Goal: Transaction & Acquisition: Purchase product/service

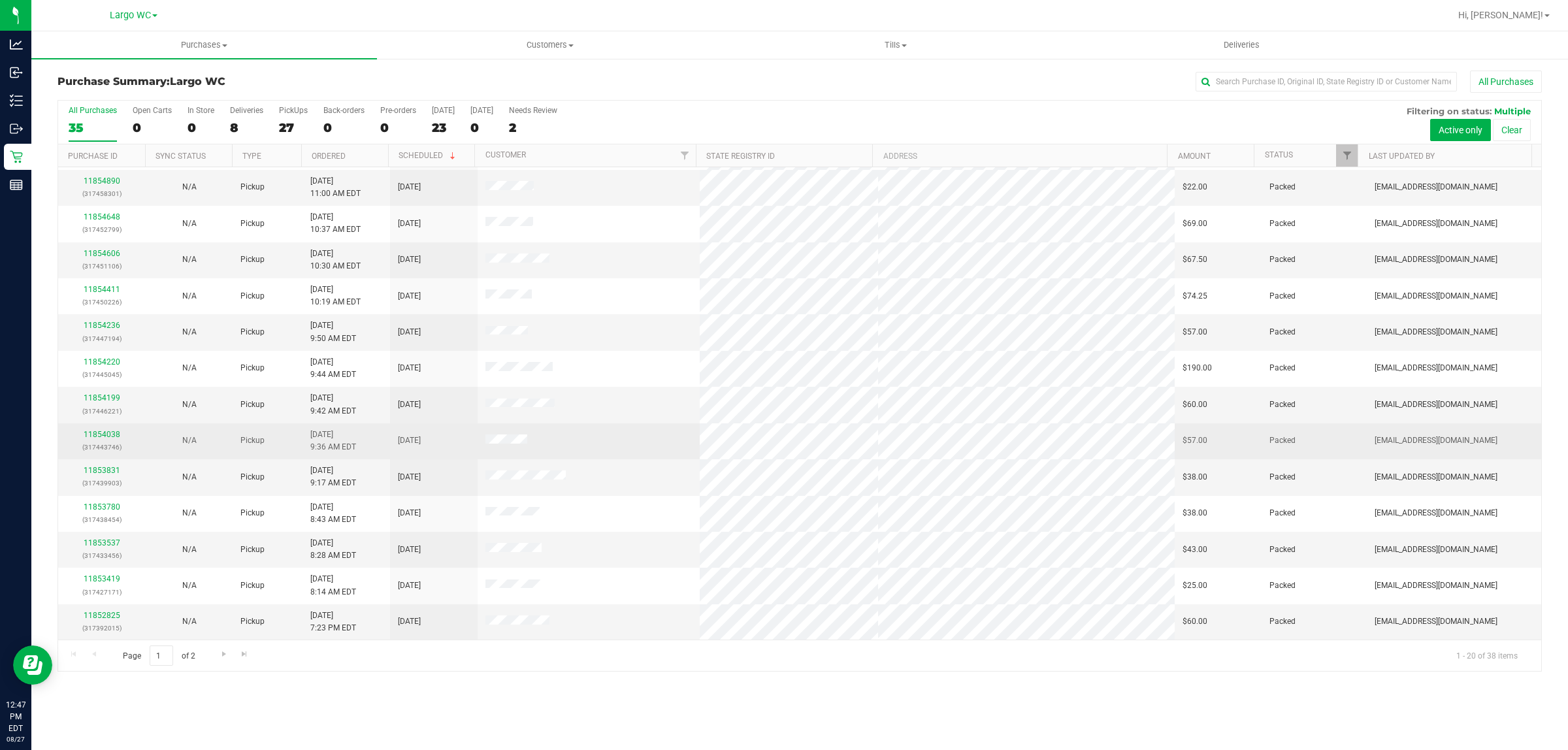
scroll to position [253, 0]
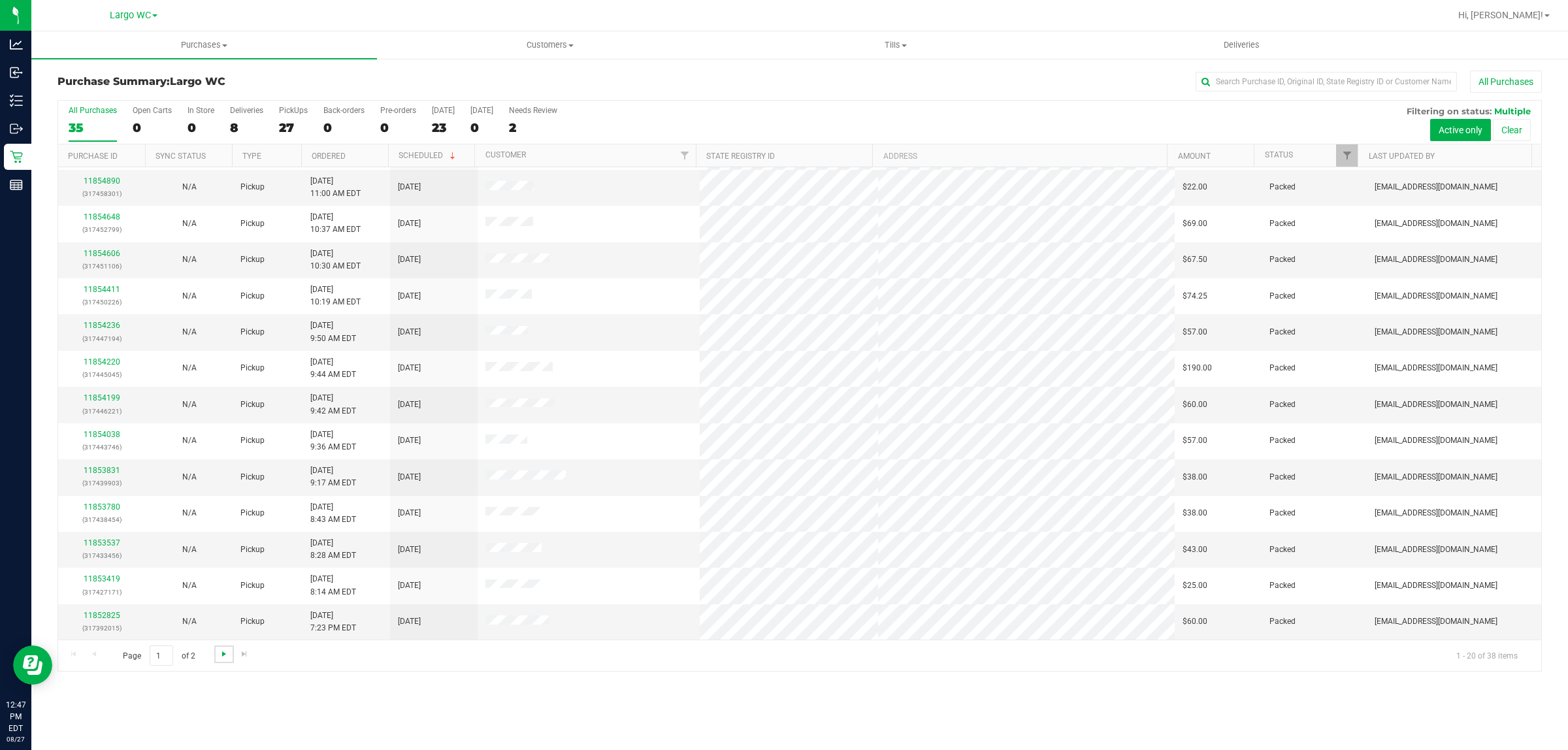
click at [221, 652] on span "Go to the next page" at bounding box center [224, 654] width 10 height 10
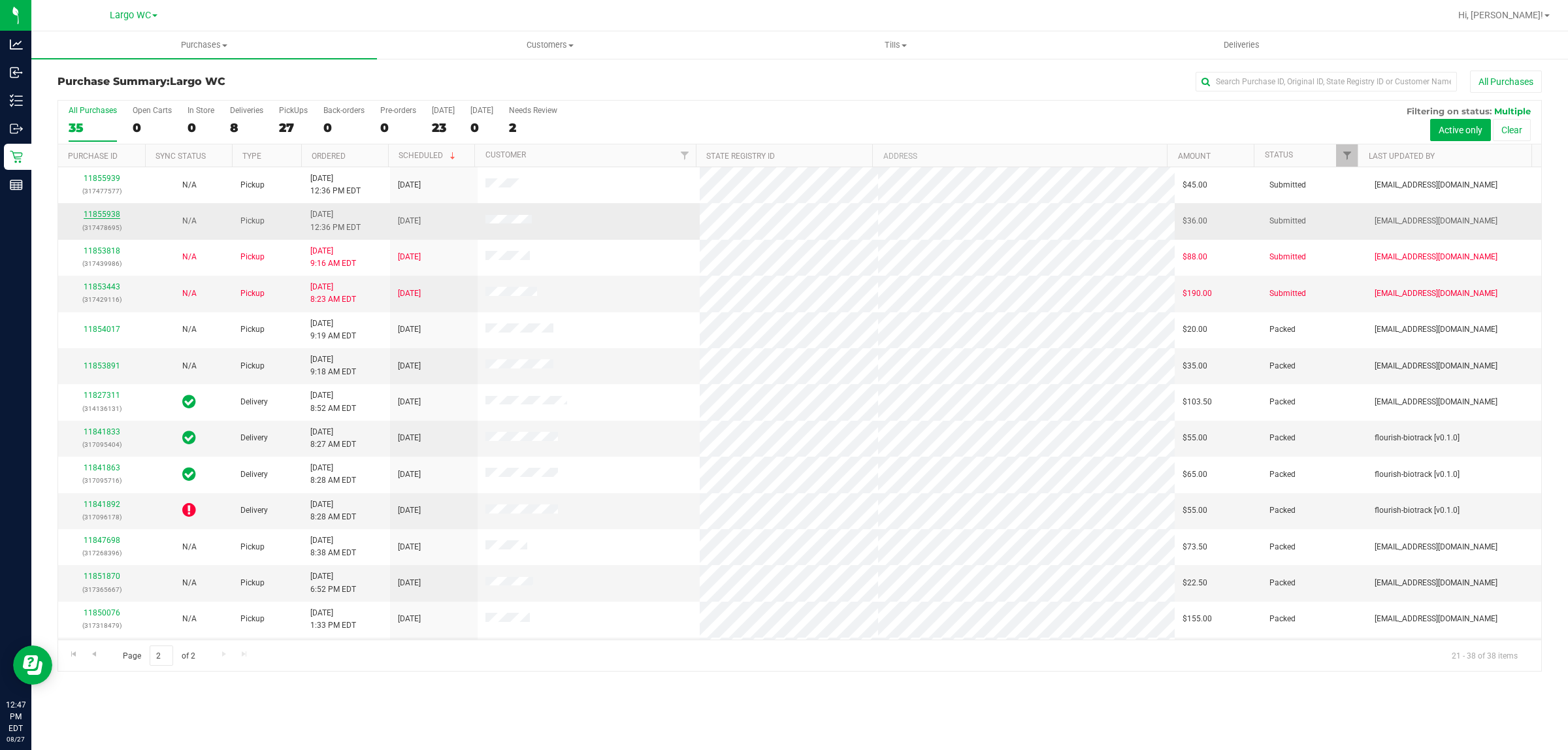
click at [113, 216] on link "11855938" at bounding box center [102, 214] width 37 height 10
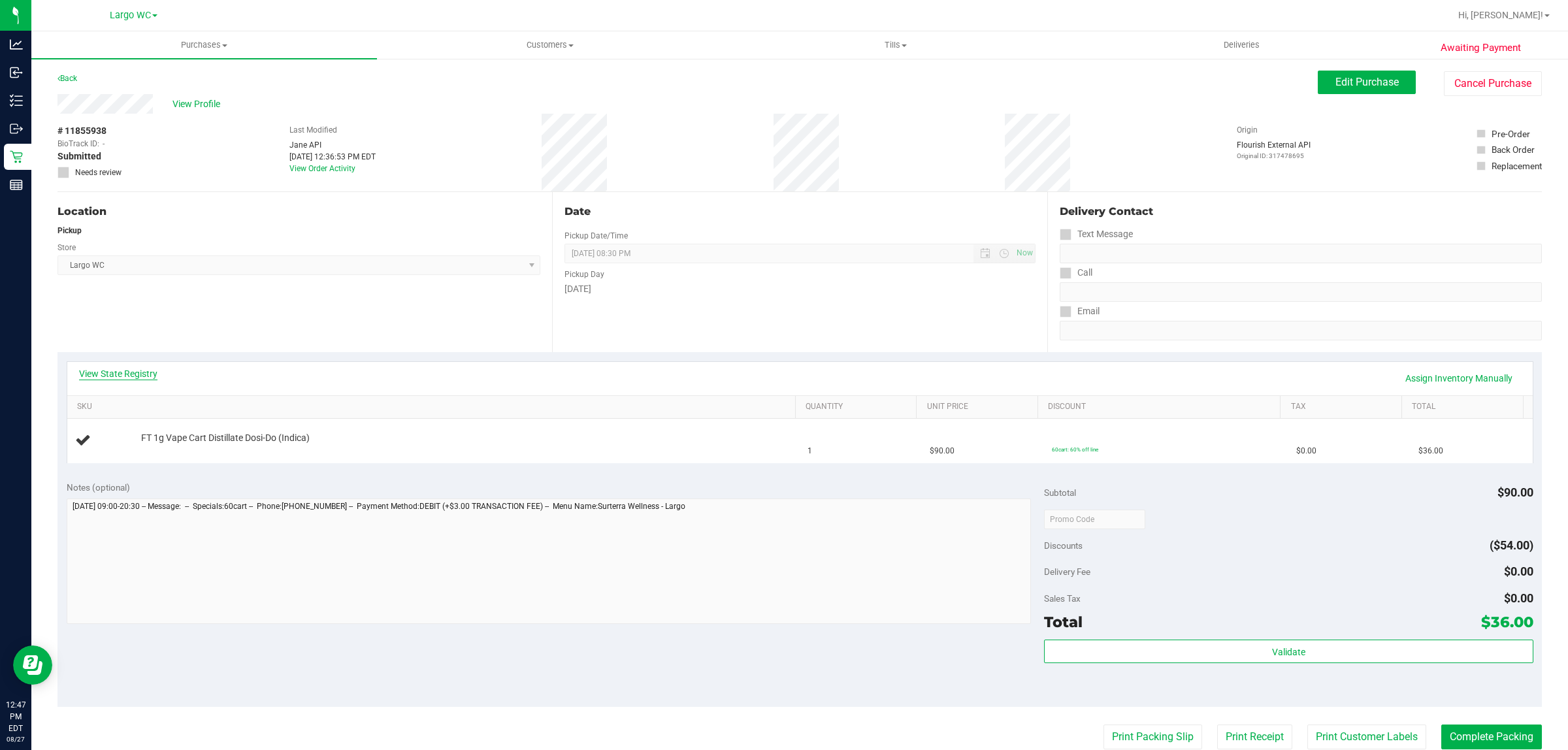
click at [109, 378] on link "View State Registry" at bounding box center [118, 374] width 78 height 13
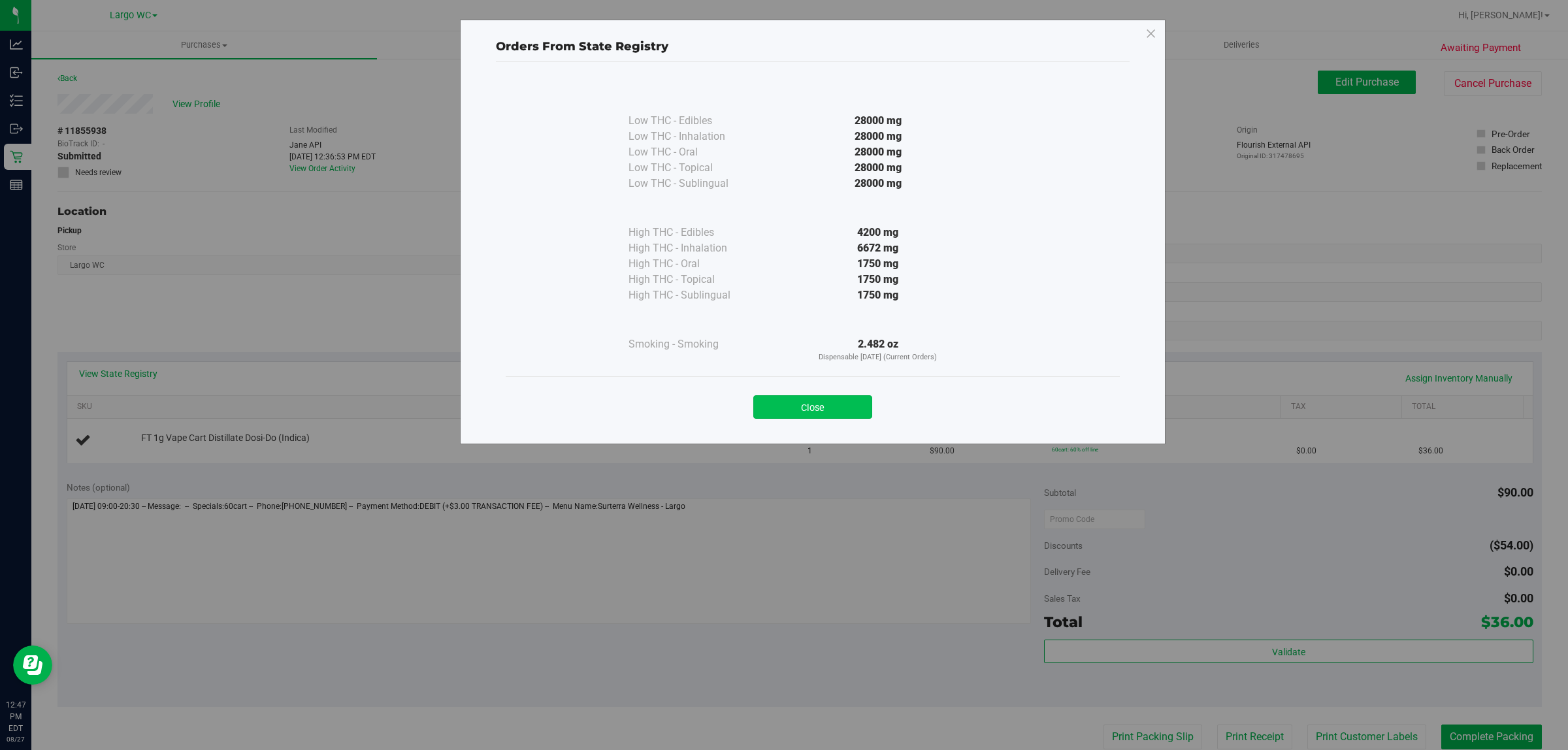
click at [823, 398] on button "Close" at bounding box center [812, 407] width 119 height 23
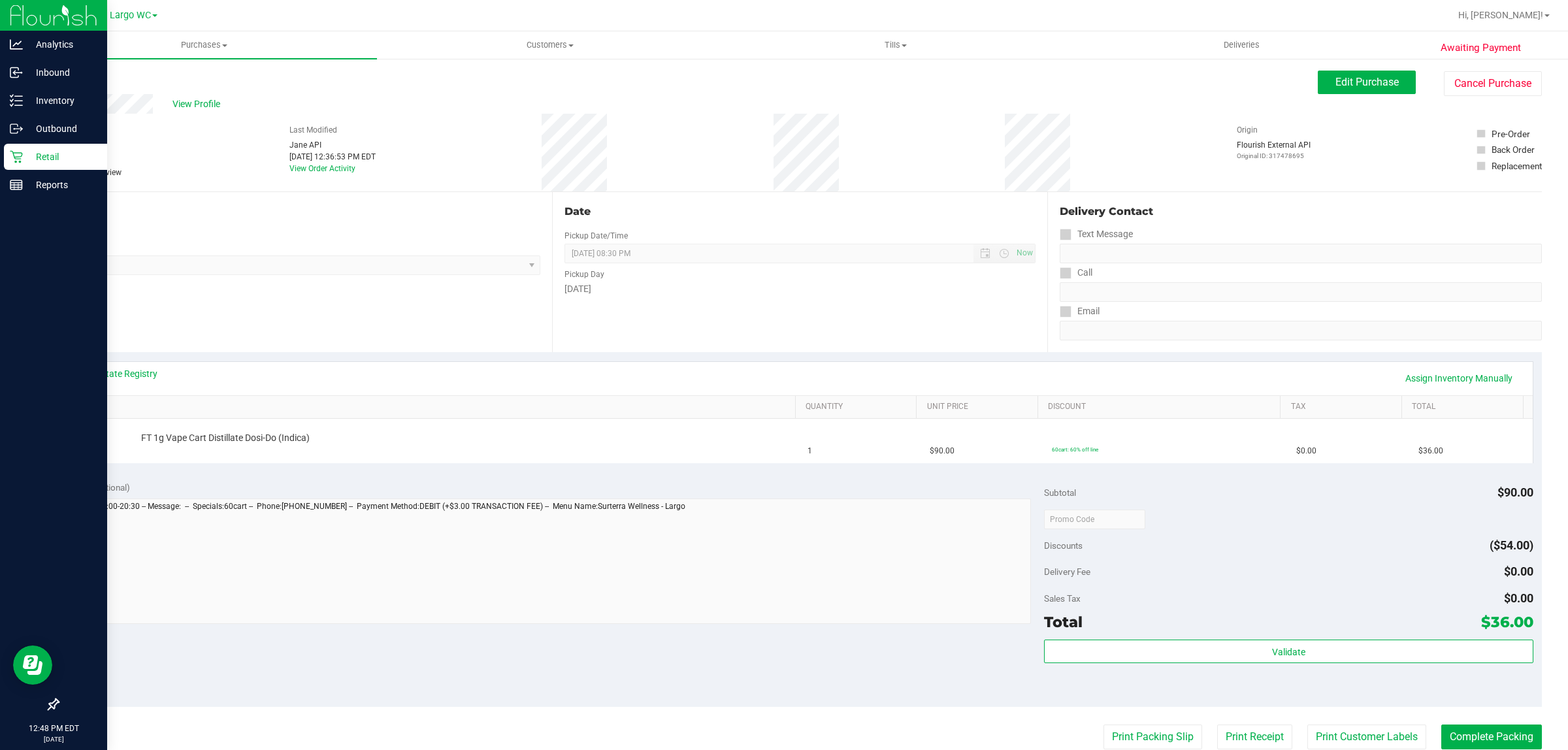
click at [23, 161] on p "Retail" at bounding box center [61, 156] width 78 height 15
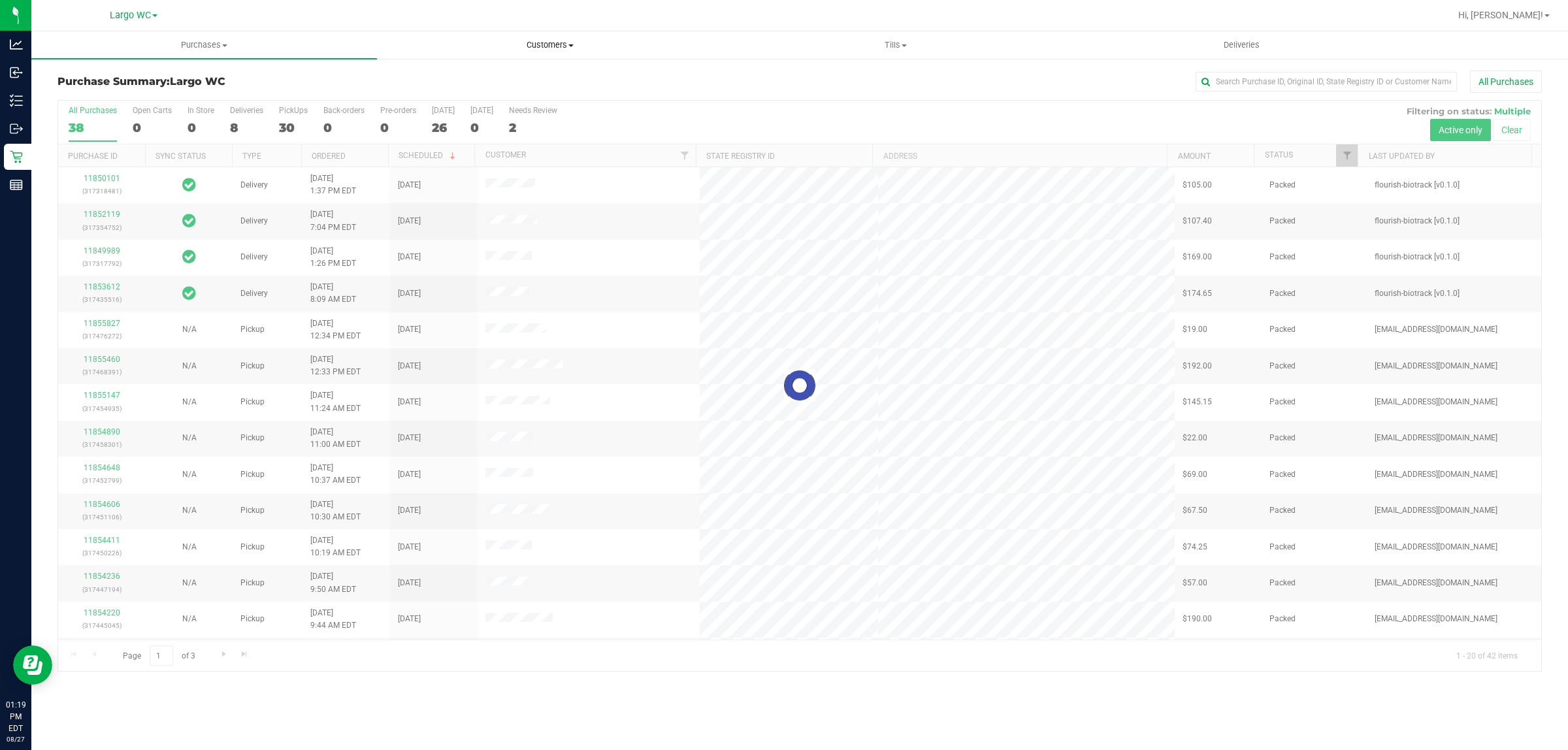
click at [546, 37] on uib-tab-heading "Customers All customers Add a new customer All physicians" at bounding box center [549, 45] width 344 height 26
click at [400, 83] on span "All customers" at bounding box center [424, 78] width 94 height 11
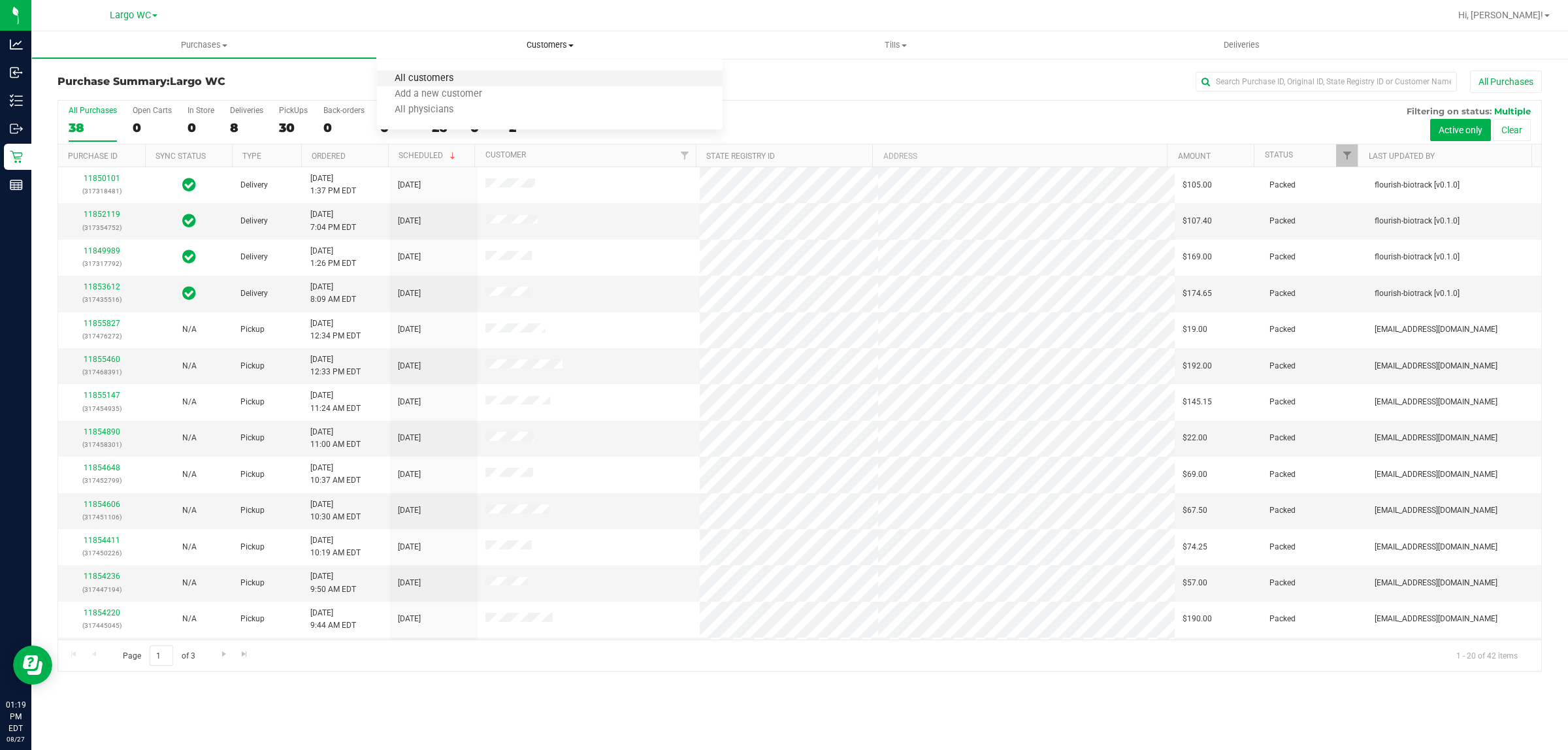
click at [440, 78] on span "All customers" at bounding box center [424, 78] width 94 height 11
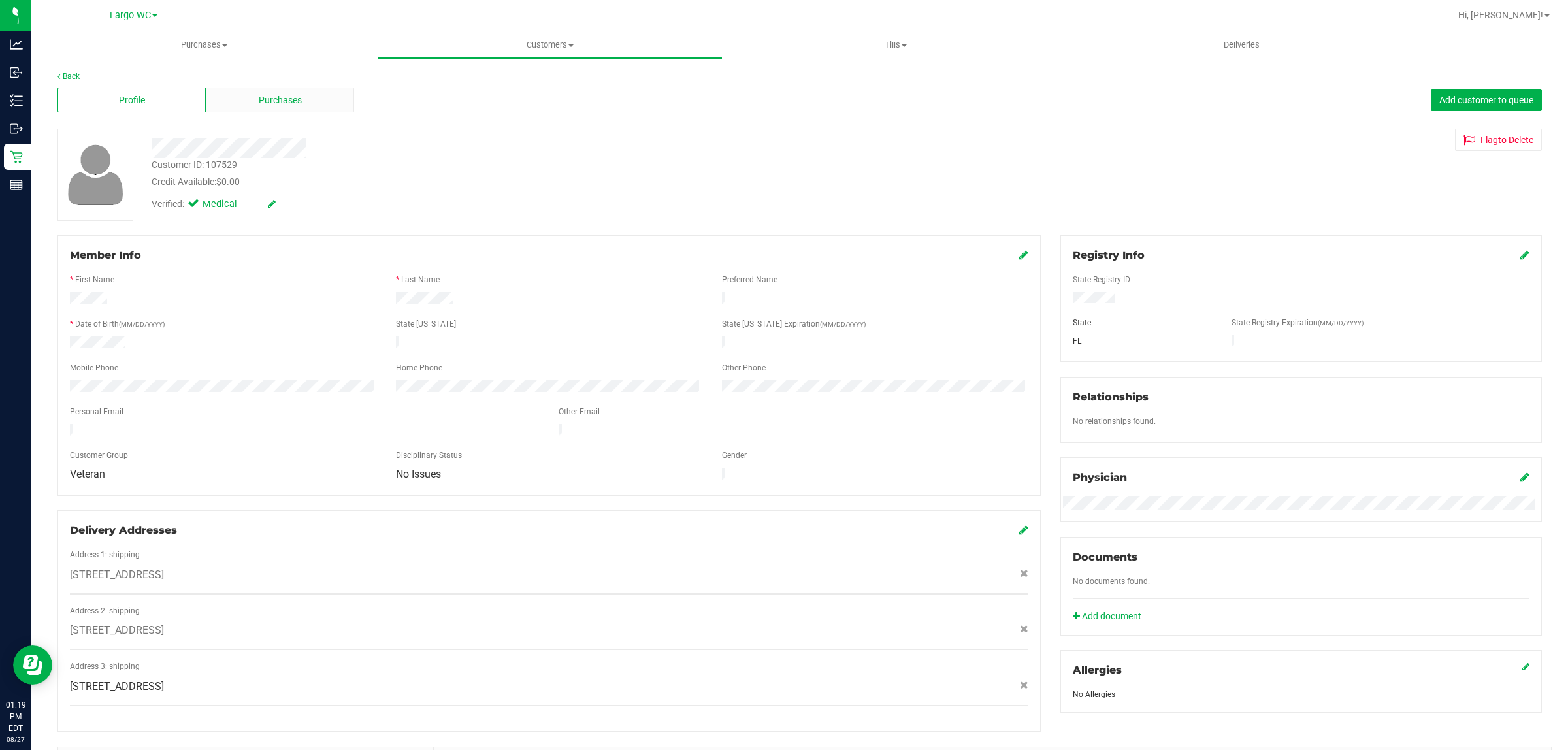
click at [270, 103] on span "Purchases" at bounding box center [280, 100] width 43 height 14
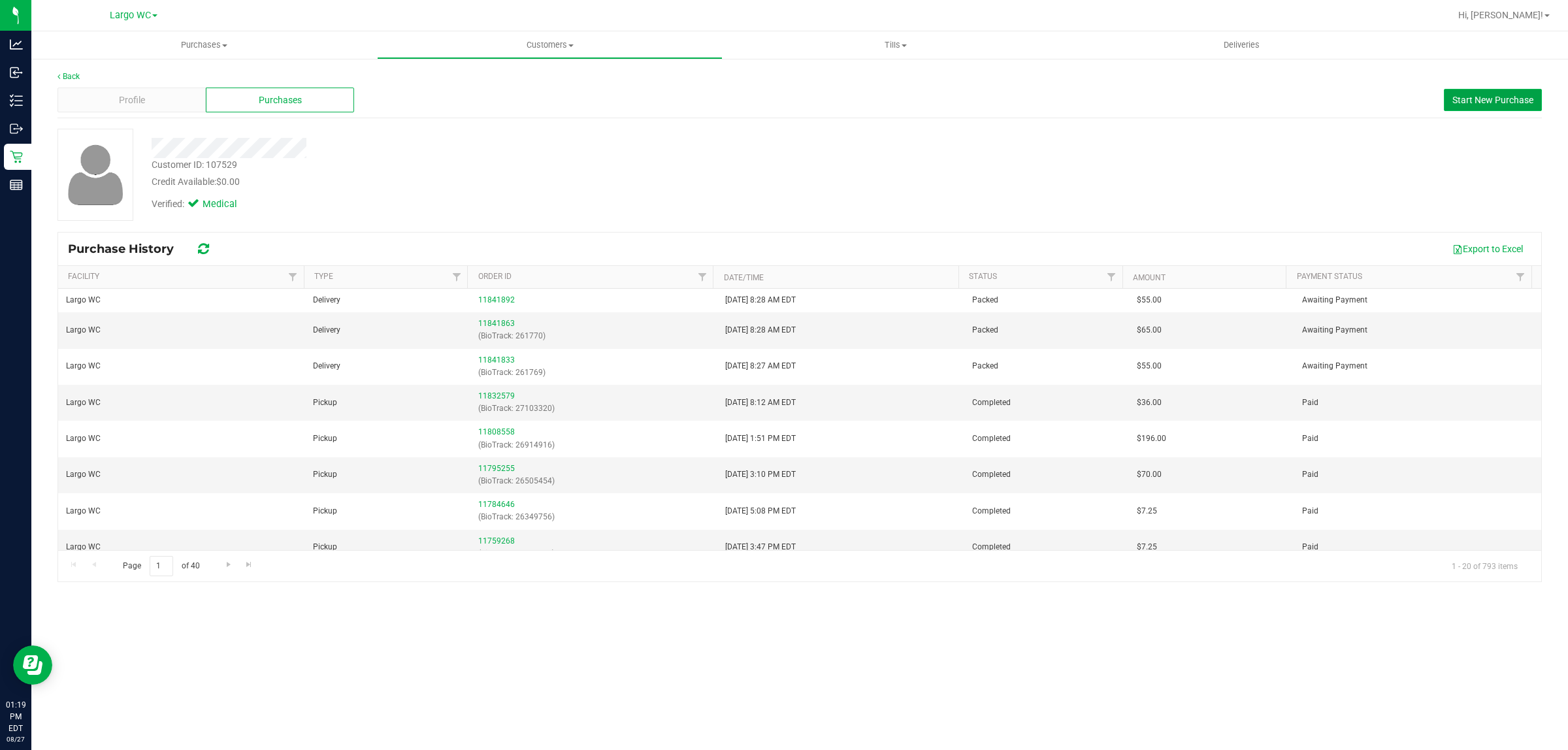
click at [1483, 89] on button "Start New Purchase" at bounding box center [1493, 100] width 98 height 22
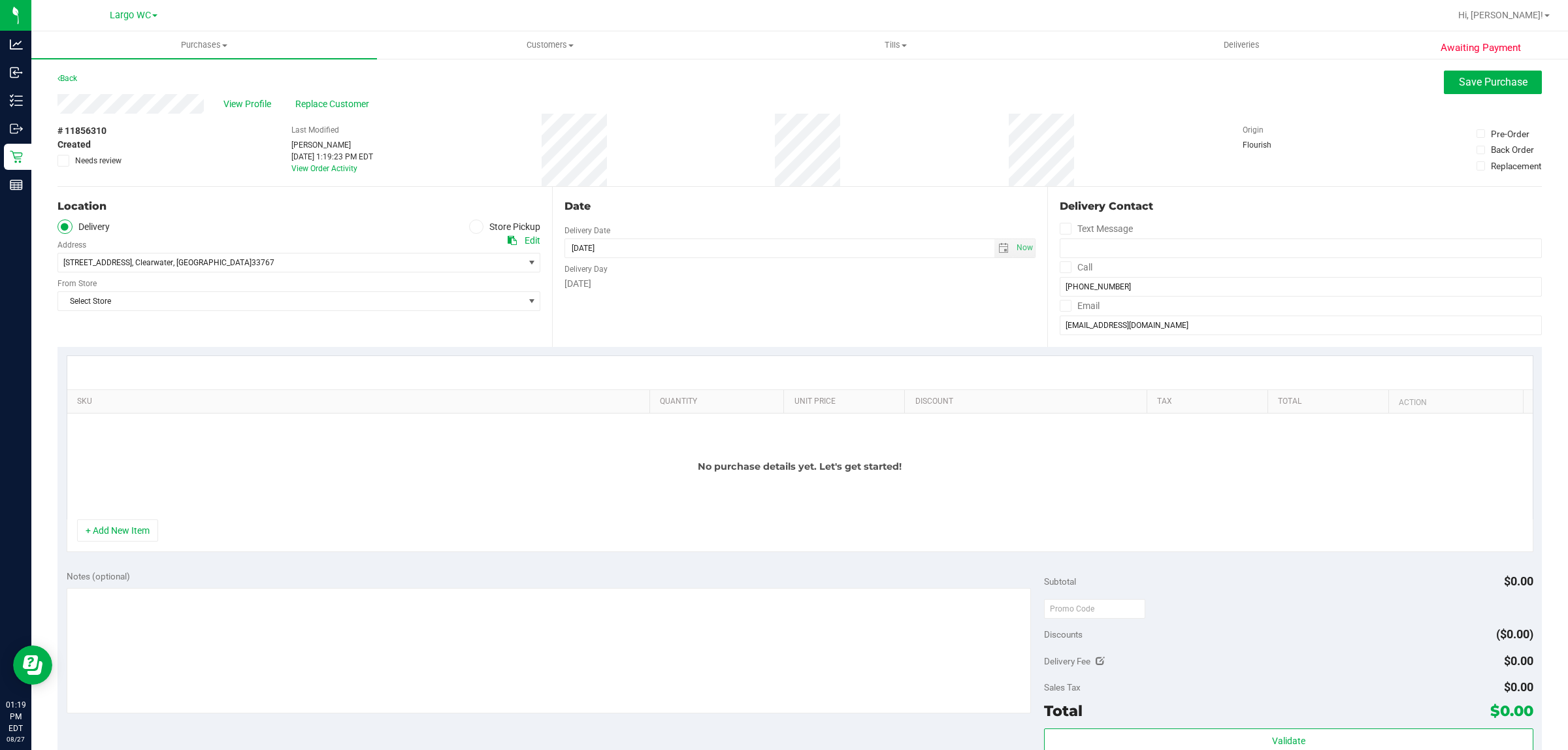
click at [472, 227] on icon at bounding box center [476, 227] width 8 height 0
click at [0, 0] on input "Store Pickup" at bounding box center [0, 0] width 0 height 0
click at [317, 259] on span "Select Store" at bounding box center [291, 262] width 465 height 18
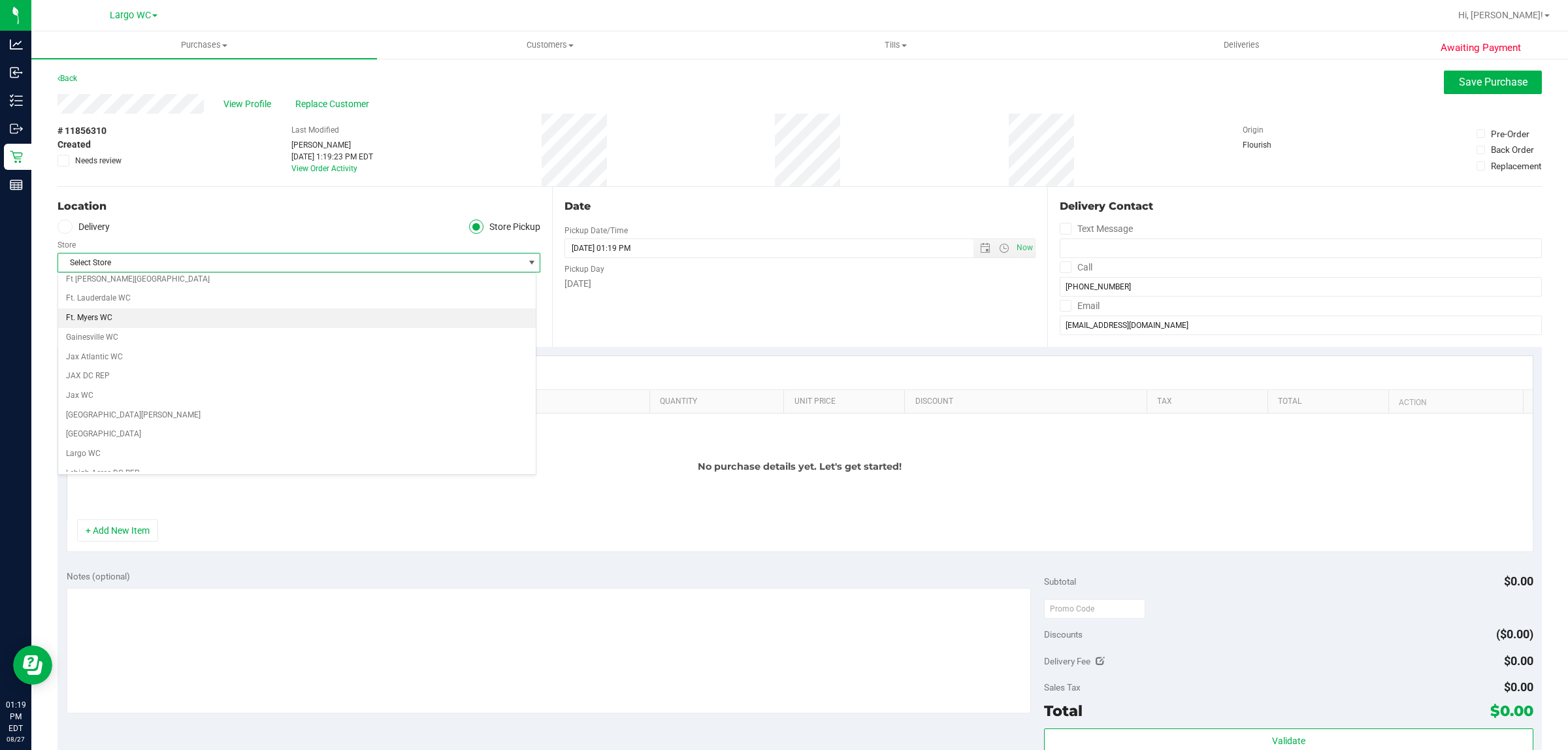
scroll to position [245, 0]
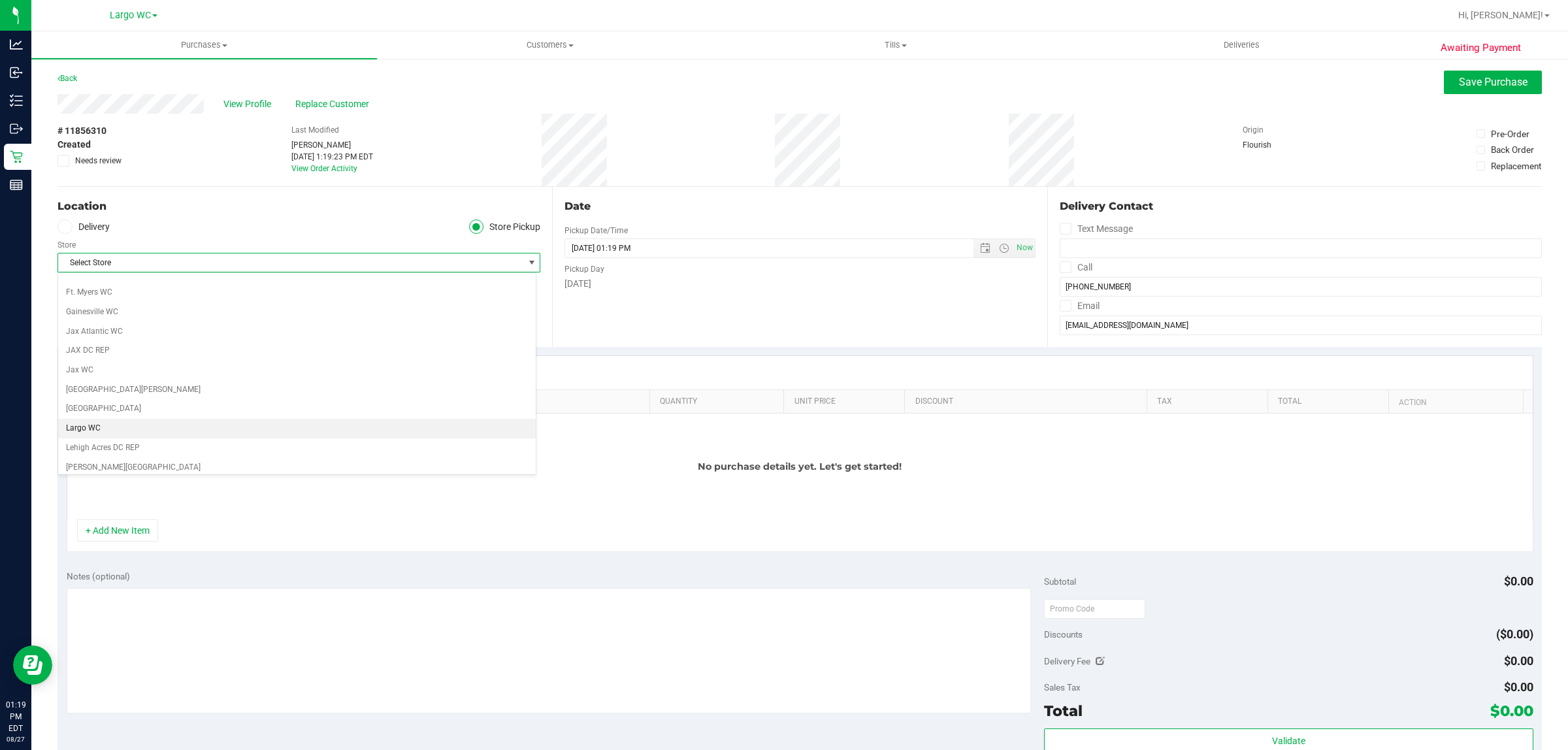
click at [273, 435] on li "Largo WC" at bounding box center [297, 428] width 478 height 20
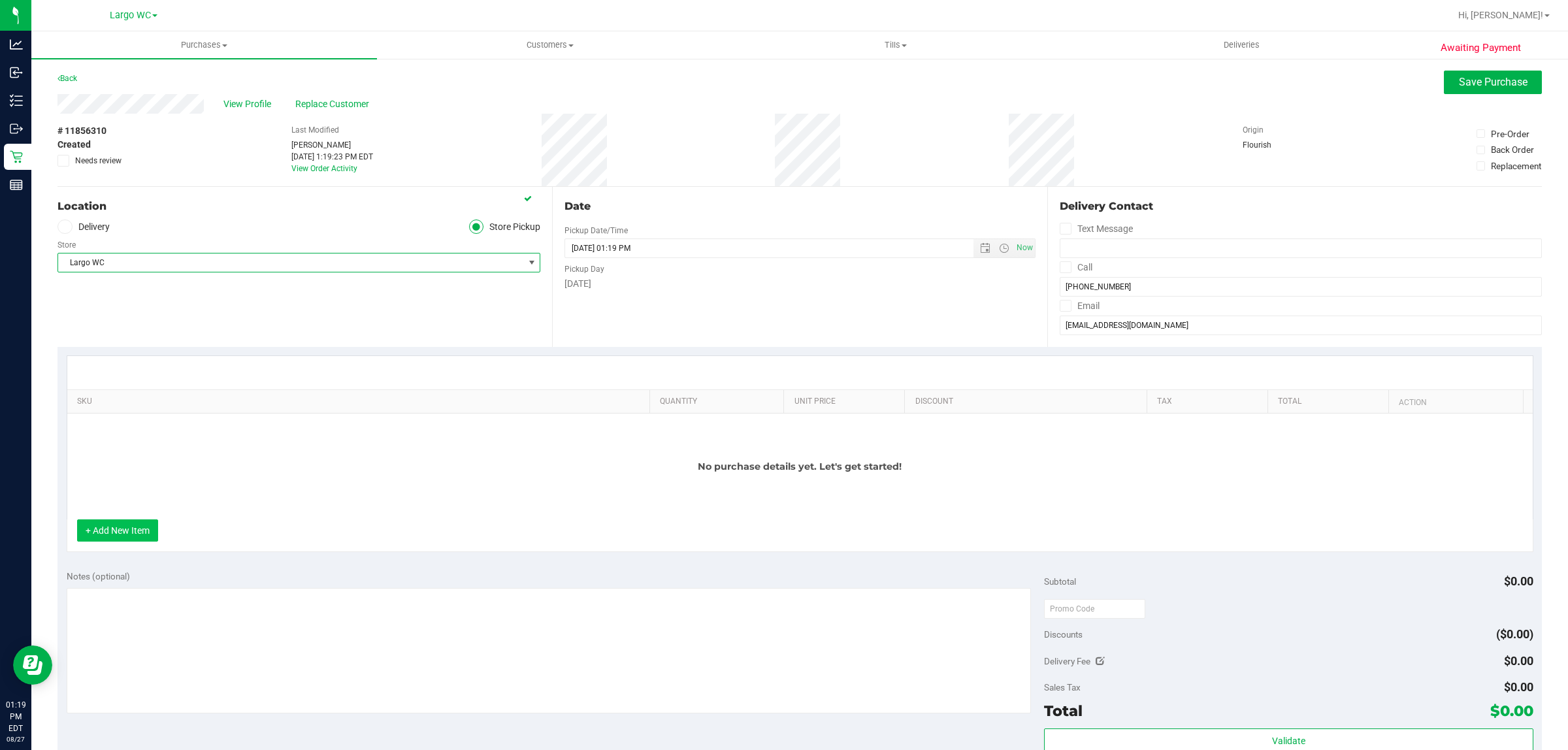
click at [111, 542] on button "+ Add New Item" at bounding box center [117, 531] width 81 height 22
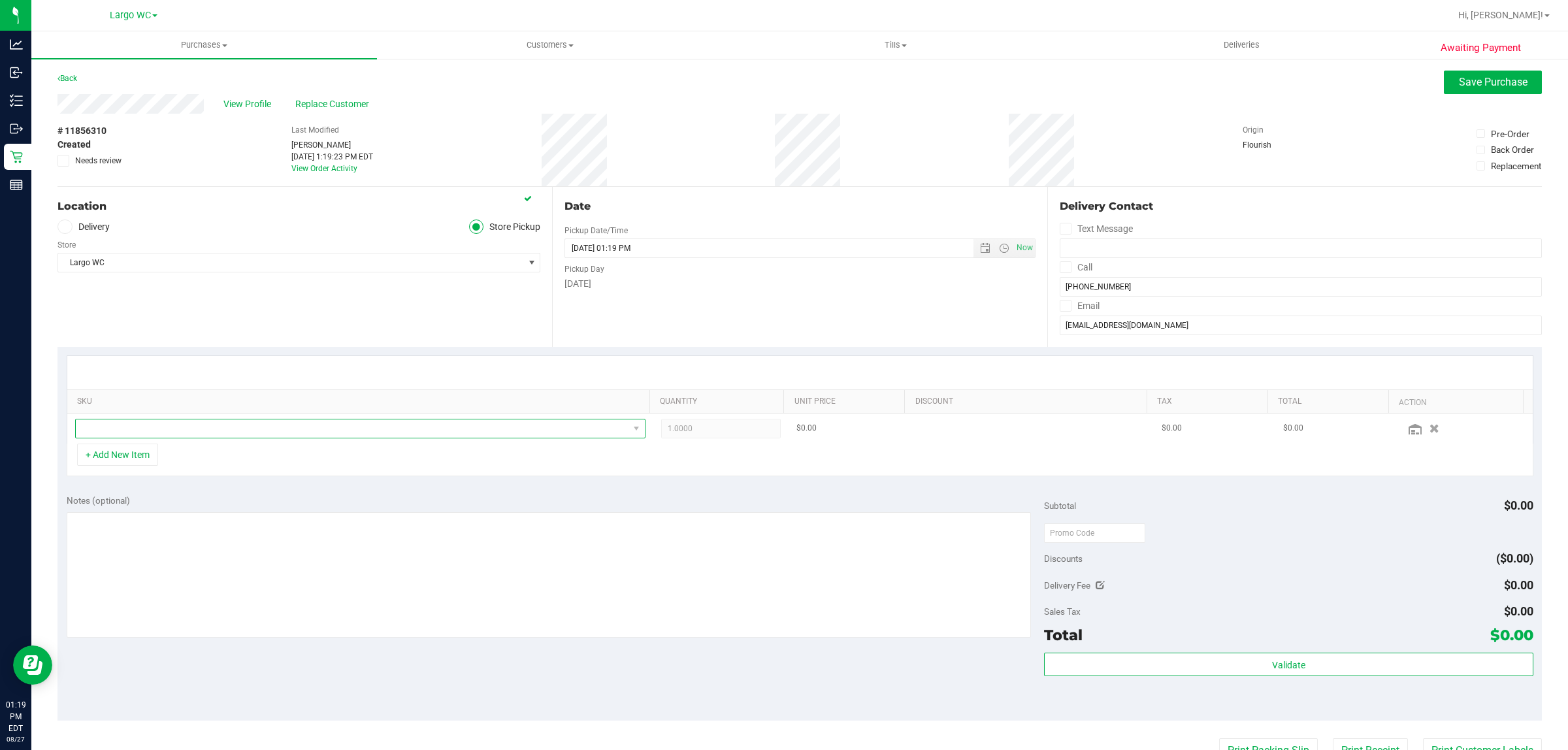
click at [194, 420] on span "NO DATA FOUND" at bounding box center [352, 428] width 552 height 18
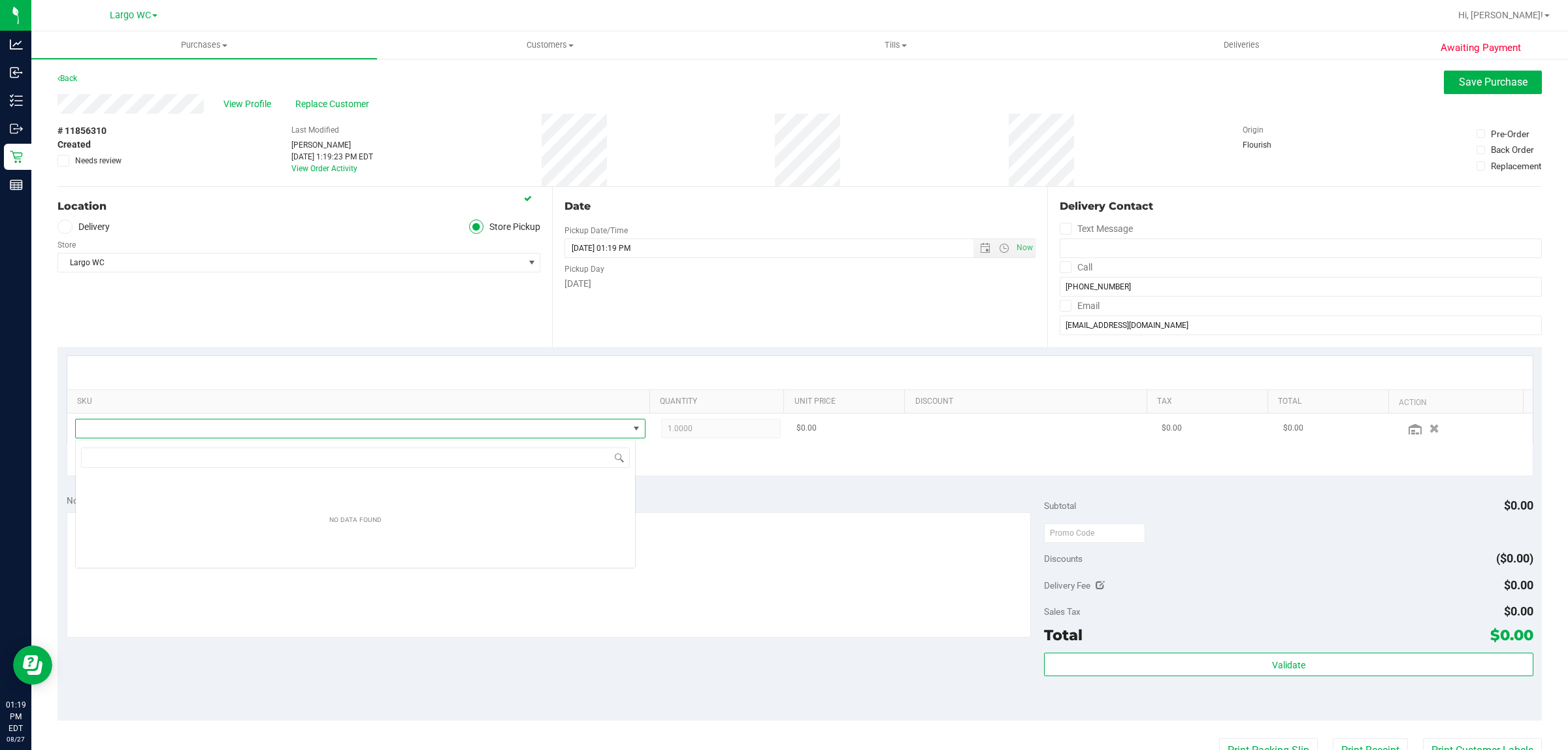
scroll to position [20, 560]
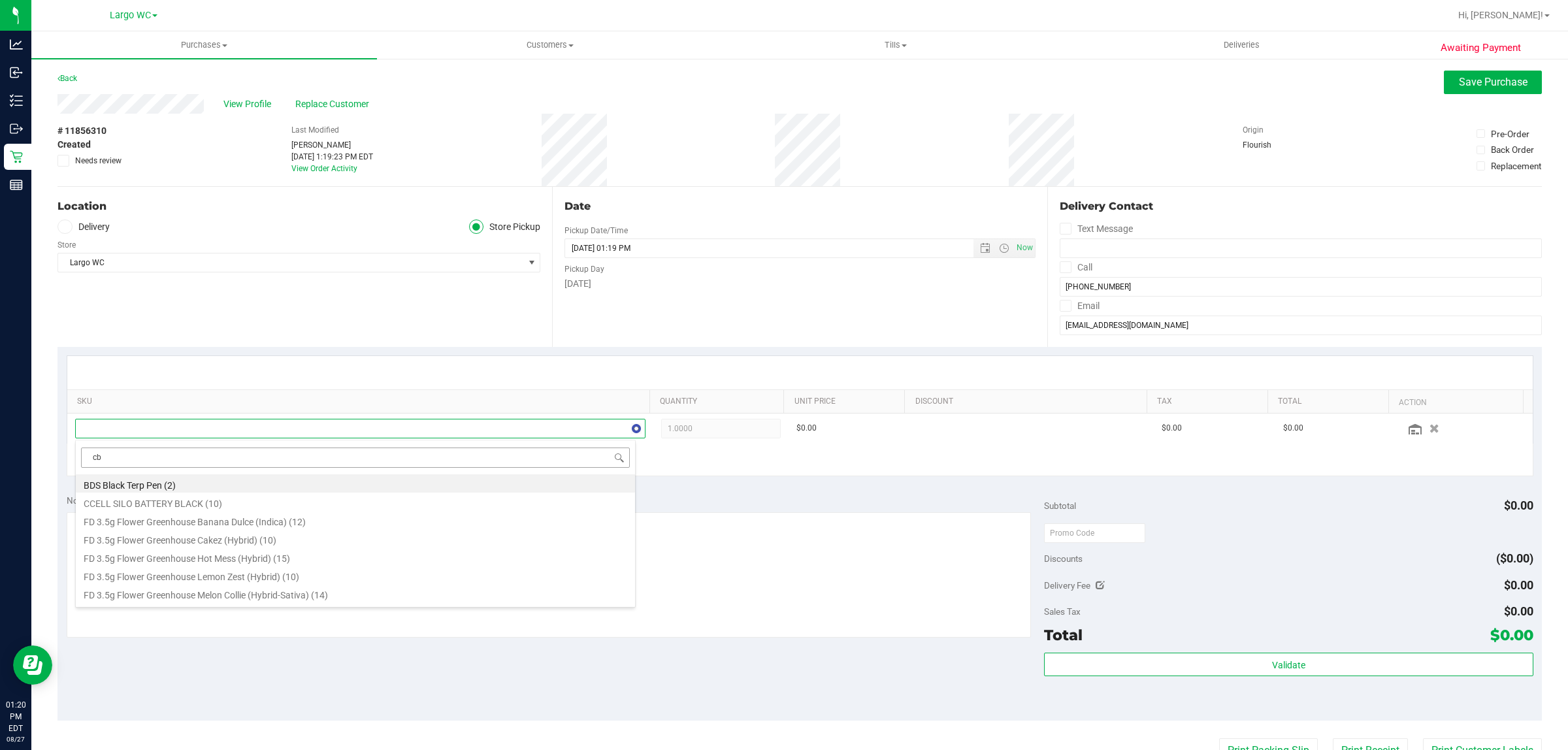
type input "cbc"
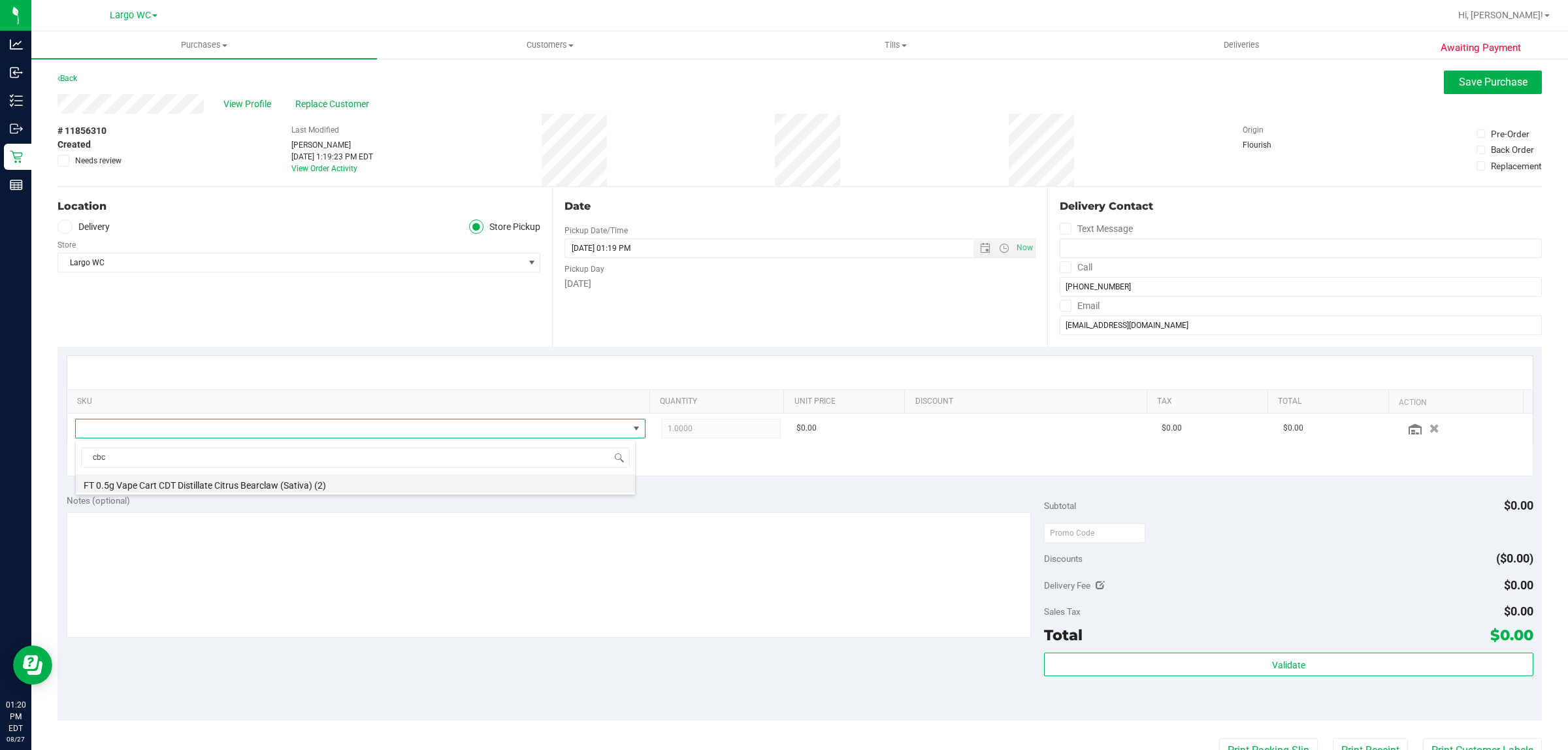
click at [227, 484] on li "FT 0.5g Vape Cart CDT Distillate Citrus Bearclaw (Sativa) (2)" at bounding box center [355, 483] width 559 height 18
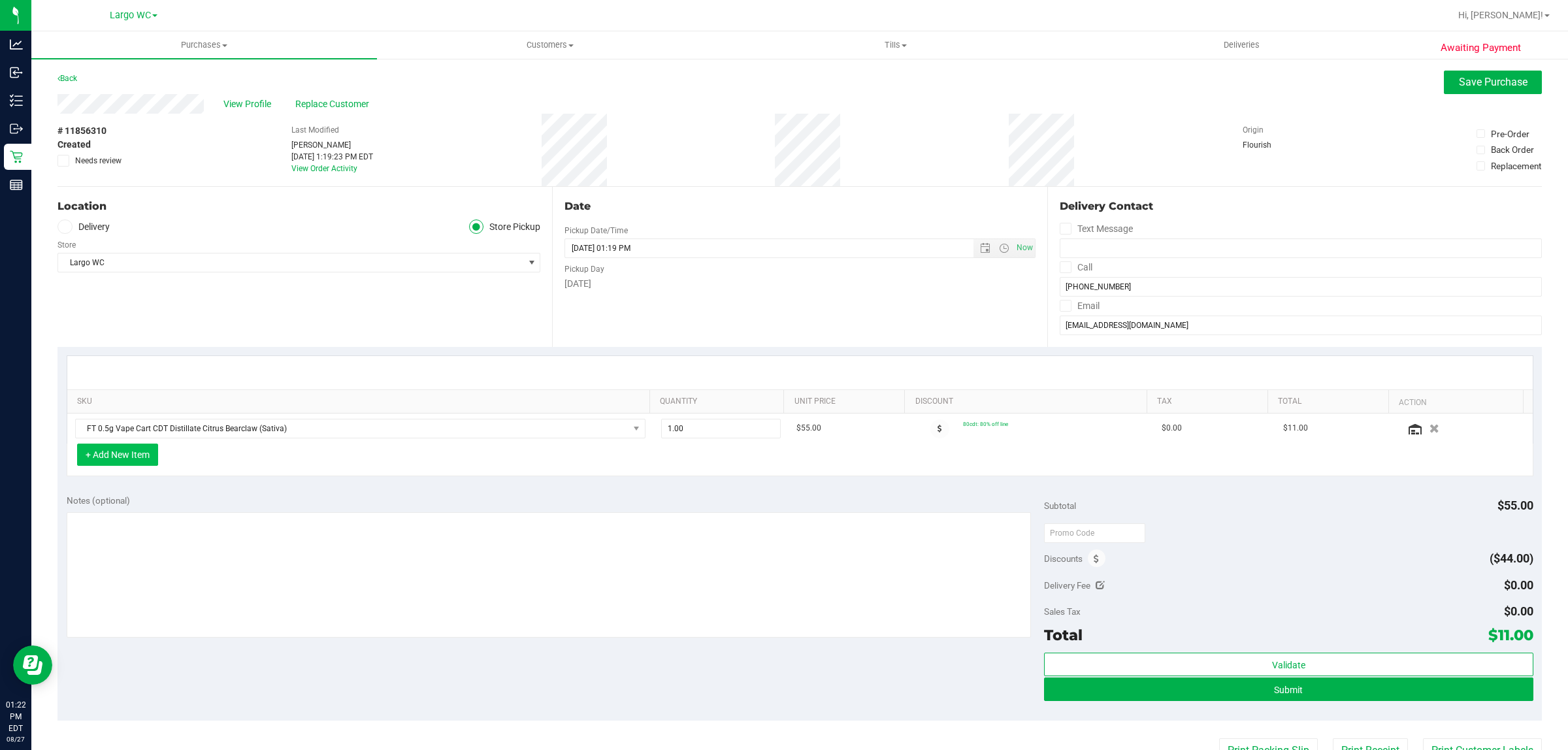
click at [134, 447] on button "+ Add New Item" at bounding box center [117, 455] width 81 height 22
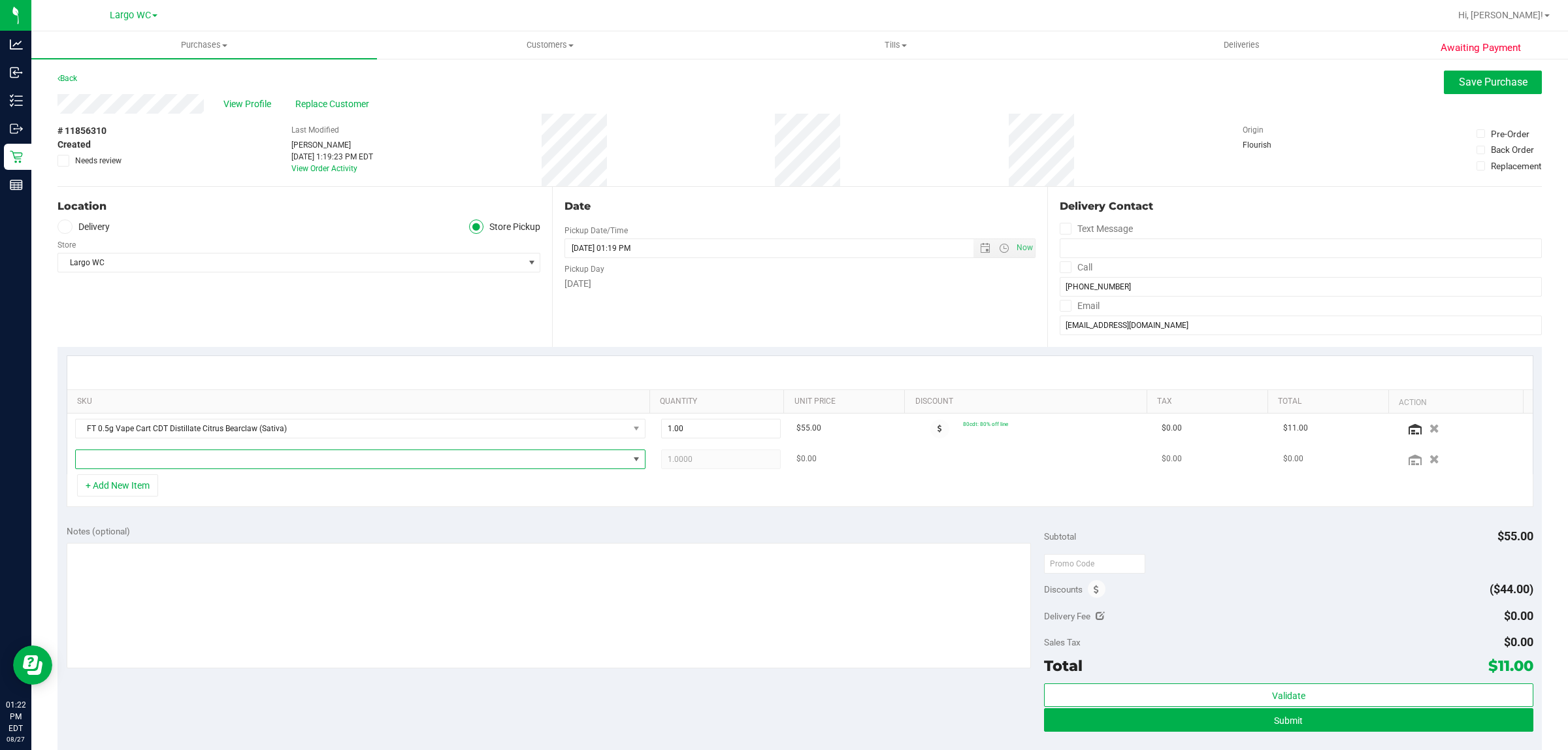
click at [136, 458] on span "NO DATA FOUND" at bounding box center [352, 459] width 552 height 18
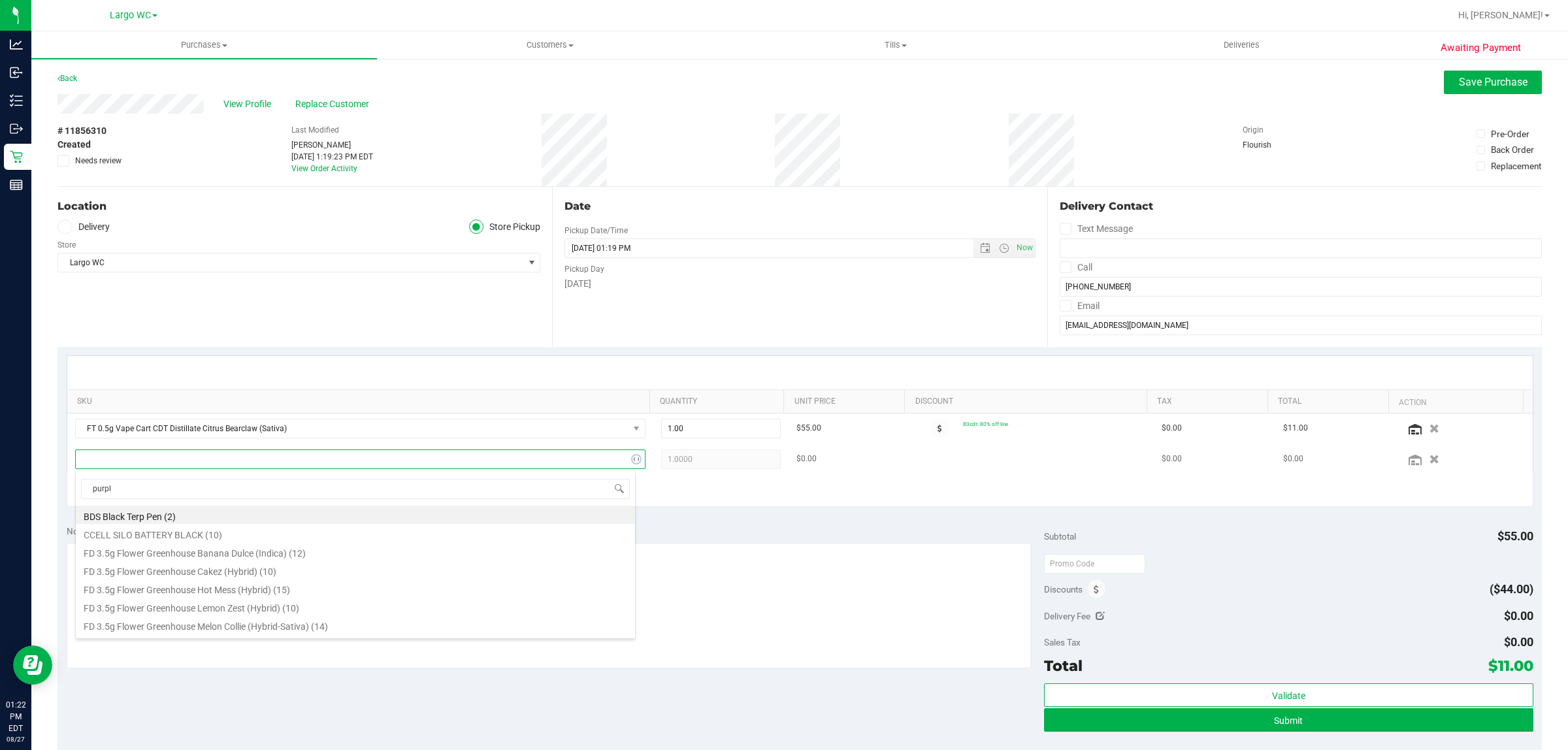
type input "purple"
click at [232, 567] on li "FT 1g Vape Cart CDT Distillate Purple Tahoe (Hybrid) (3)" at bounding box center [355, 569] width 559 height 18
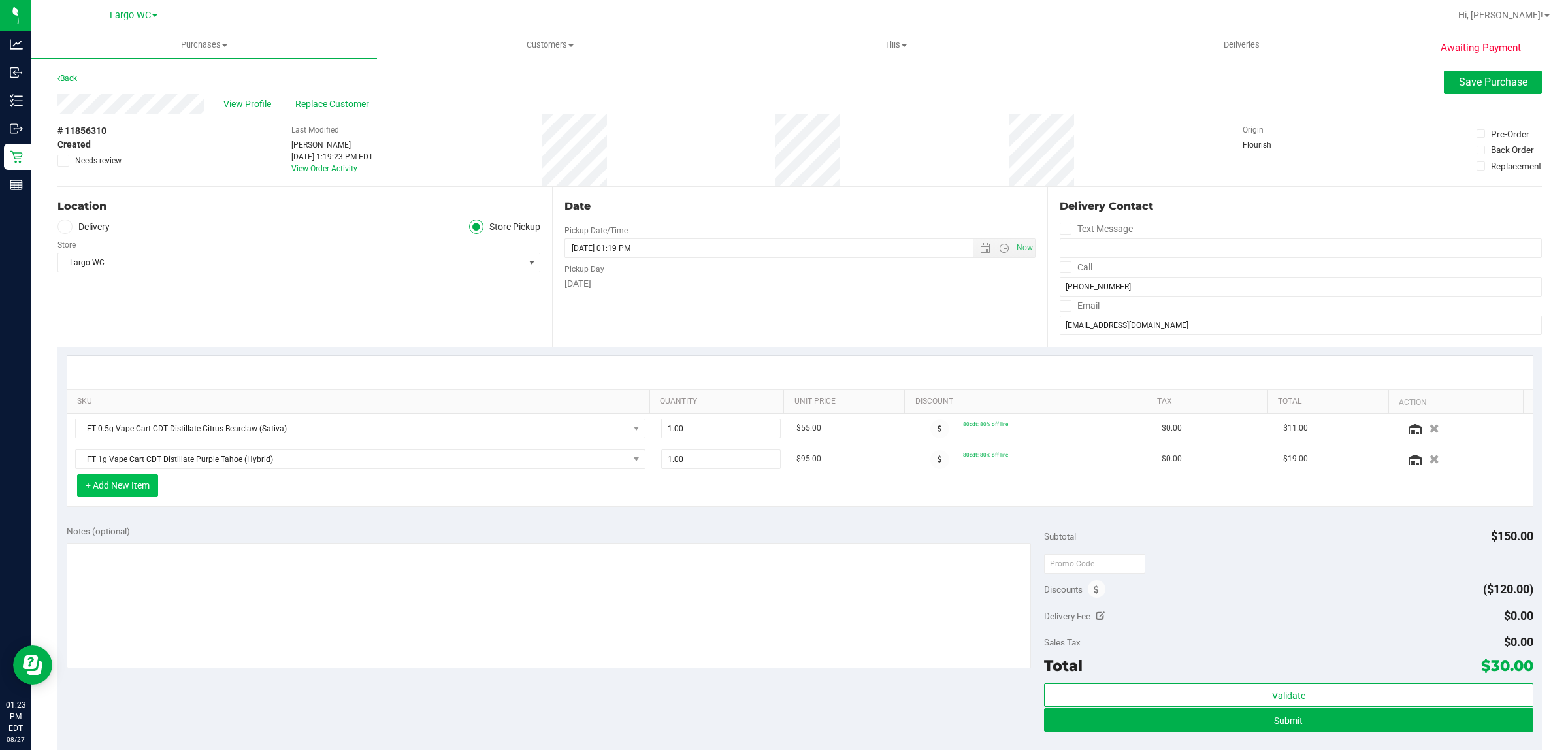
click at [134, 487] on button "+ Add New Item" at bounding box center [117, 485] width 81 height 22
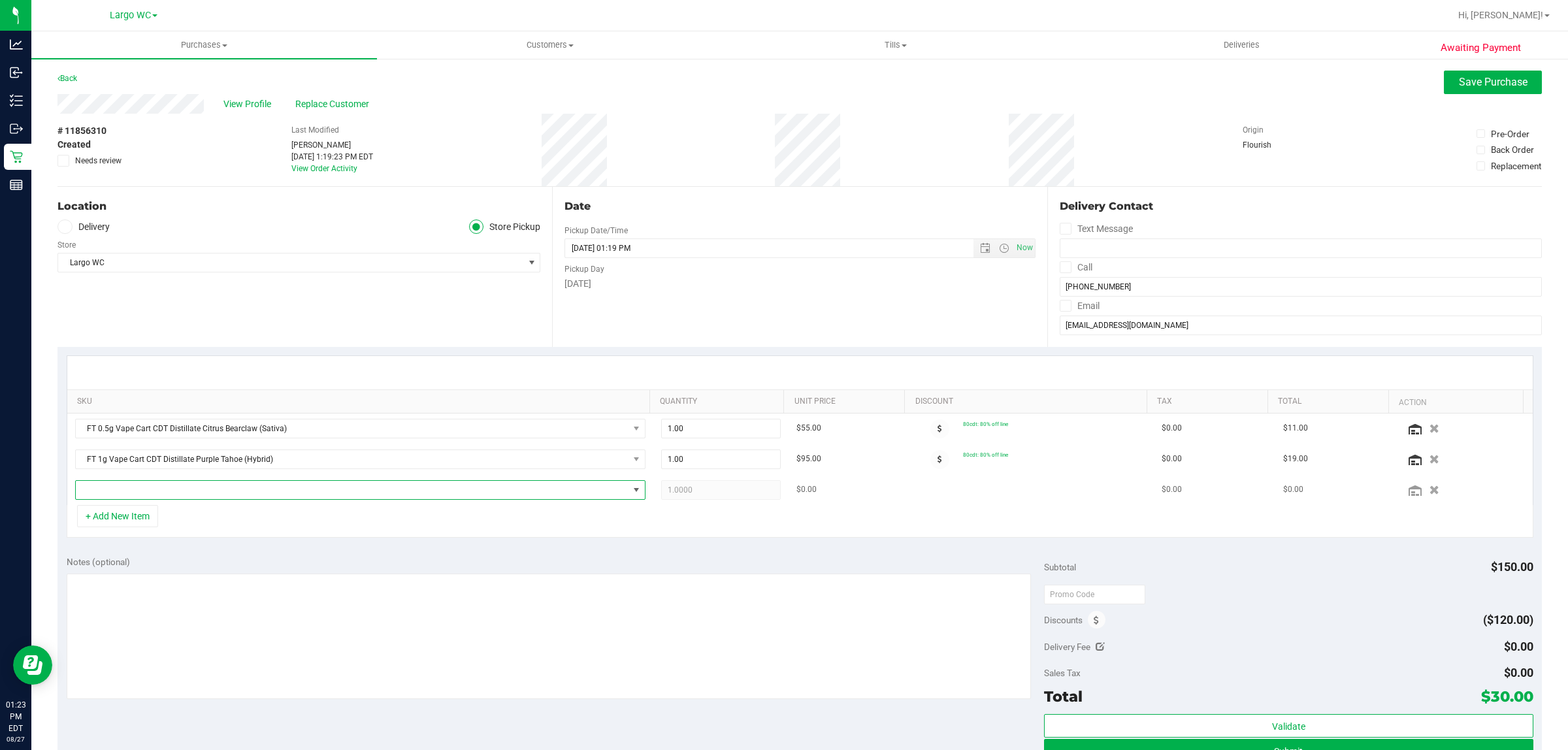
click at [144, 496] on span "NO DATA FOUND" at bounding box center [352, 490] width 552 height 18
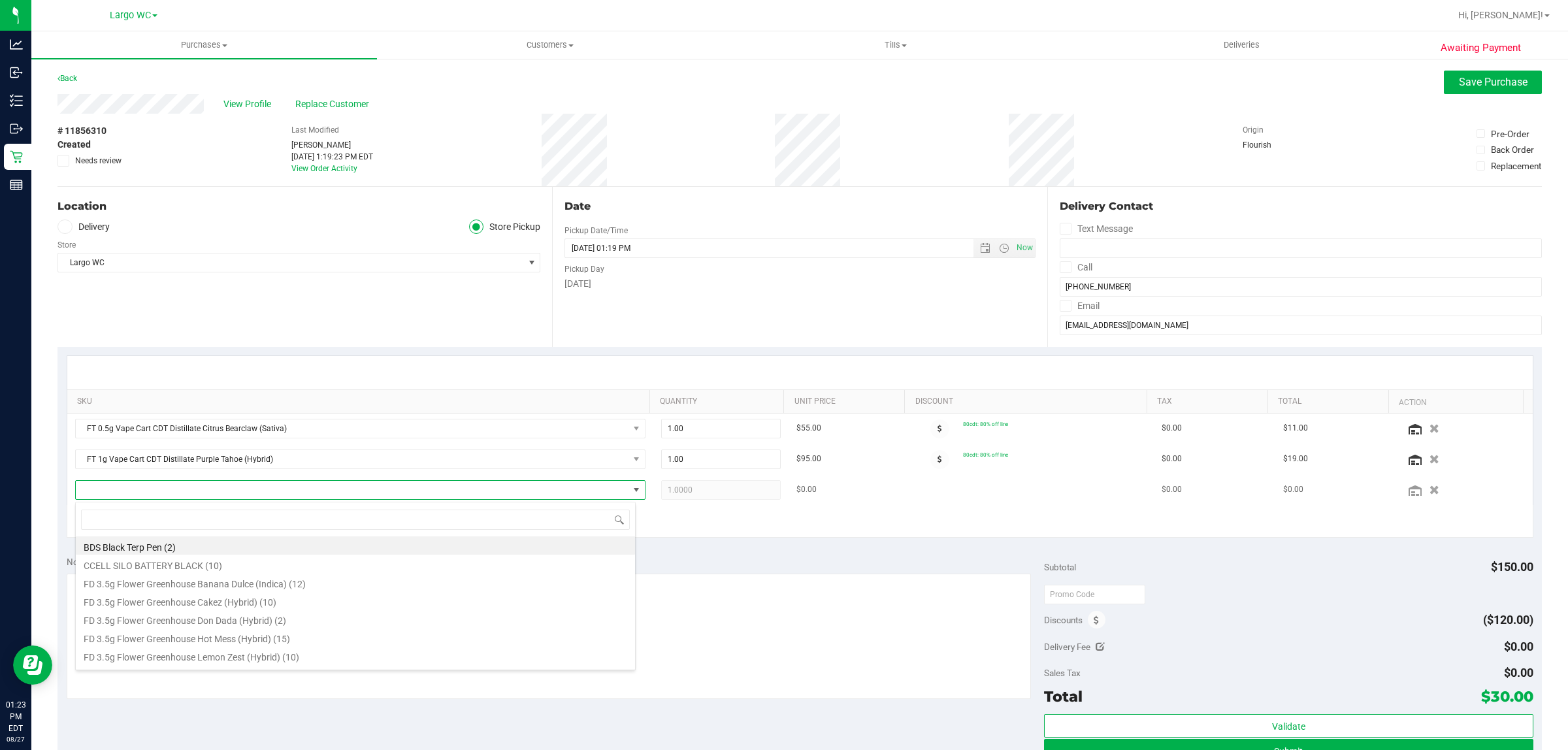
scroll to position [20, 556]
type input "pth"
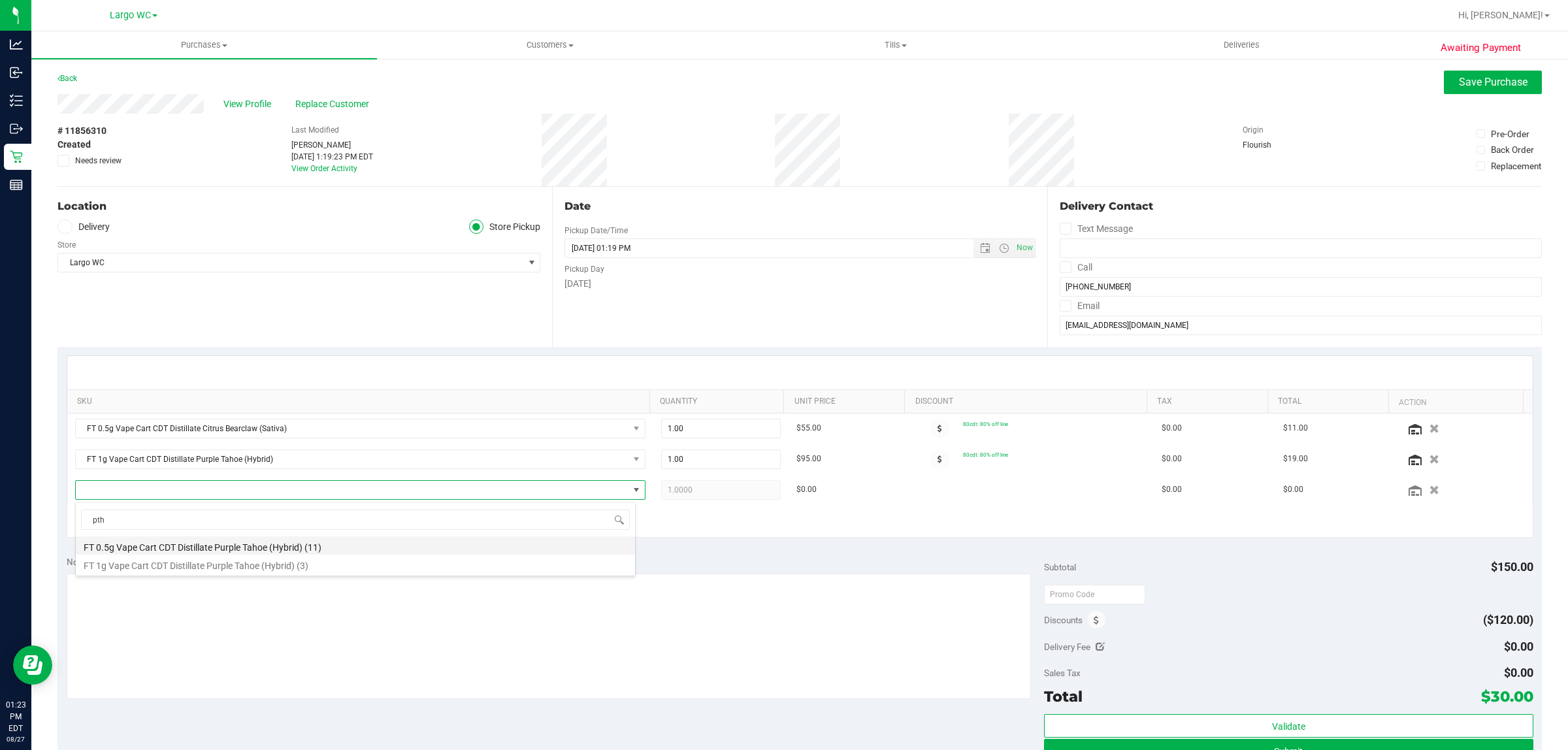
click at [167, 547] on li "FT 0.5g Vape Cart CDT Distillate Purple Tahoe (Hybrid) (11)" at bounding box center [355, 545] width 559 height 18
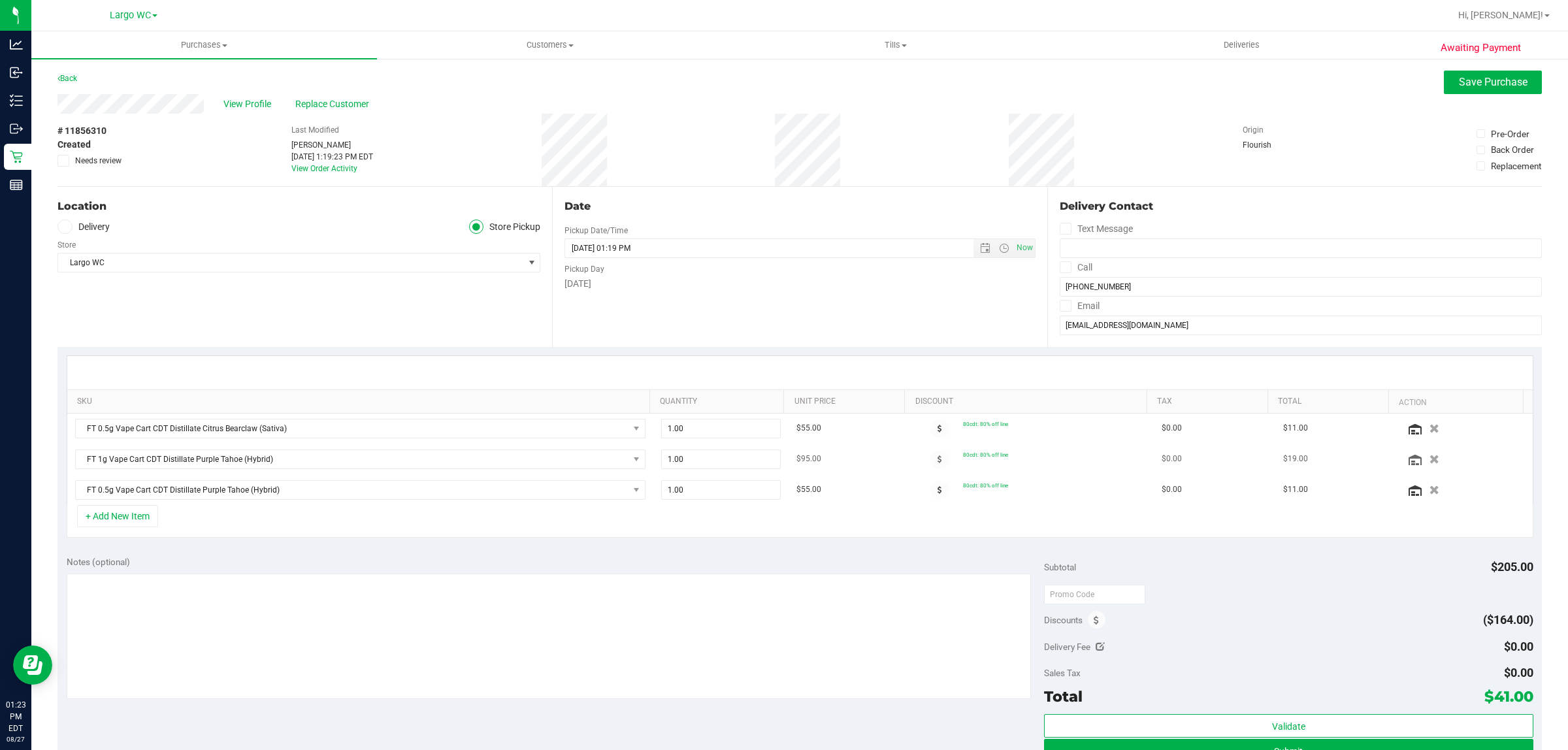
drag, startPoint x: 1412, startPoint y: 461, endPoint x: 1396, endPoint y: 469, distance: 17.9
click at [1429, 461] on icon "button" at bounding box center [1434, 459] width 9 height 10
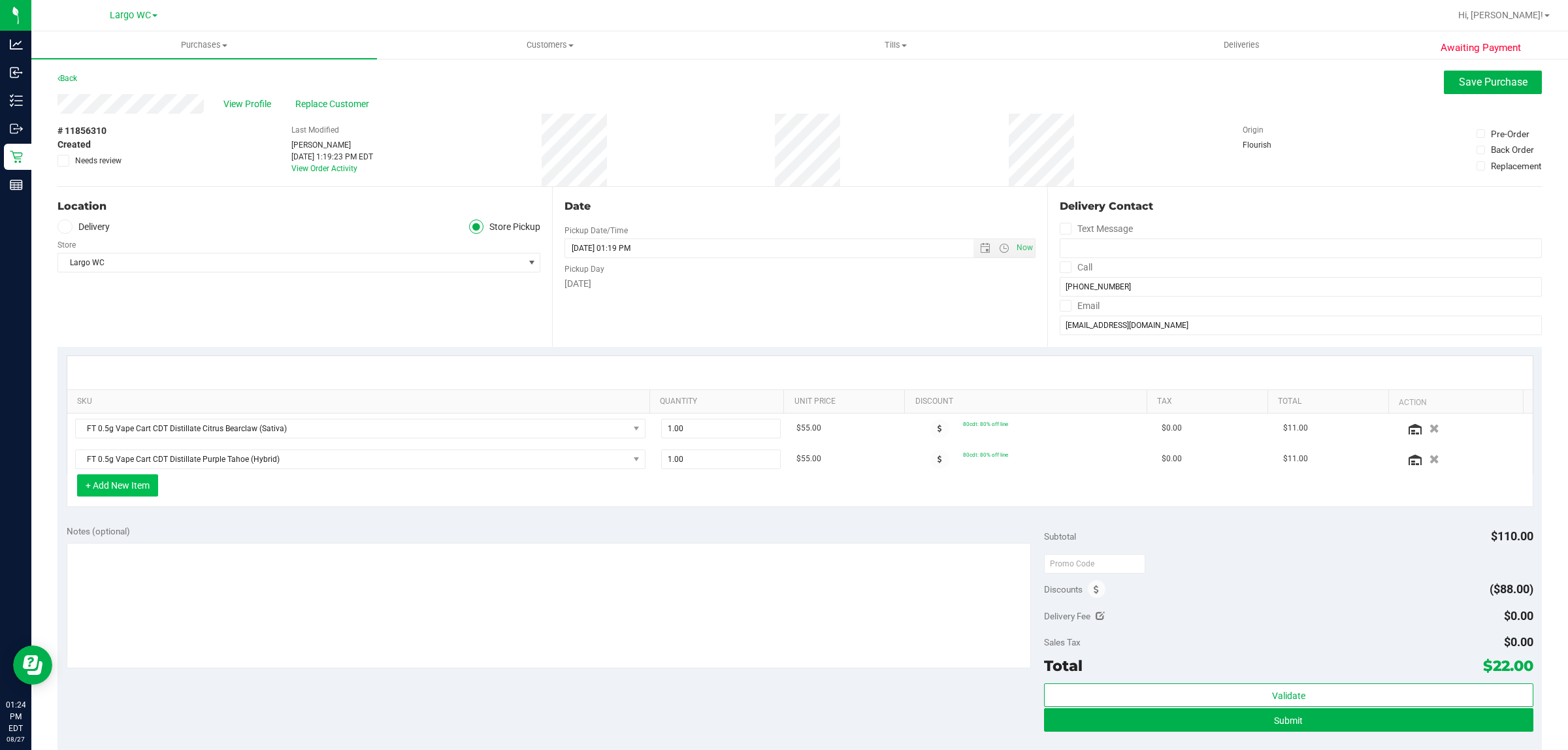
click at [140, 489] on button "+ Add New Item" at bounding box center [117, 485] width 81 height 22
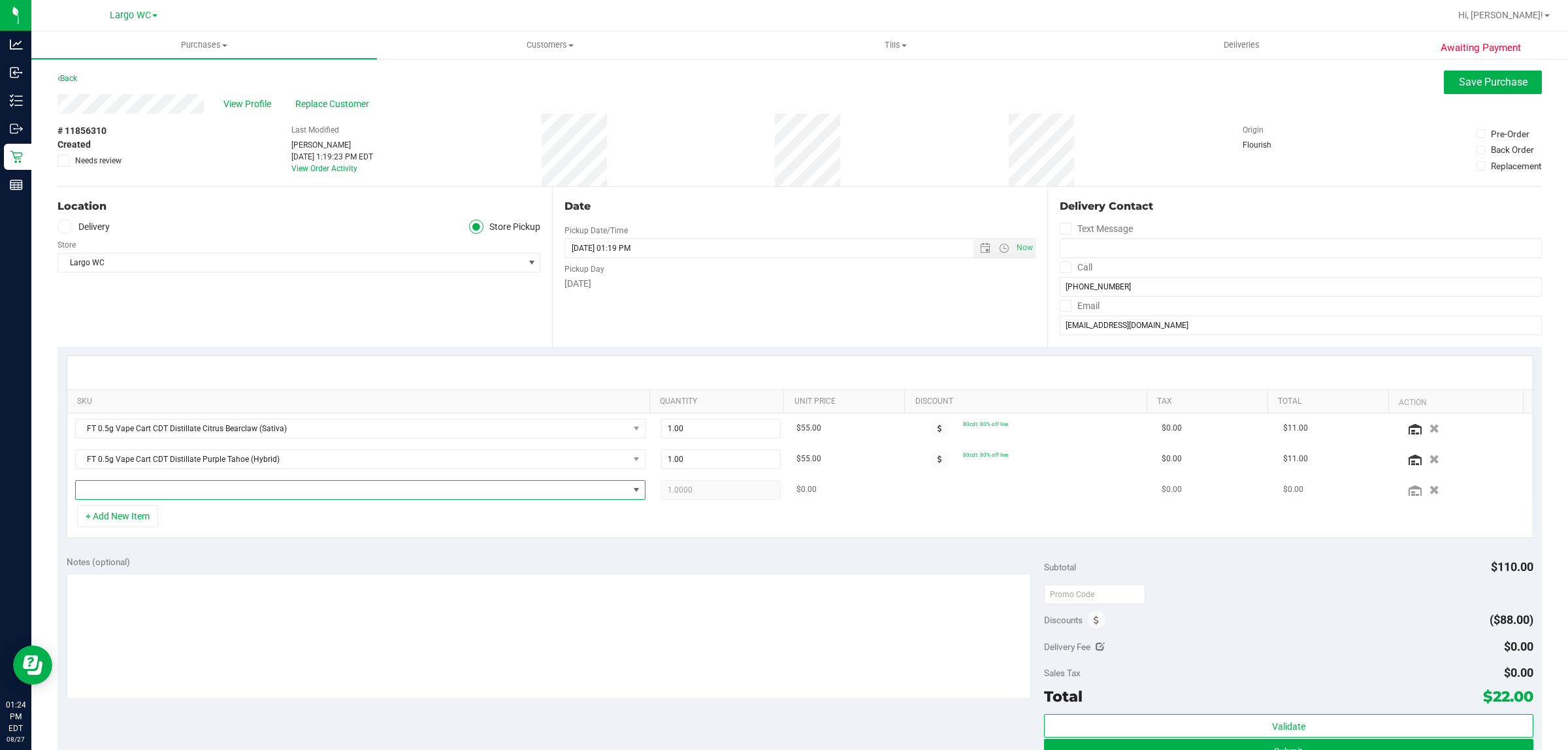
click at [142, 496] on span "NO DATA FOUND" at bounding box center [352, 490] width 552 height 18
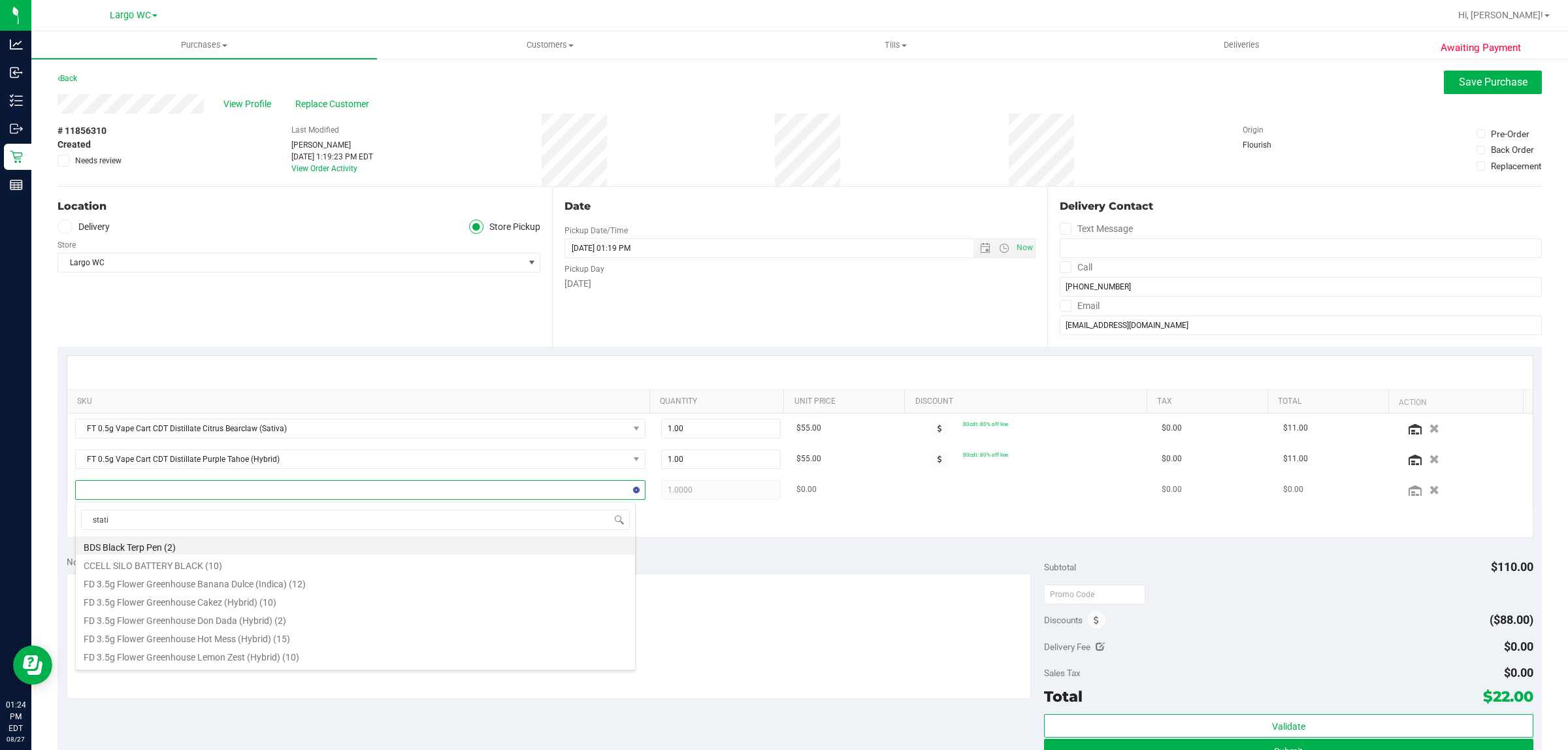
type input "static"
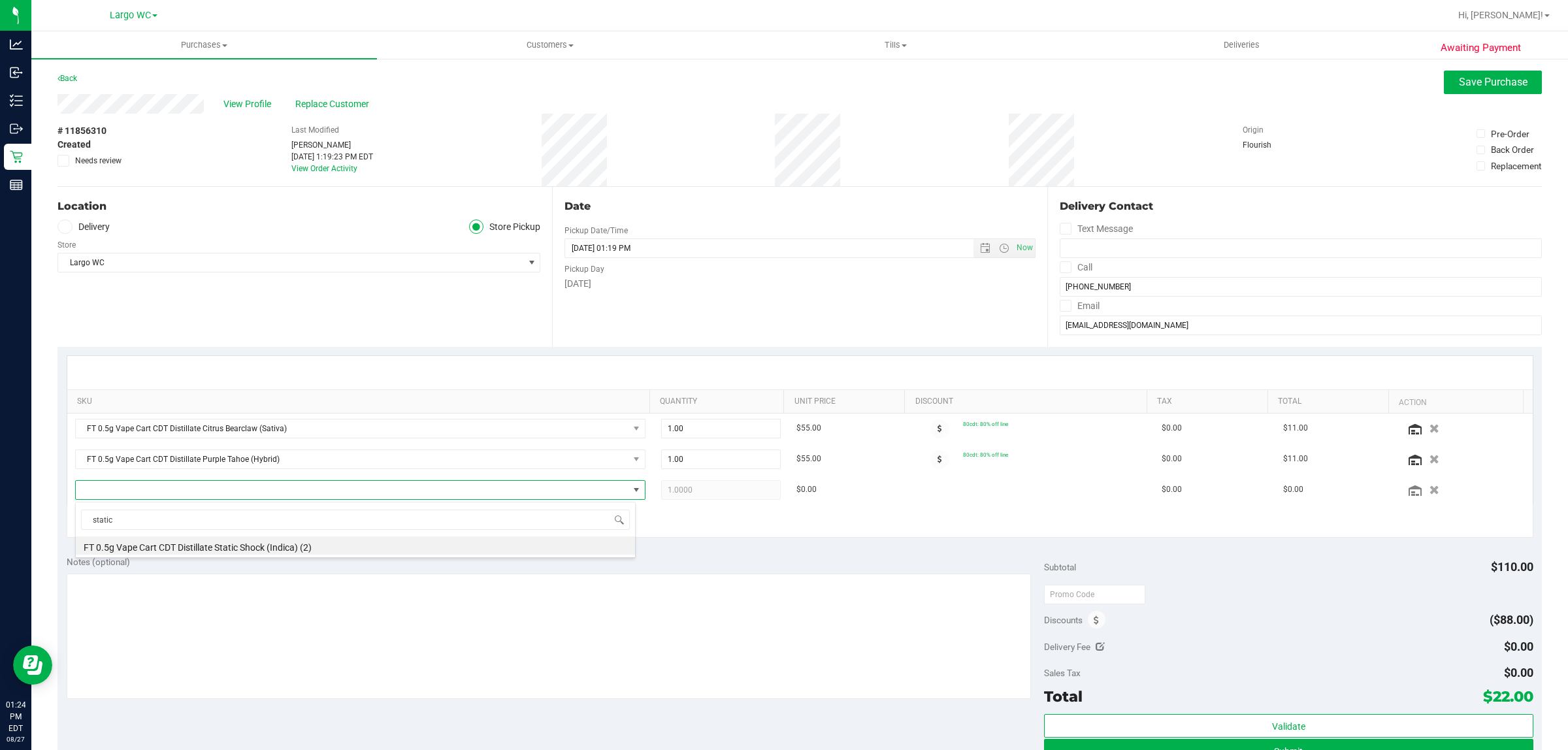
click at [232, 558] on div "static FT 0.5g Vape Cart CDT Distillate Static Shock (Indica) (2)" at bounding box center [355, 530] width 560 height 56
click at [232, 552] on li "FT 0.5g Vape Cart CDT Distillate Static Shock (Indica) (2)" at bounding box center [355, 545] width 559 height 18
click at [1429, 492] on icon "button" at bounding box center [1434, 489] width 11 height 10
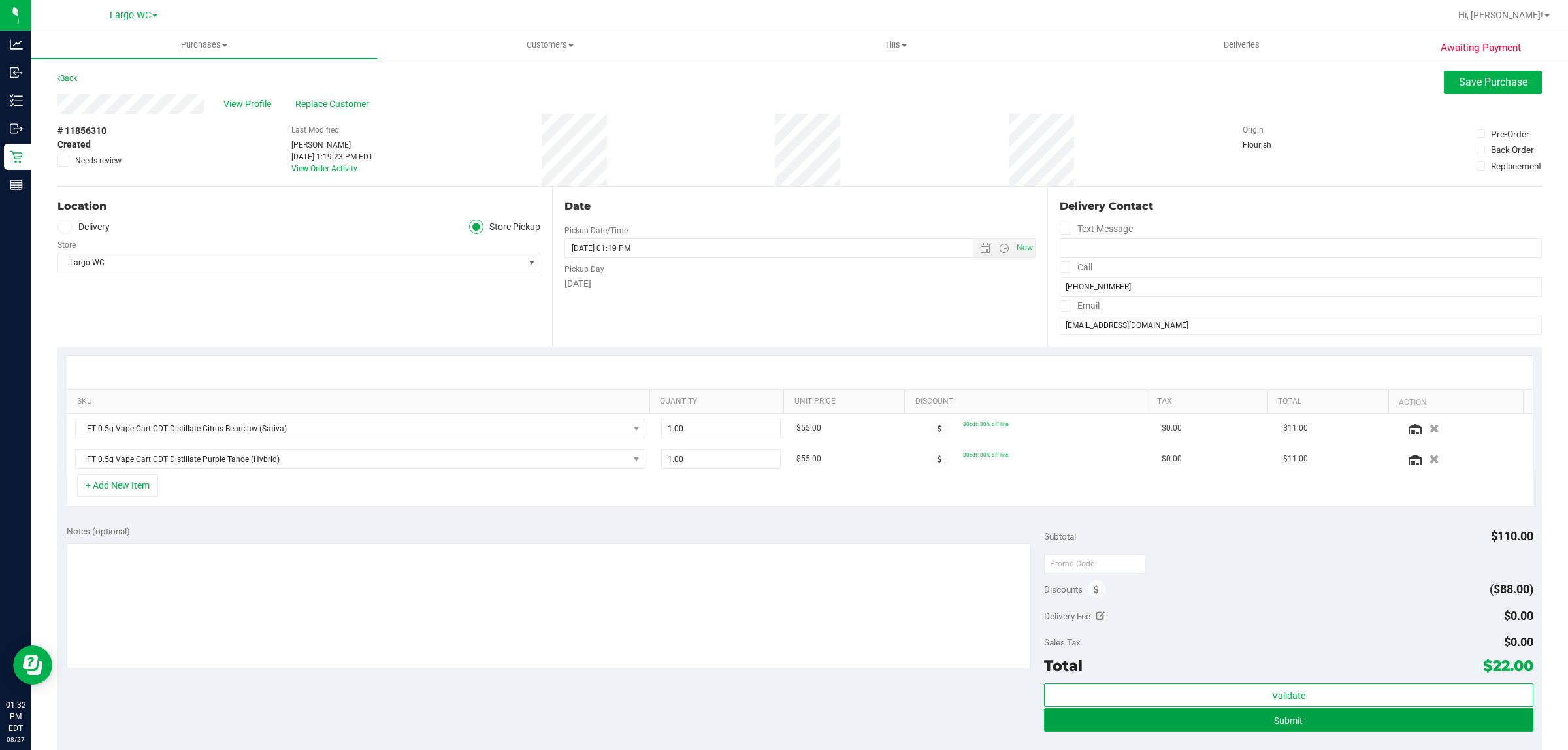
click at [1275, 724] on span "Submit" at bounding box center [1287, 721] width 28 height 10
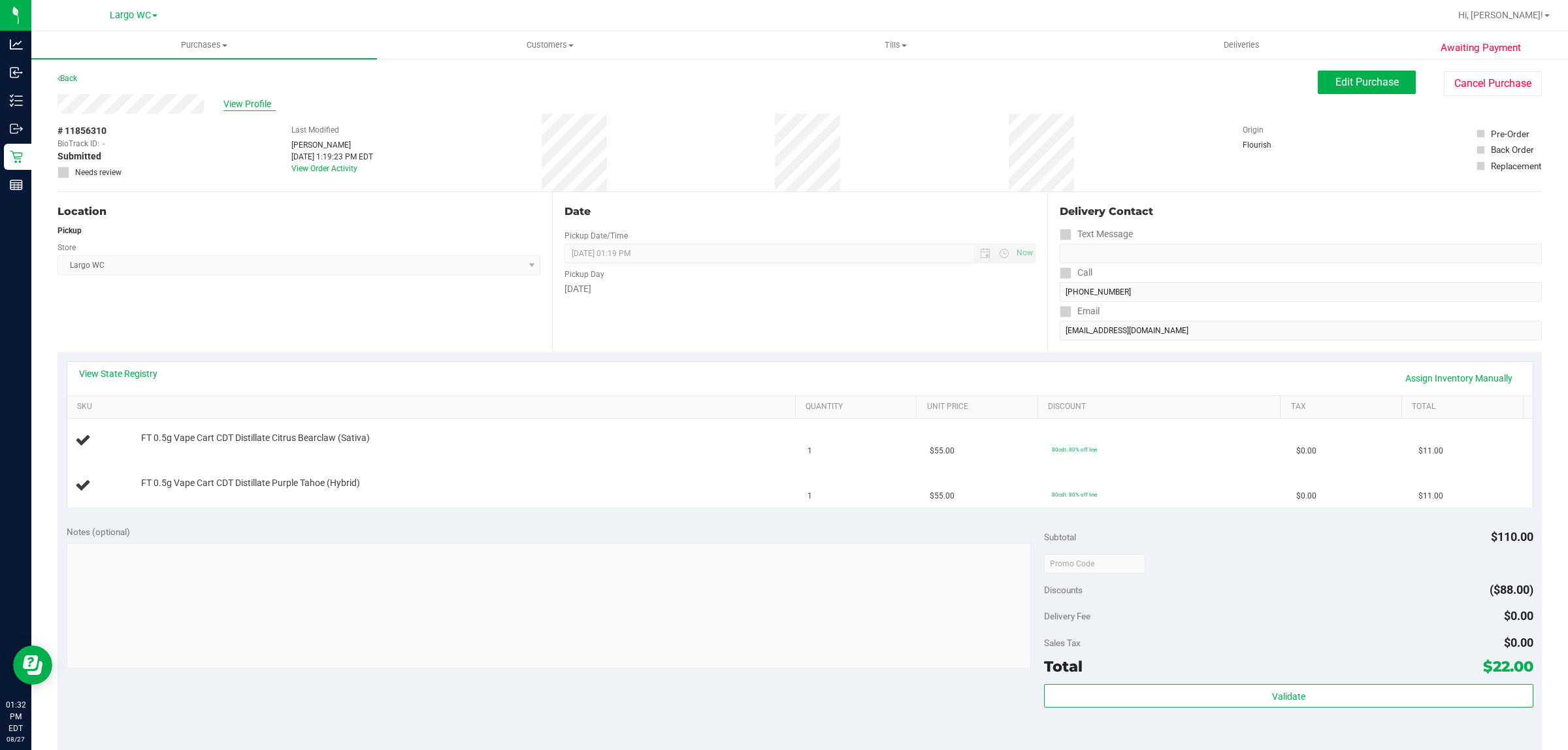
click at [269, 102] on span "View Profile" at bounding box center [250, 104] width 53 height 14
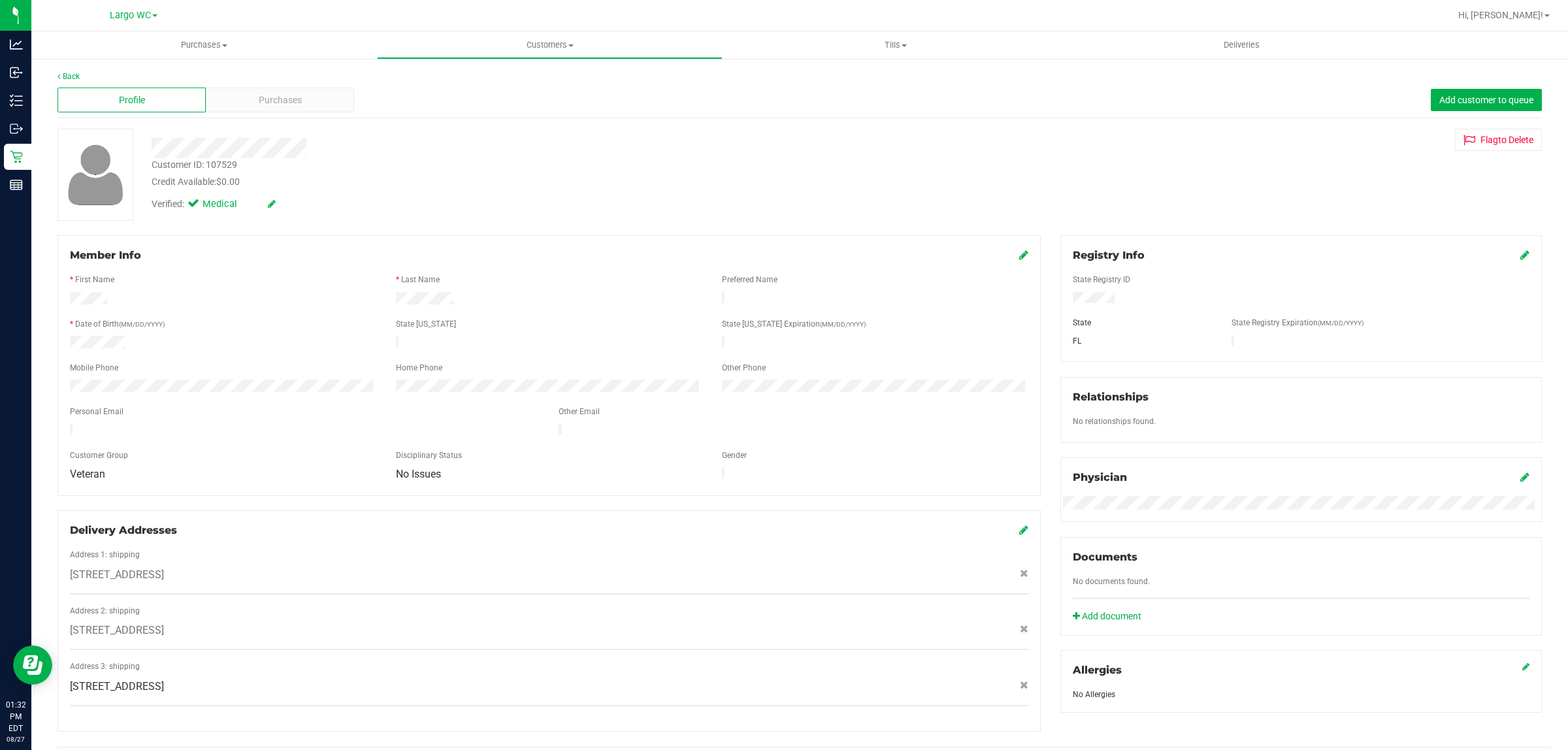
click at [273, 86] on div "Profile Purchases Add customer to queue" at bounding box center [799, 100] width 1484 height 36
click at [273, 98] on span "Purchases" at bounding box center [280, 100] width 43 height 14
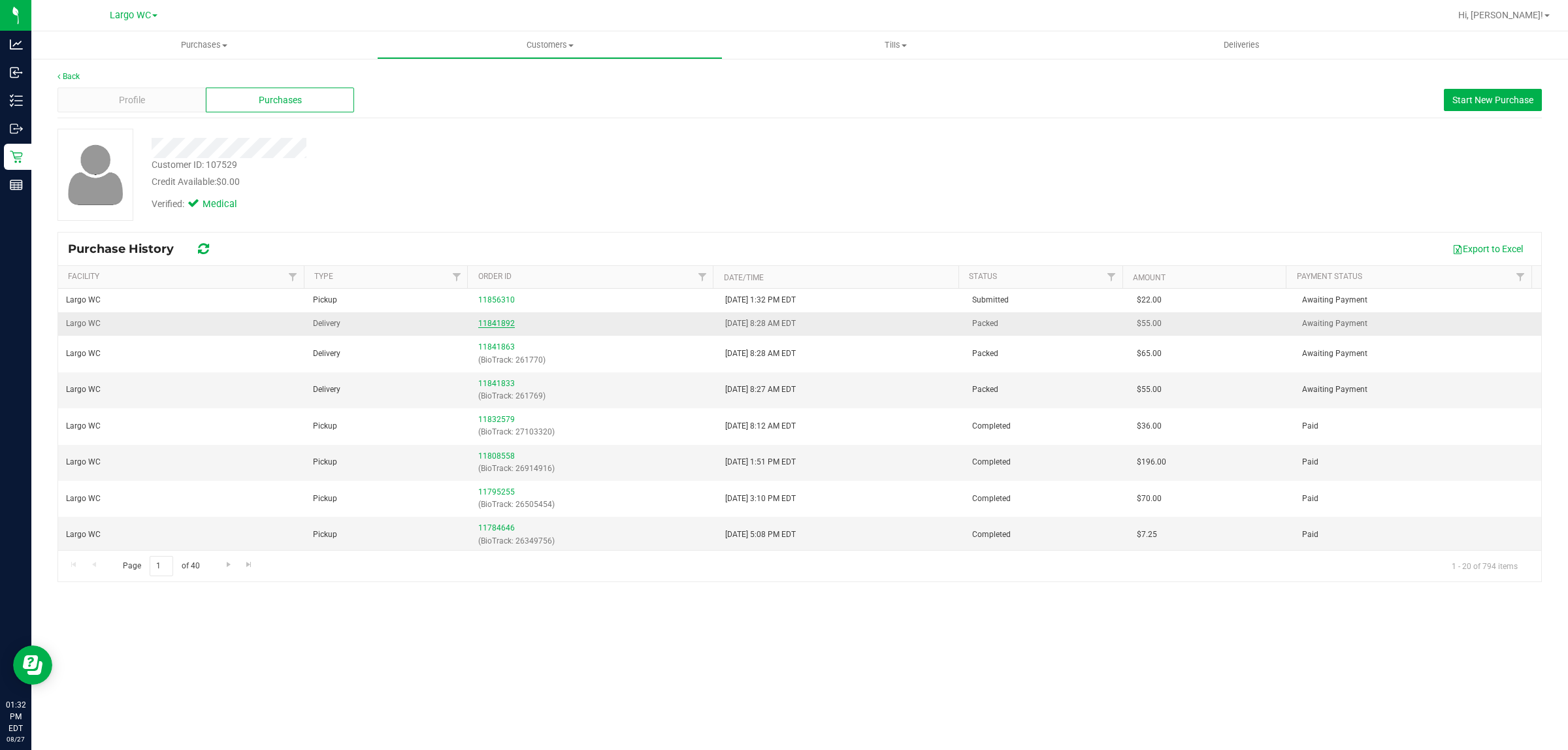
click at [484, 324] on link "11841892" at bounding box center [496, 323] width 37 height 10
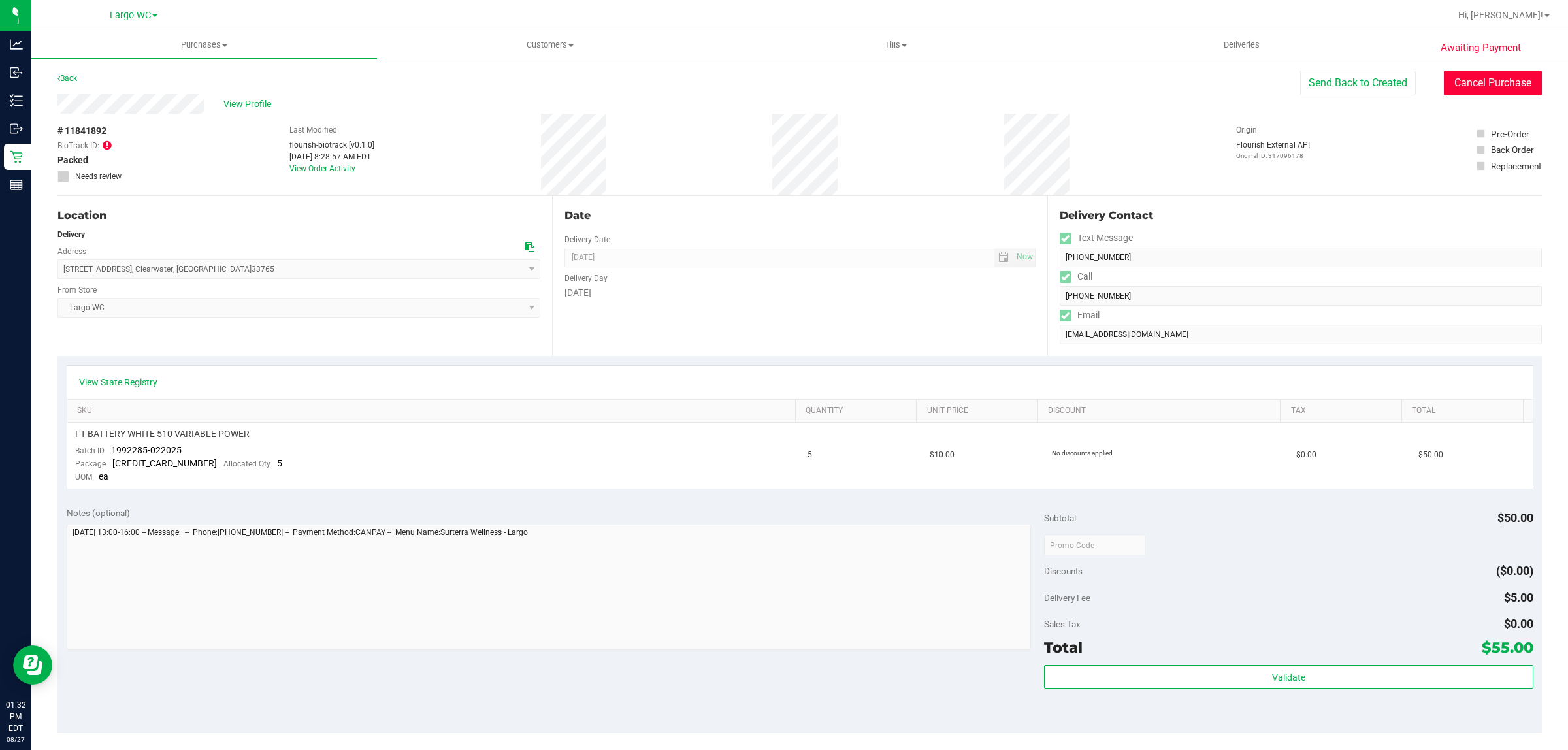
click at [1474, 86] on button "Cancel Purchase" at bounding box center [1493, 83] width 98 height 25
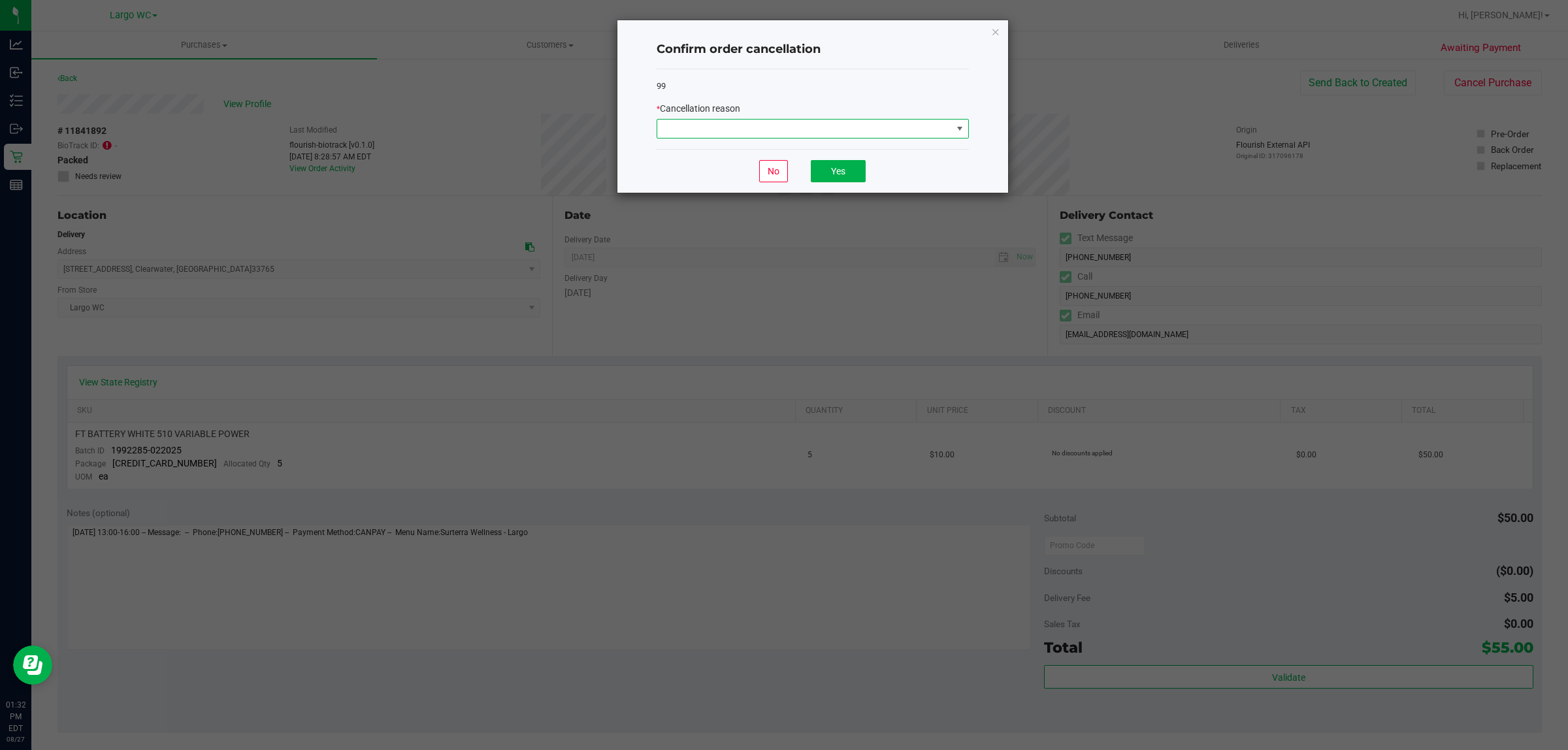
click at [882, 132] on span at bounding box center [804, 129] width 294 height 18
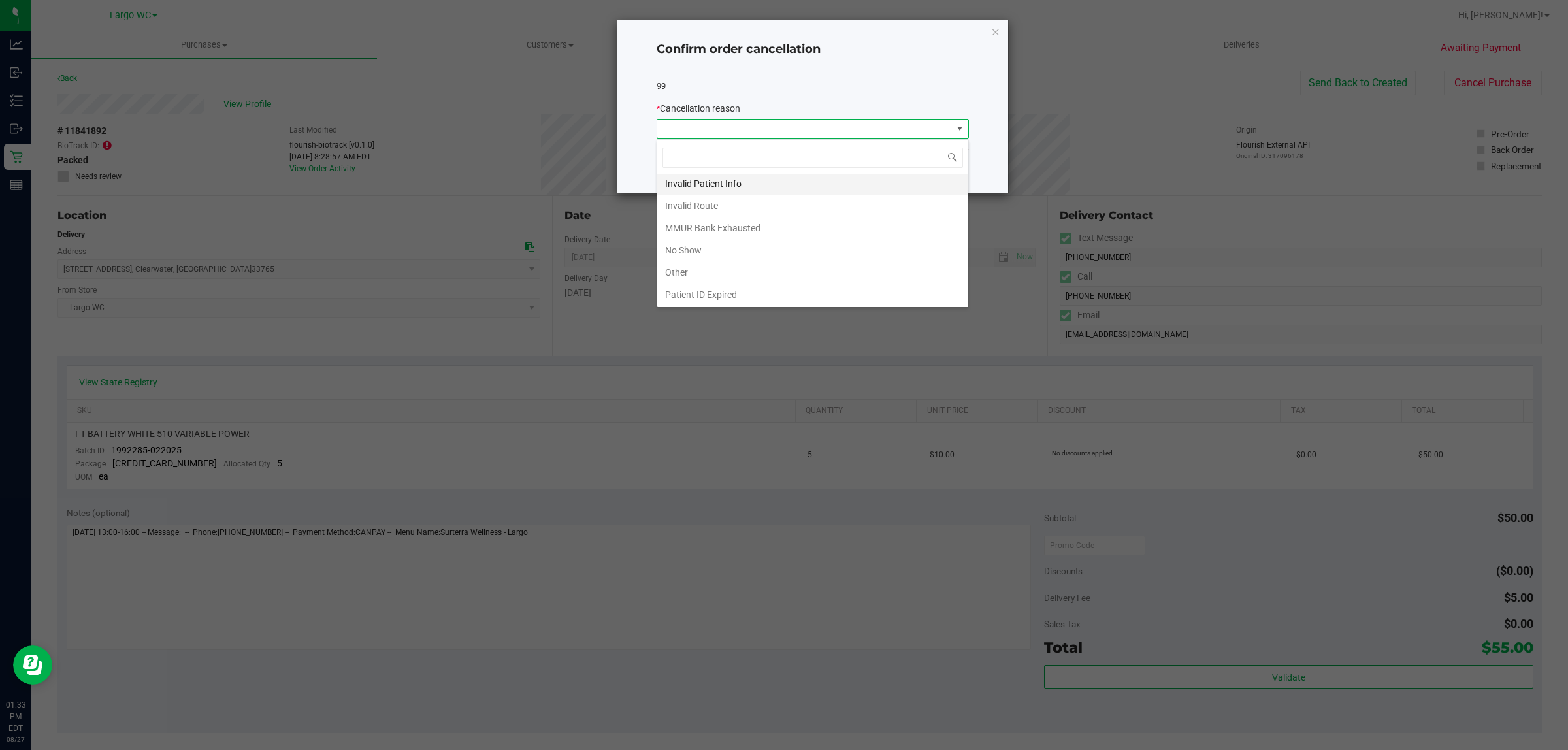
scroll to position [72, 0]
click at [710, 256] on li "Other" at bounding box center [812, 249] width 311 height 22
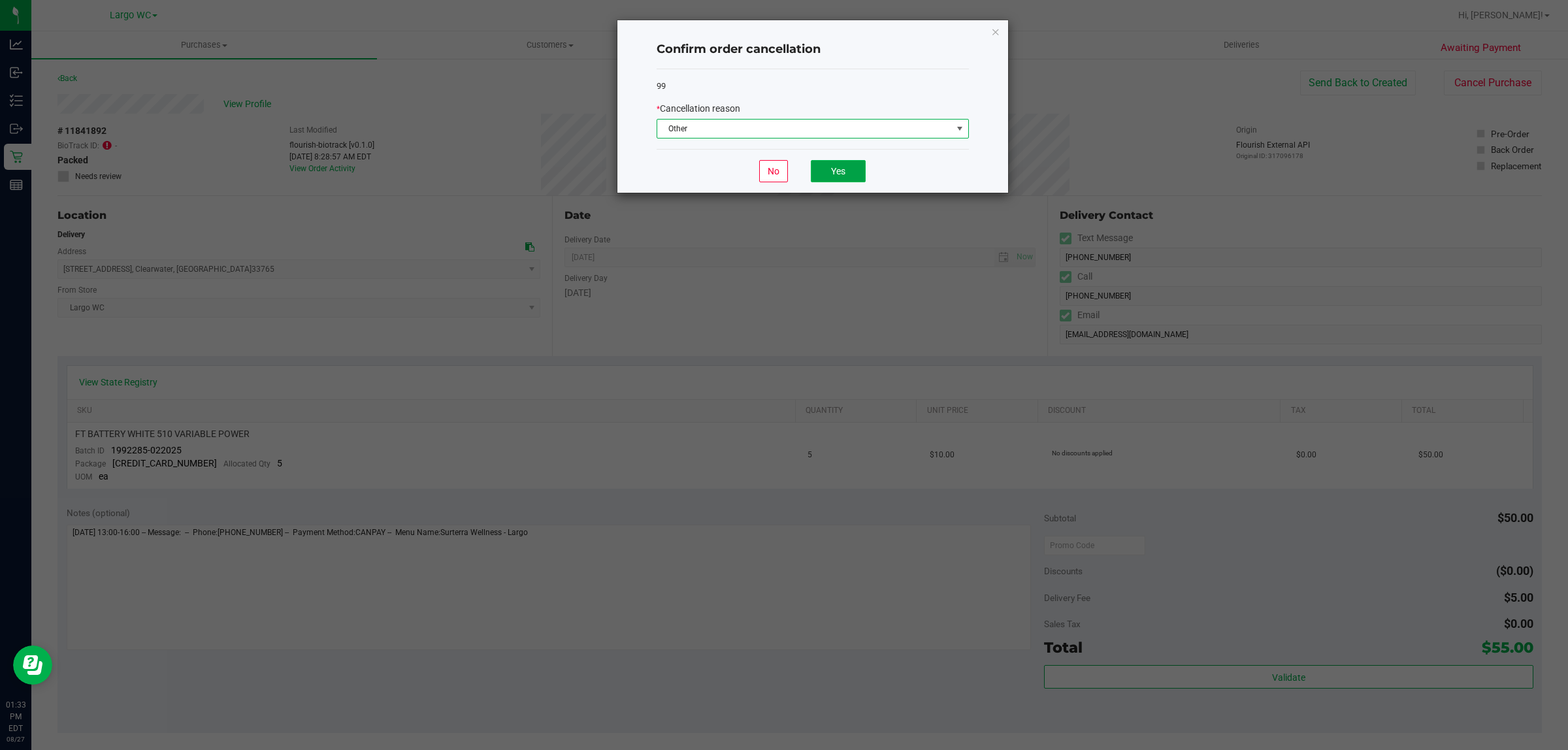
click at [831, 167] on button "Yes" at bounding box center [838, 171] width 55 height 22
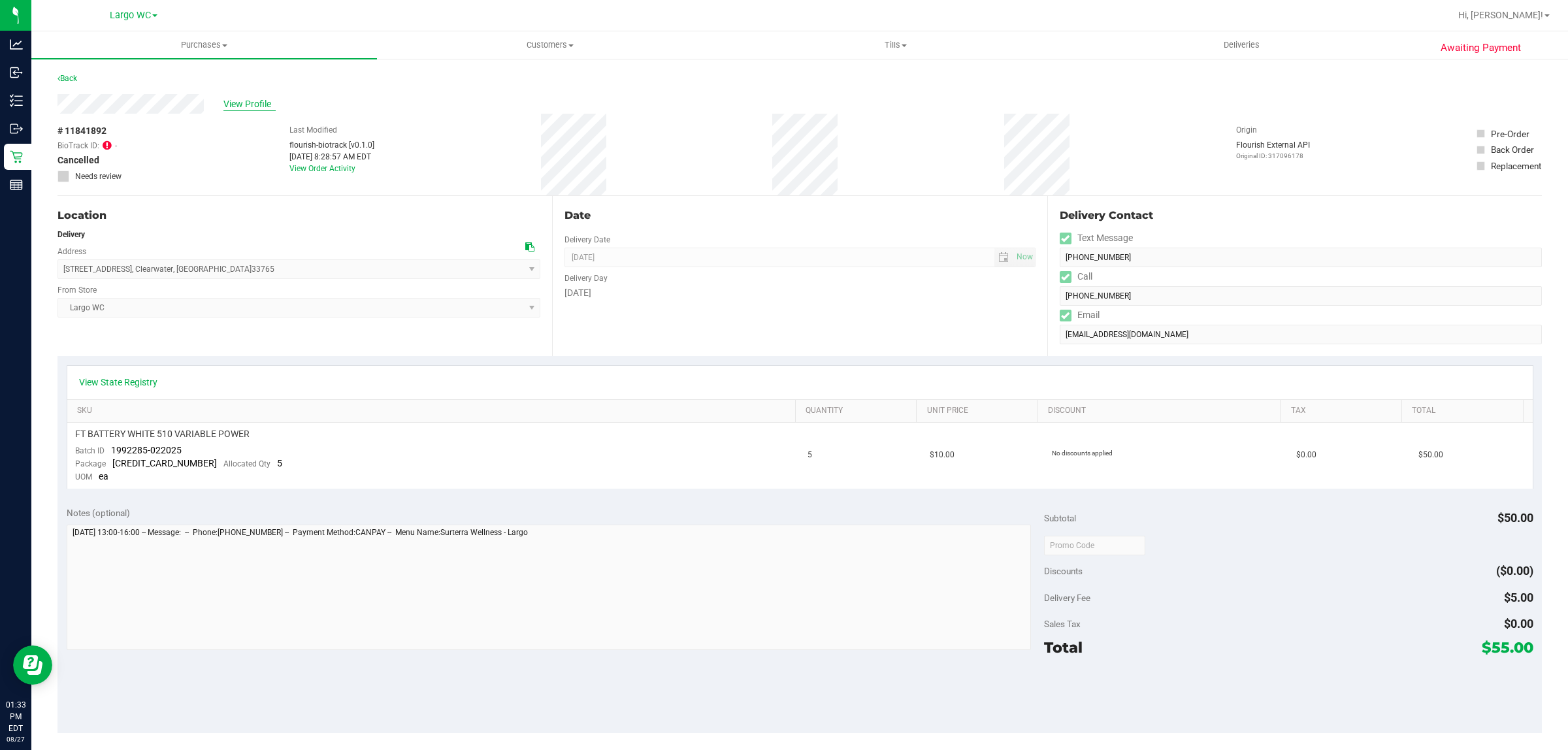
click at [249, 102] on span "View Profile" at bounding box center [250, 104] width 53 height 14
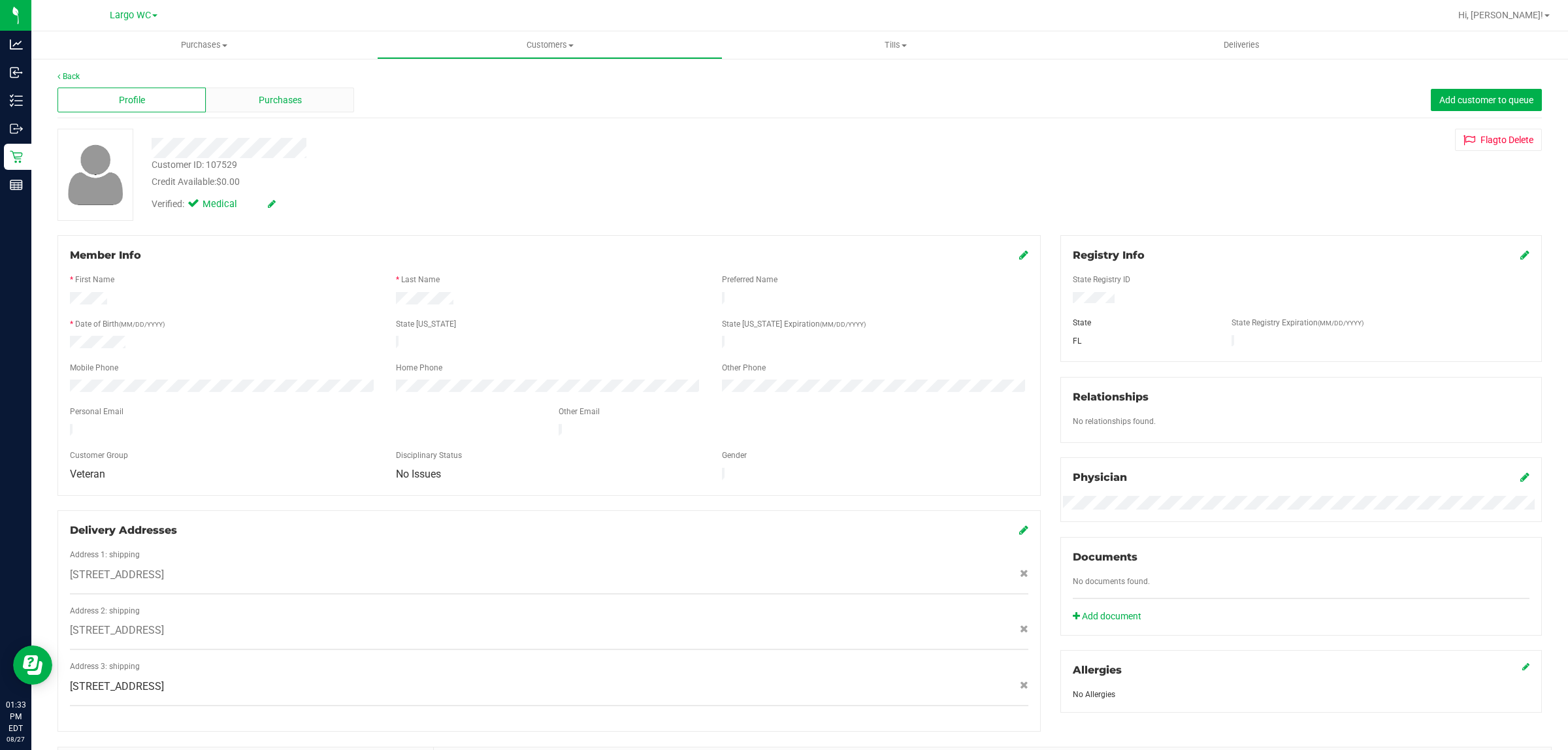
click at [259, 105] on span "Purchases" at bounding box center [280, 100] width 43 height 14
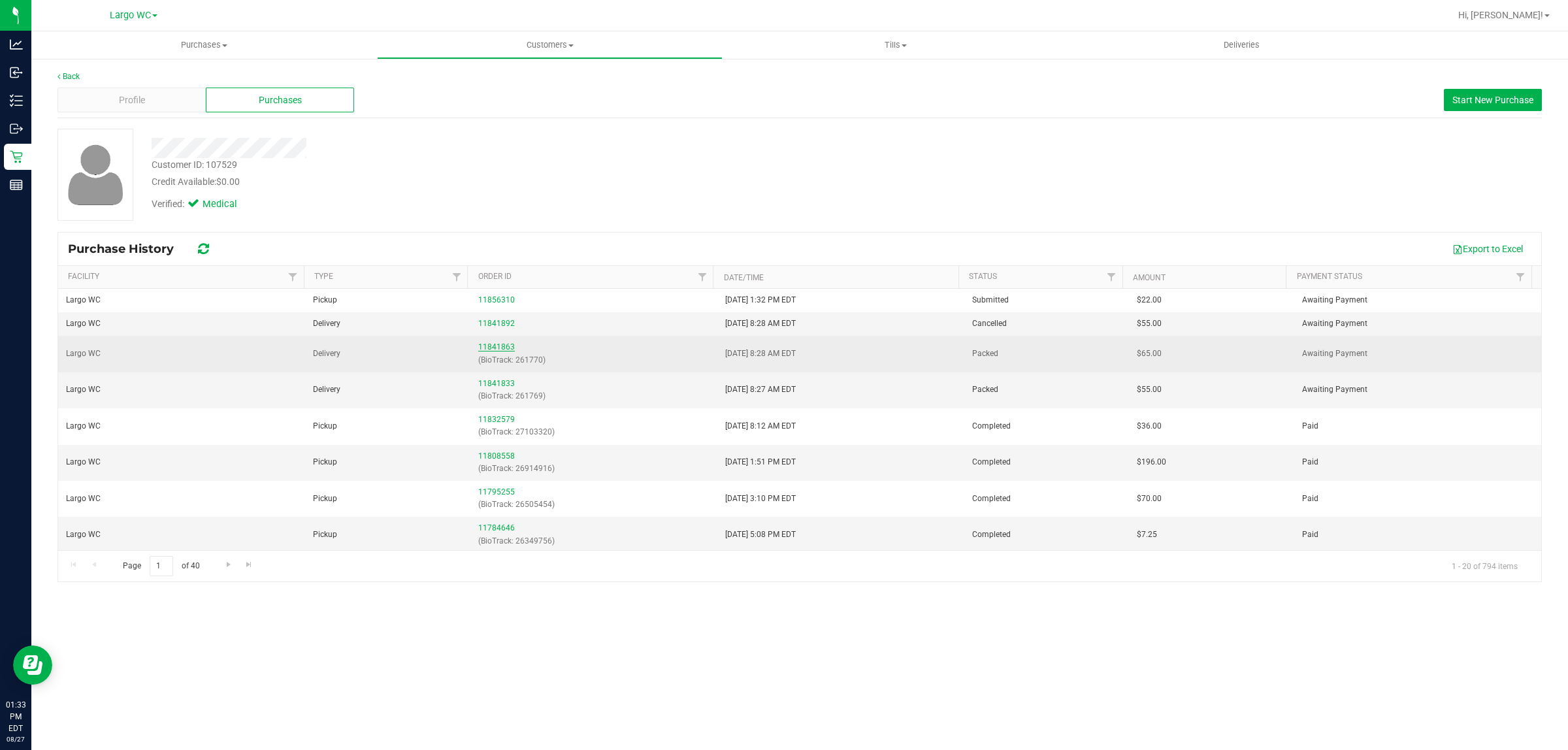
click at [488, 349] on link "11841863" at bounding box center [496, 346] width 37 height 10
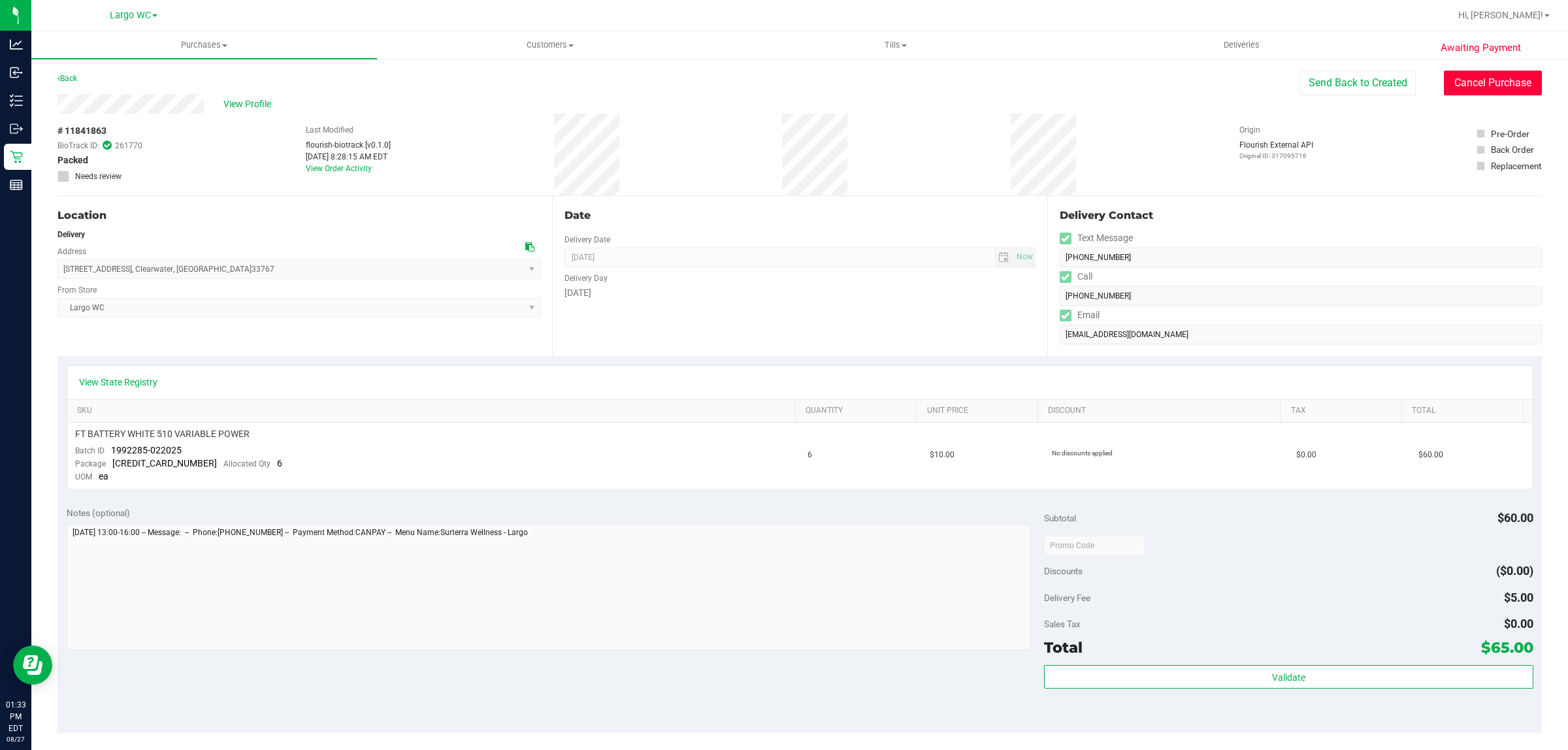
click at [1461, 86] on button "Cancel Purchase" at bounding box center [1493, 83] width 98 height 25
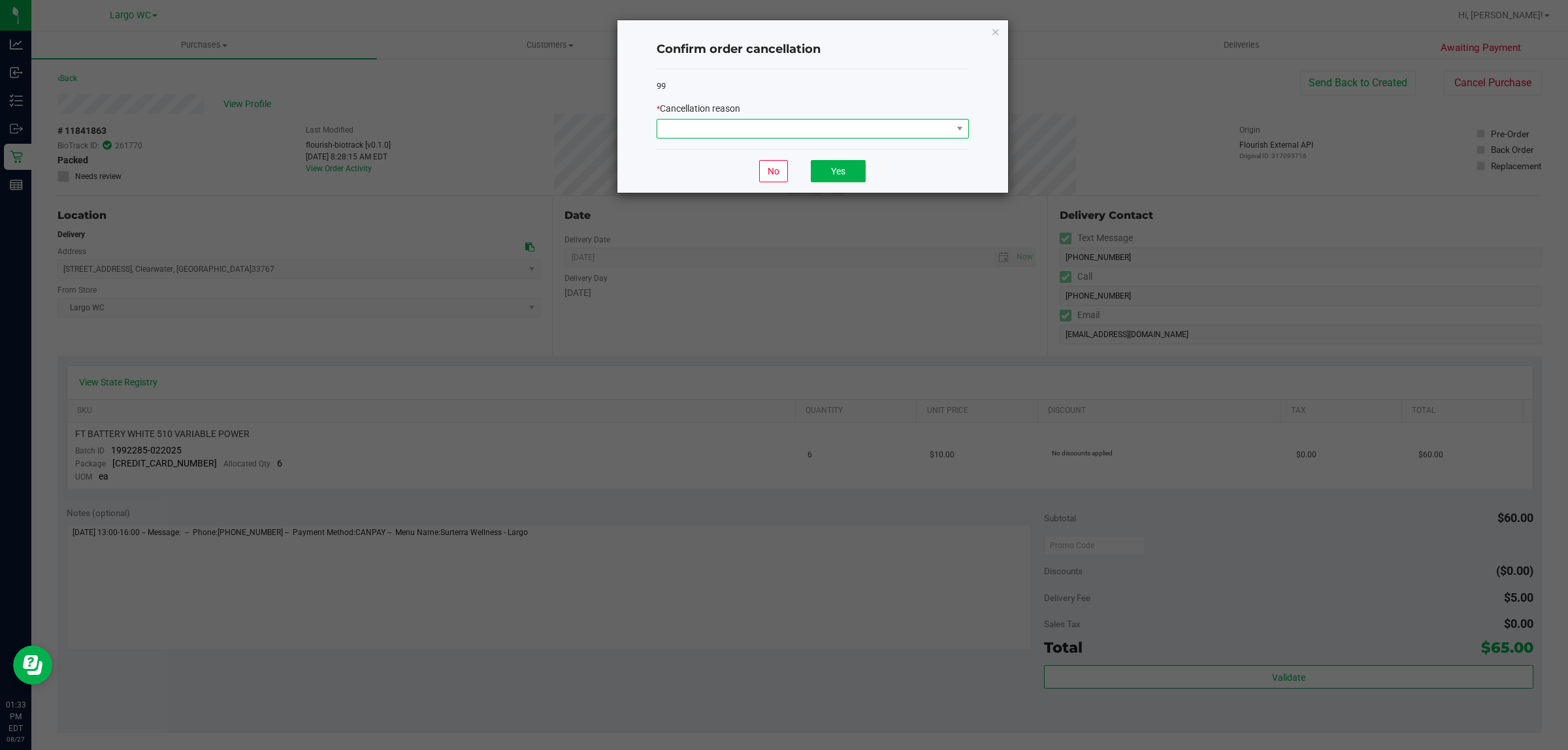
click at [760, 134] on span at bounding box center [804, 129] width 294 height 18
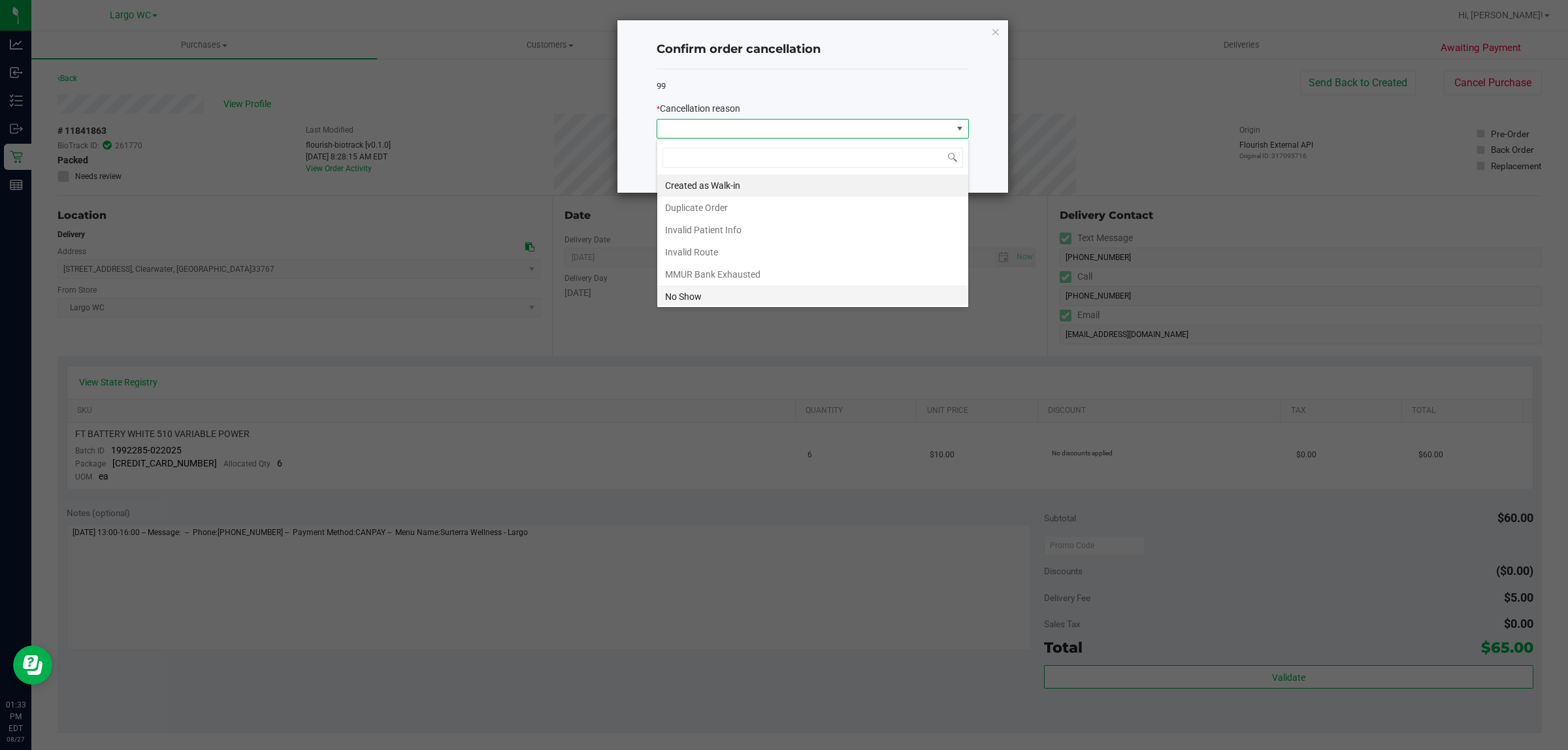
scroll to position [72, 0]
click at [690, 252] on li "Other" at bounding box center [812, 249] width 311 height 22
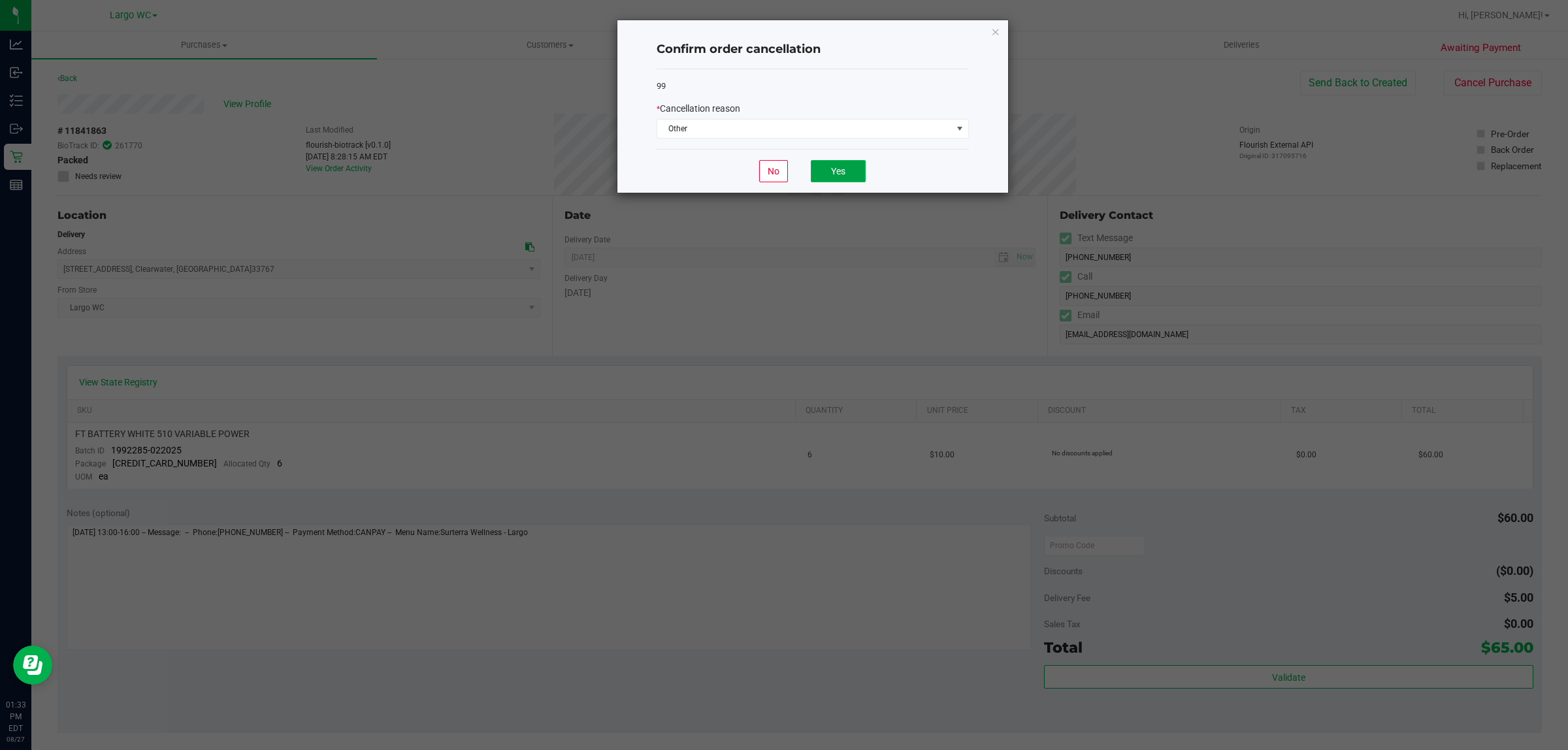
click at [834, 167] on button "Yes" at bounding box center [838, 171] width 55 height 22
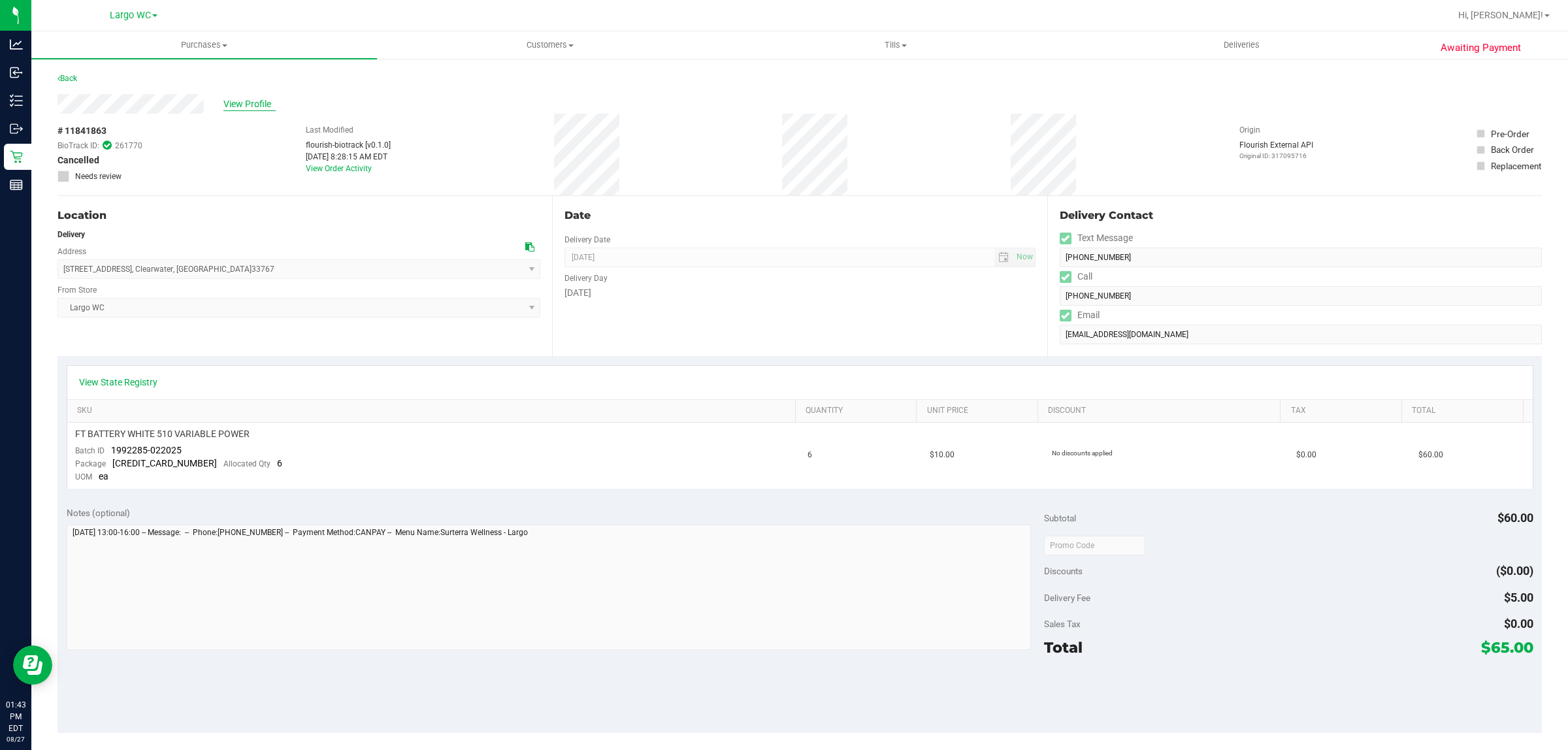
click at [254, 108] on span "View Profile" at bounding box center [250, 104] width 53 height 14
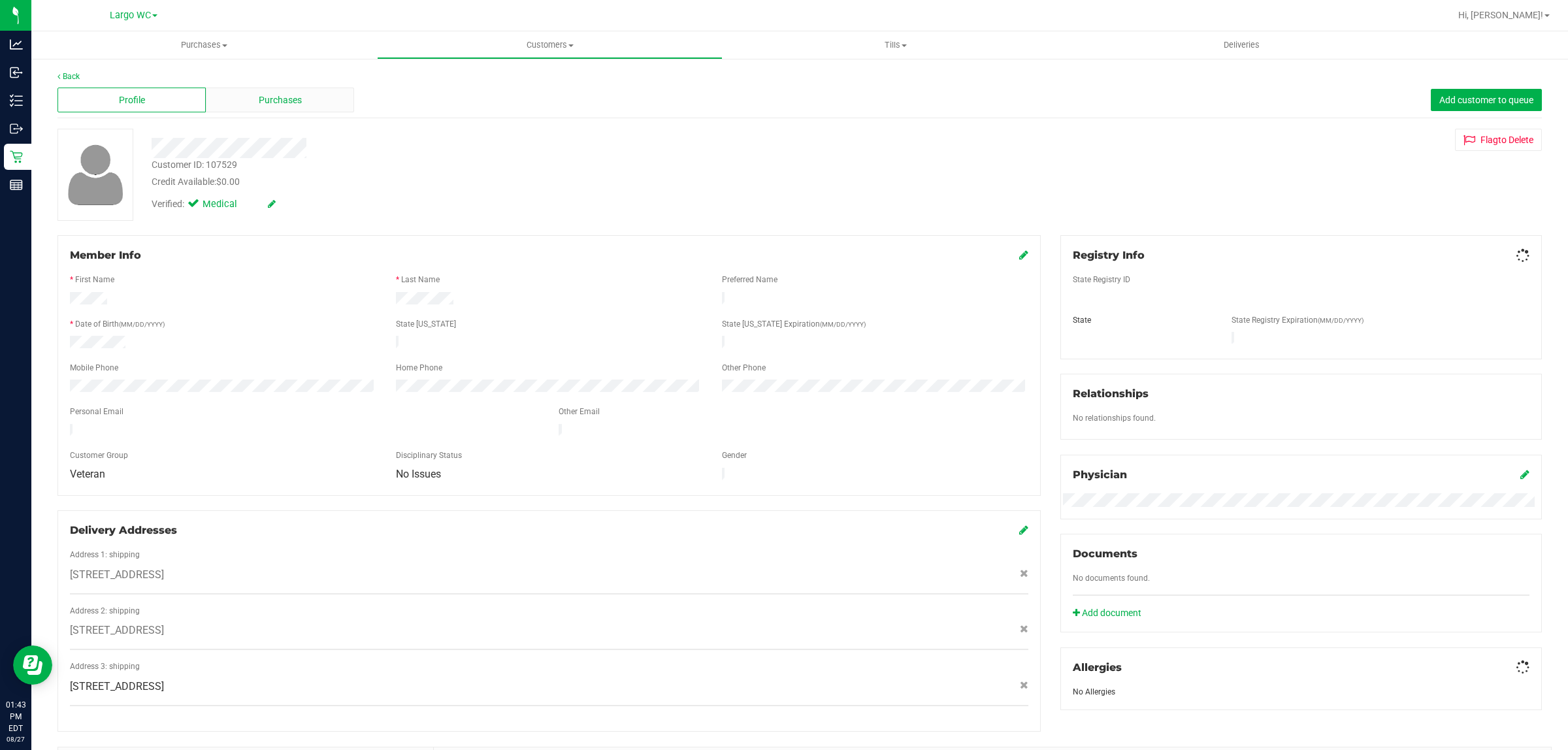
click at [259, 102] on span "Purchases" at bounding box center [280, 100] width 43 height 14
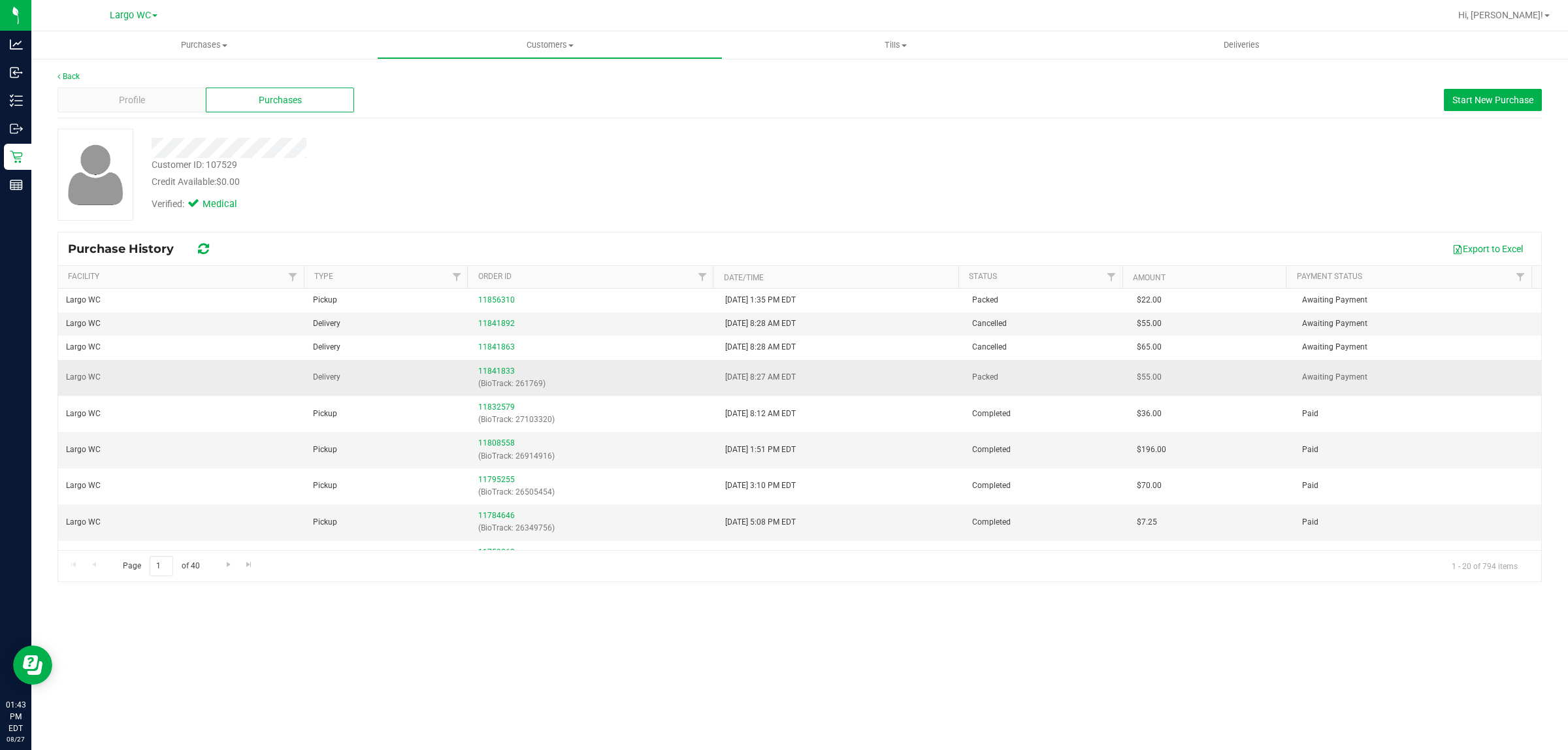
click at [494, 367] on div "11841833 (BioTrack: 261769)" at bounding box center [593, 378] width 231 height 25
click at [485, 367] on link "11841833" at bounding box center [496, 371] width 37 height 10
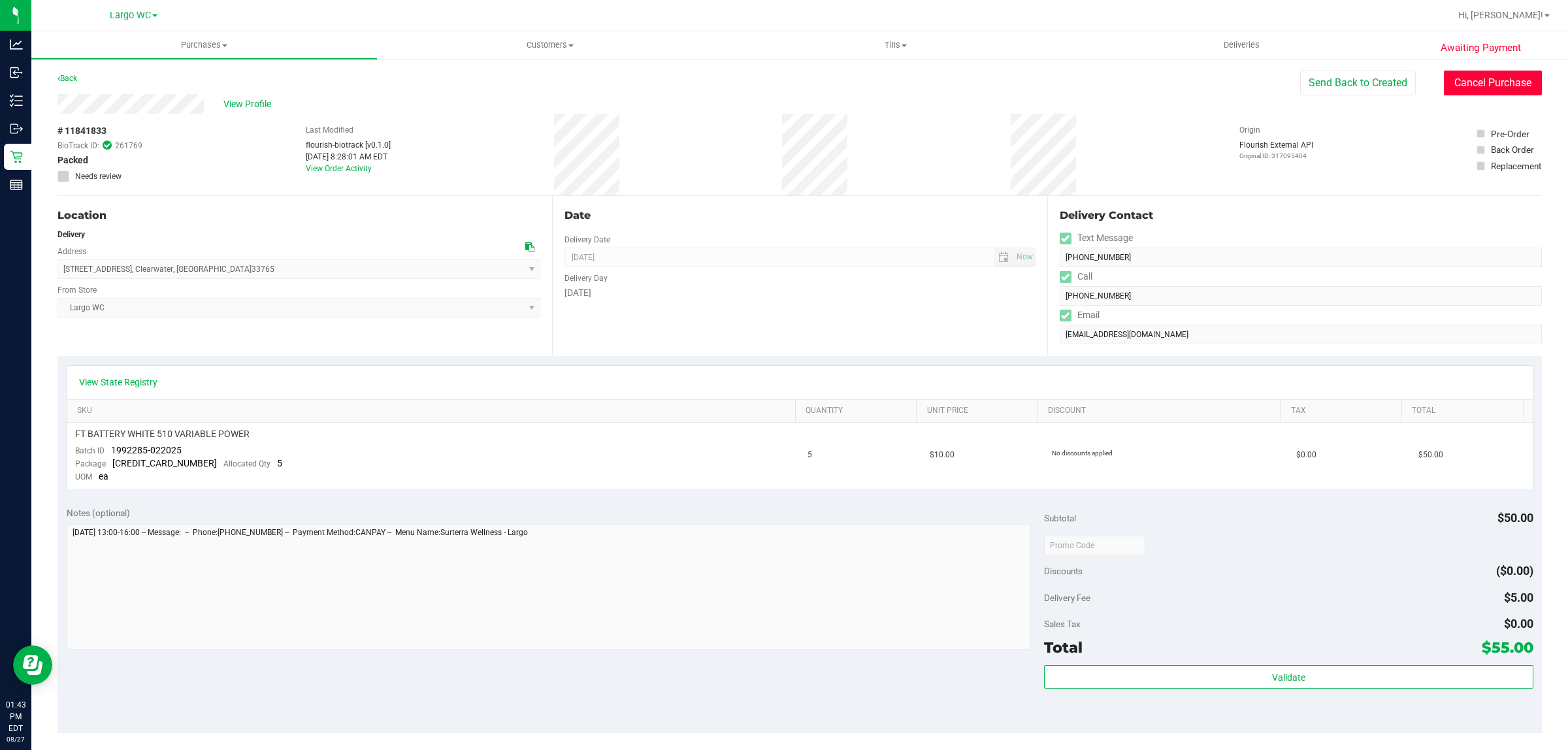
click at [1488, 90] on button "Cancel Purchase" at bounding box center [1493, 83] width 98 height 25
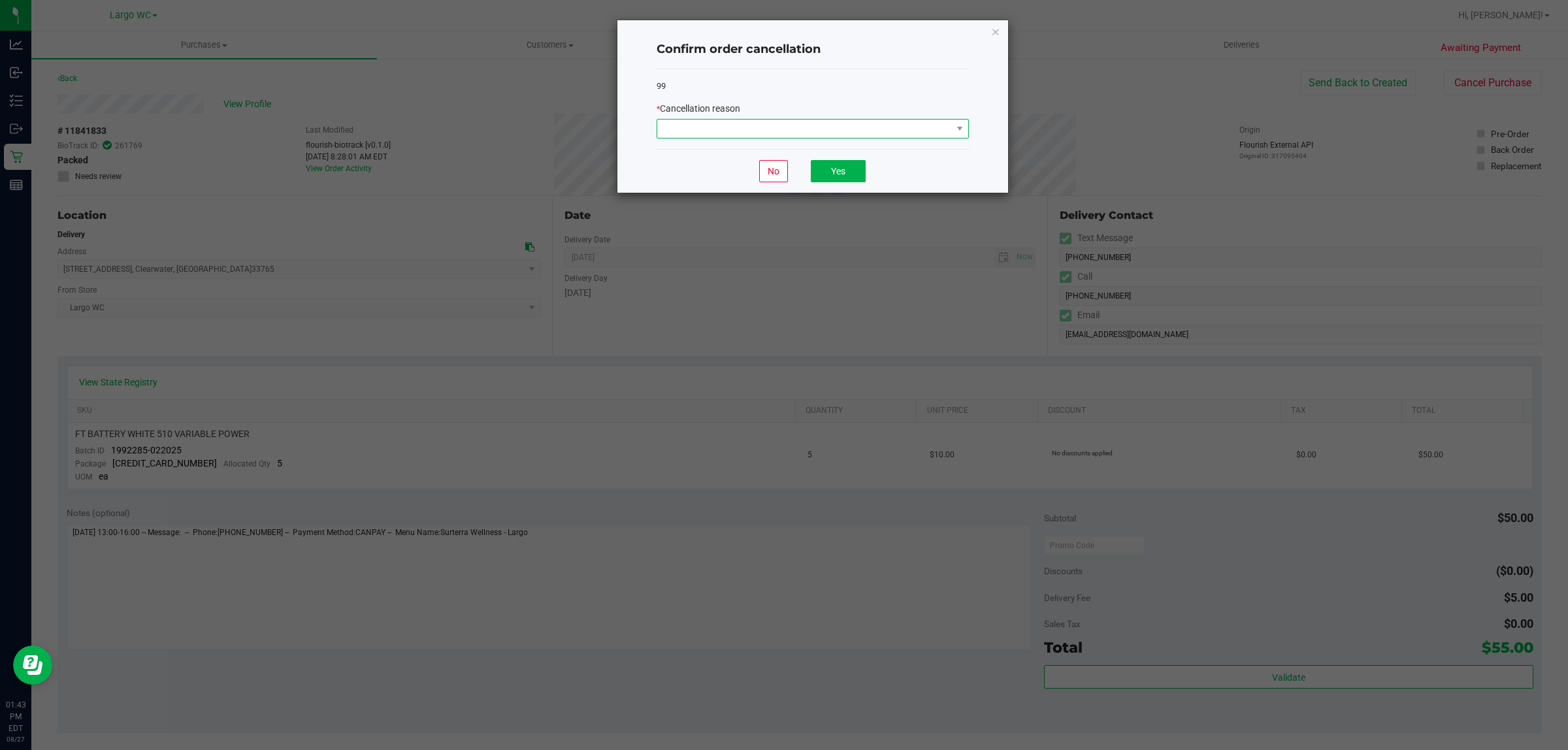
click at [924, 126] on span at bounding box center [804, 129] width 294 height 18
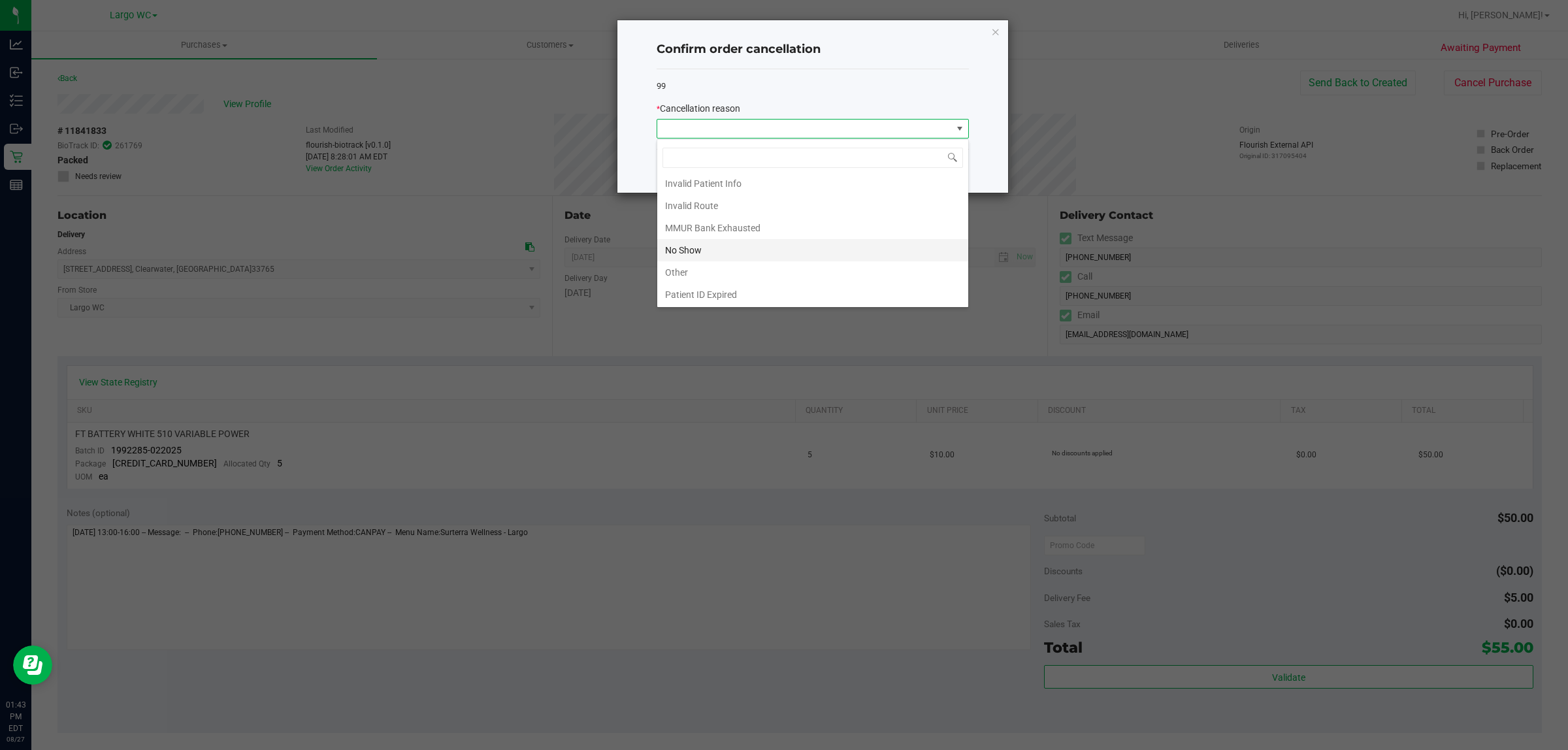
scroll to position [72, 0]
click at [687, 251] on li "Other" at bounding box center [812, 249] width 311 height 22
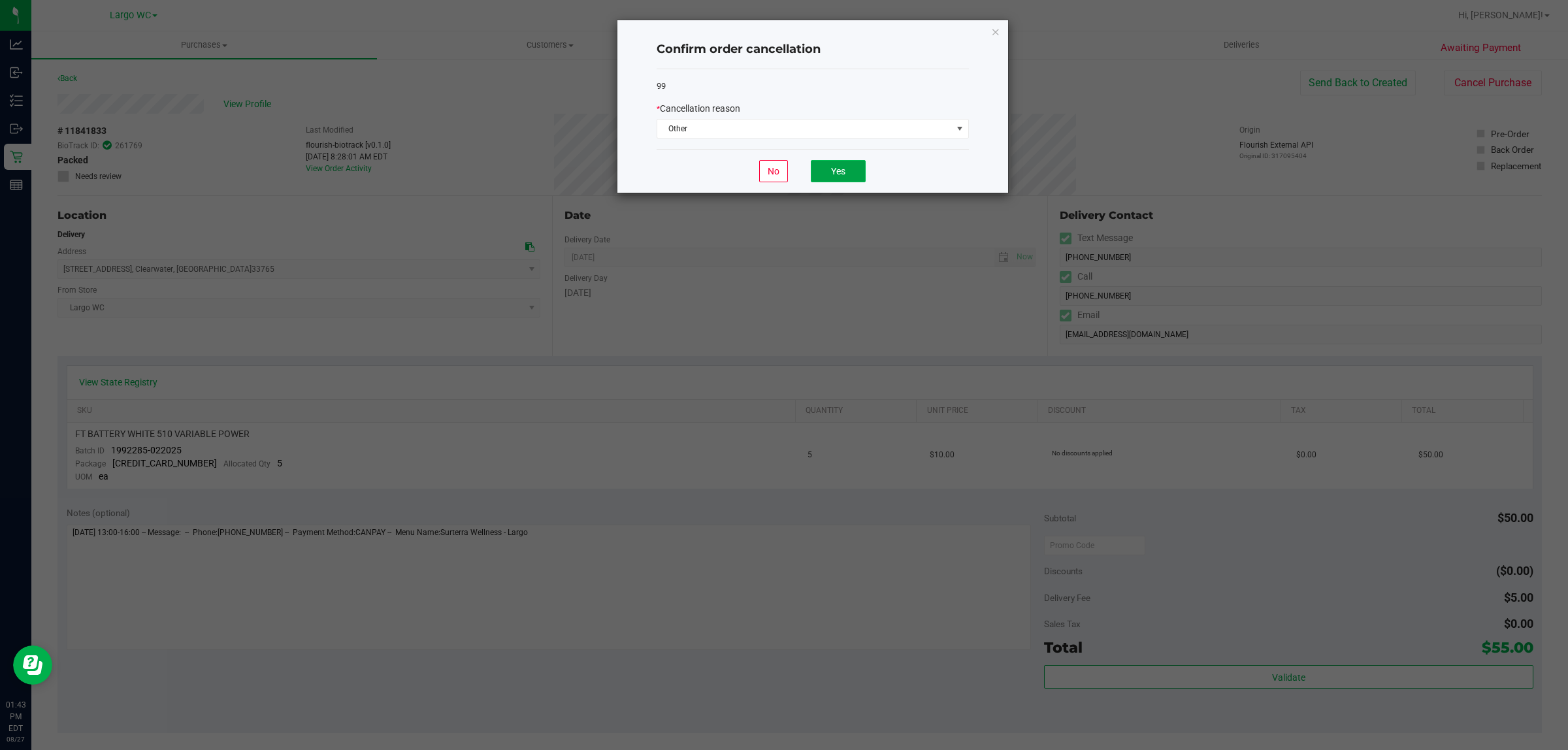
click at [835, 177] on button "Yes" at bounding box center [838, 171] width 55 height 22
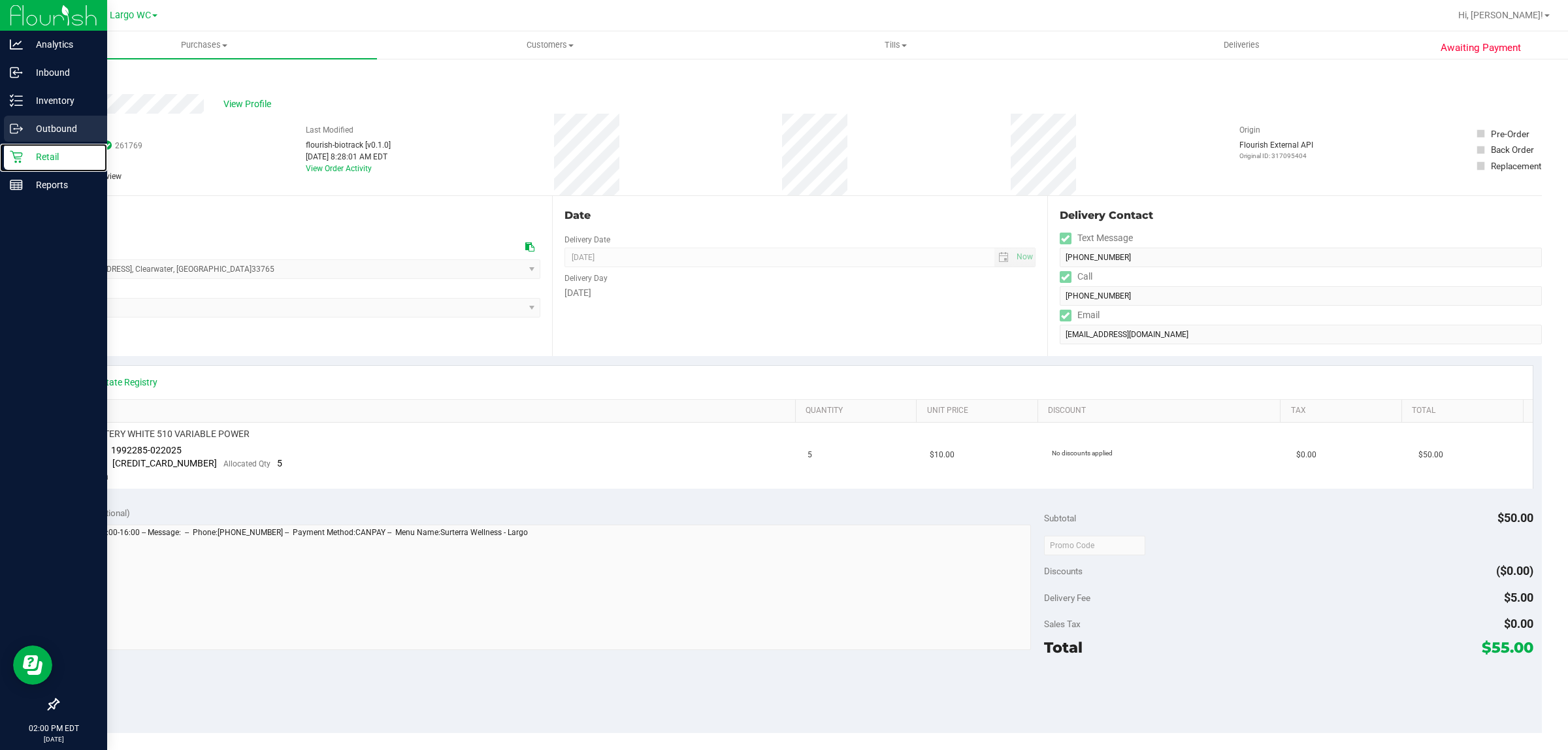
drag, startPoint x: 49, startPoint y: 154, endPoint x: 47, endPoint y: 142, distance: 12.2
click at [47, 154] on p "Retail" at bounding box center [61, 156] width 78 height 15
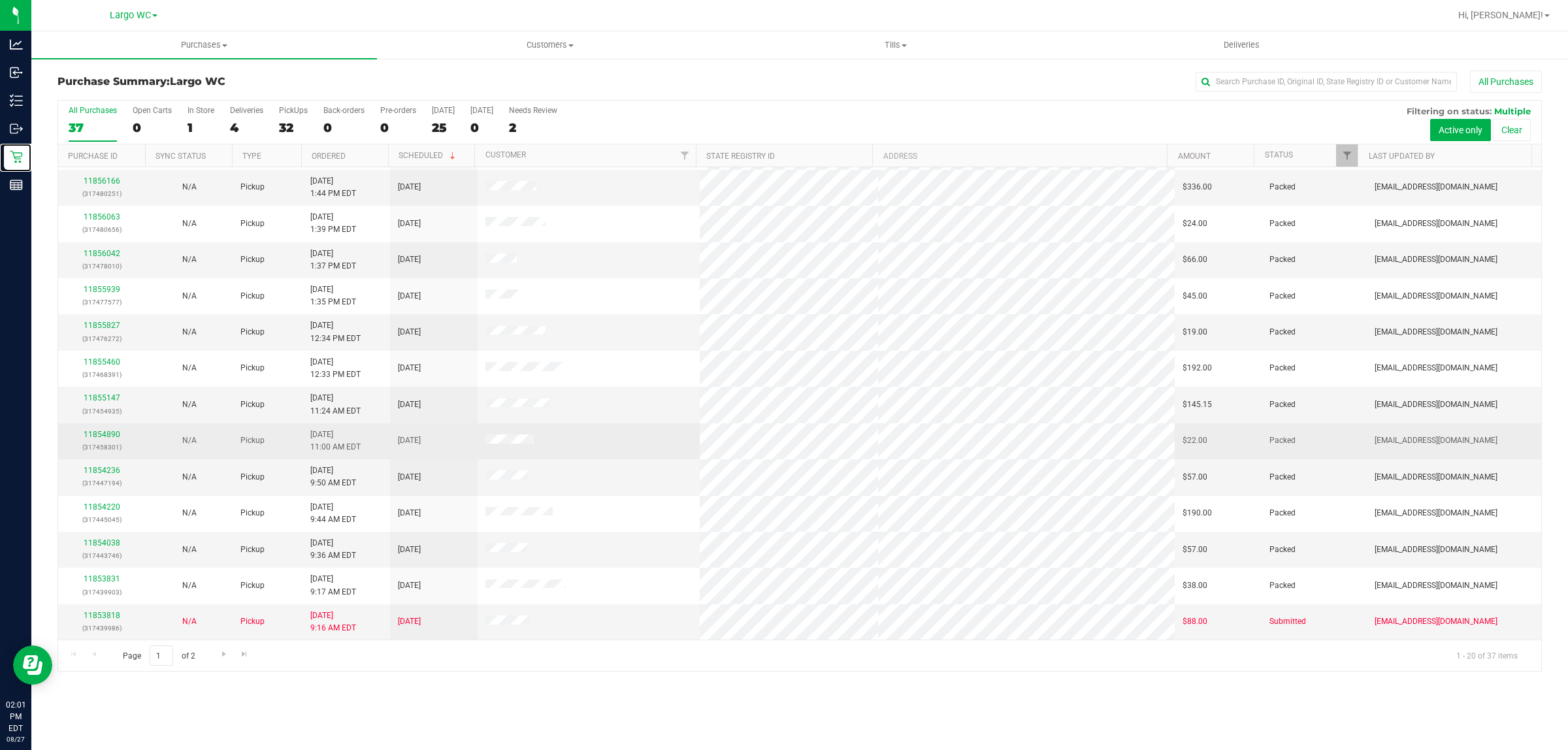
scroll to position [253, 0]
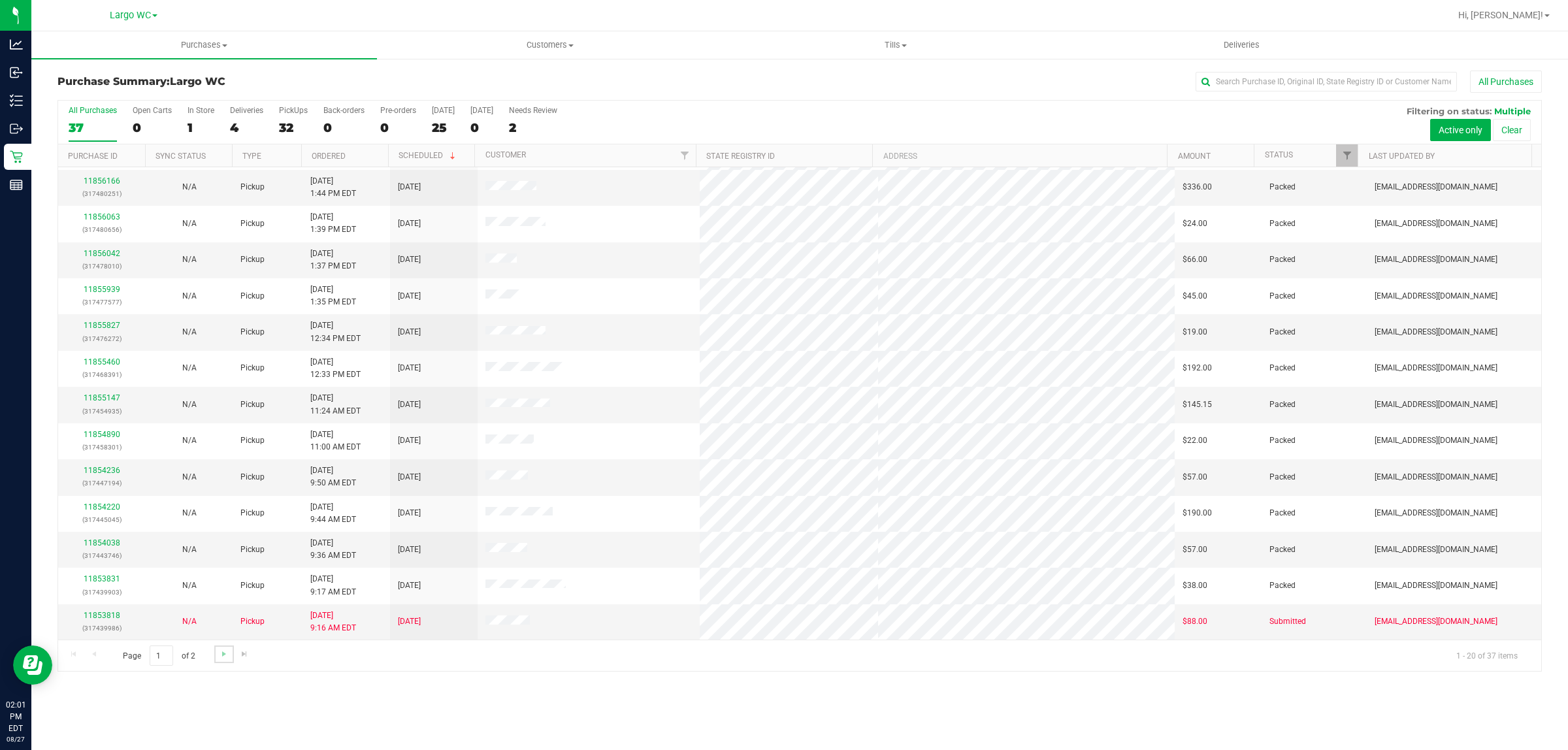
click at [229, 654] on link "Go to the next page" at bounding box center [224, 654] width 19 height 18
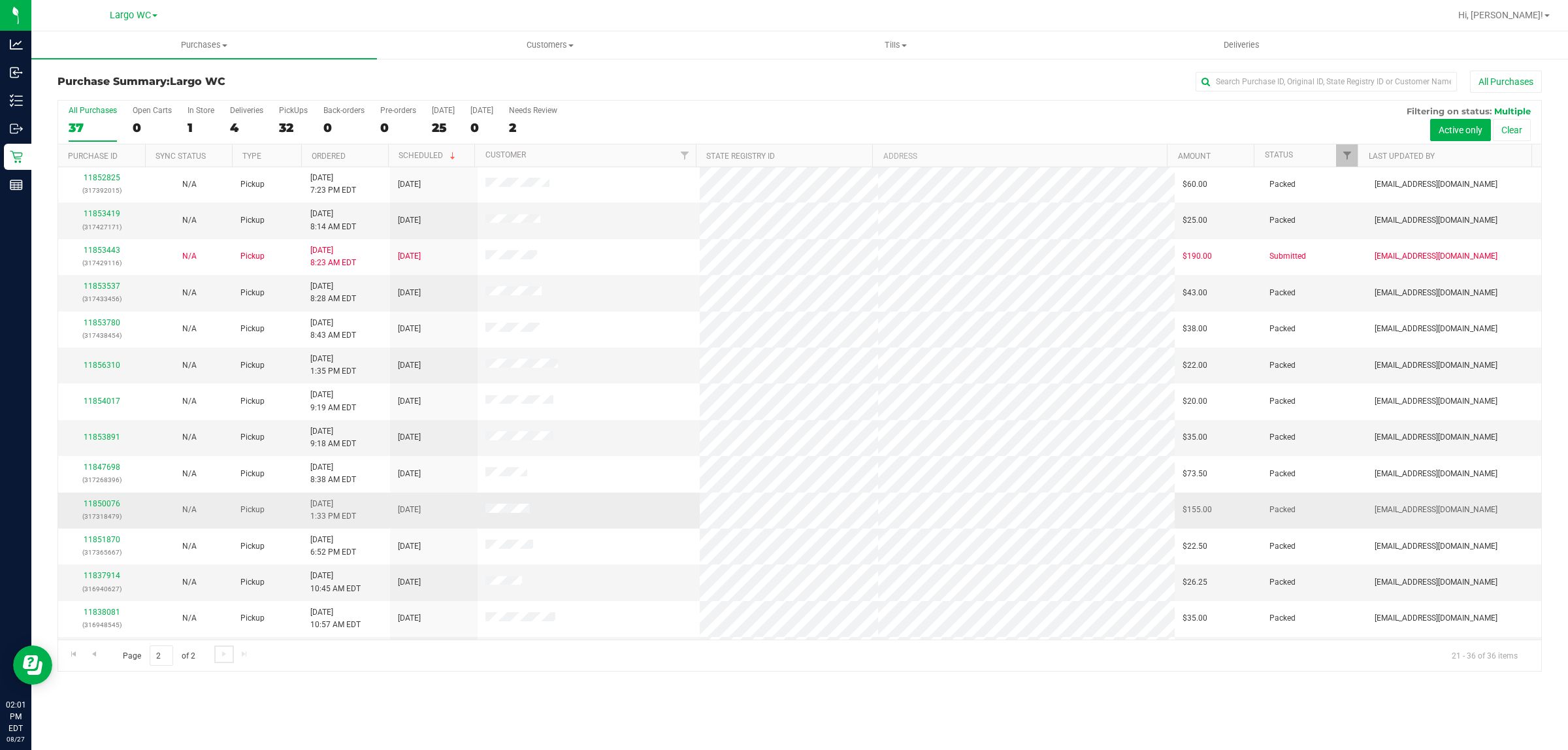
scroll to position [0, 0]
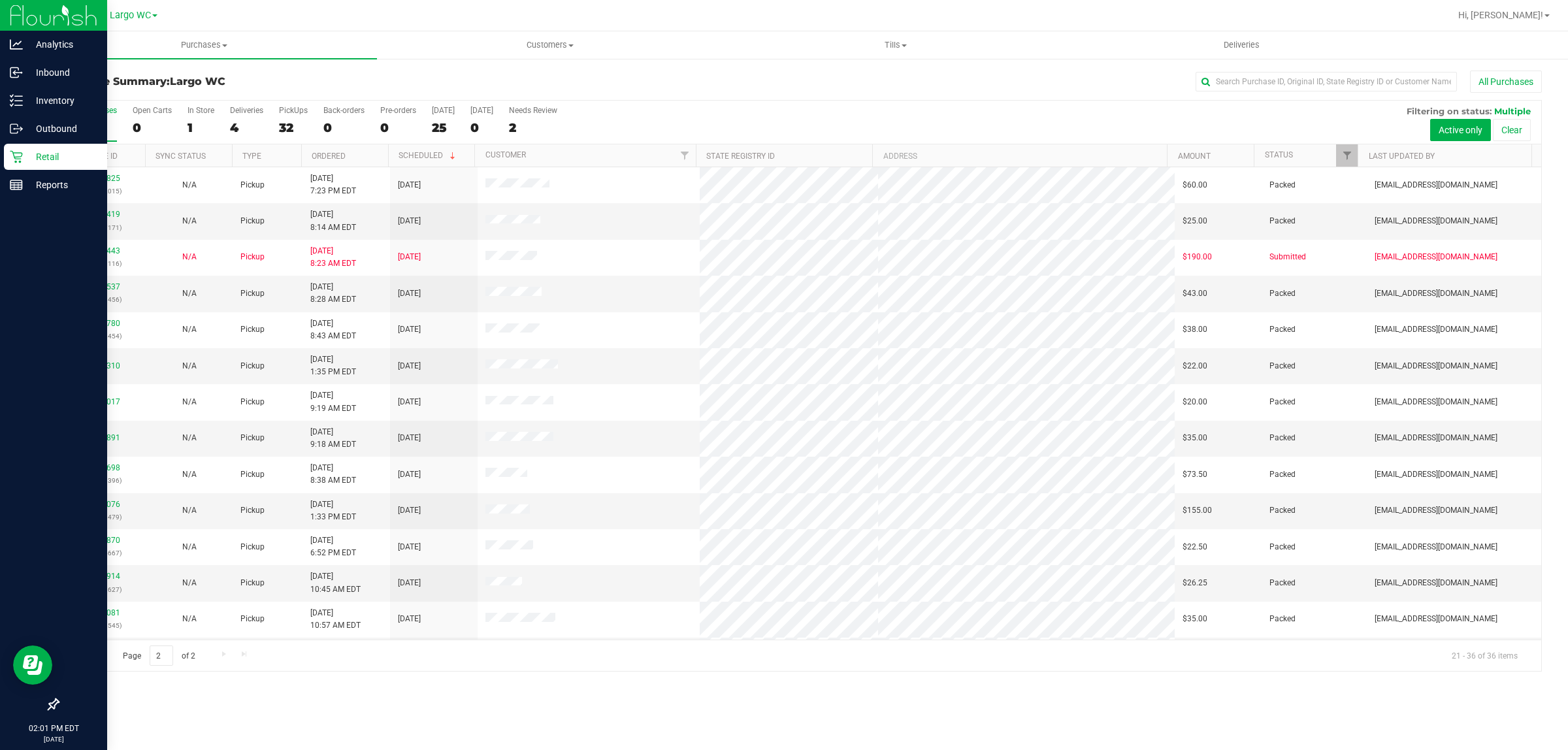
click at [56, 162] on p "Retail" at bounding box center [61, 156] width 78 height 15
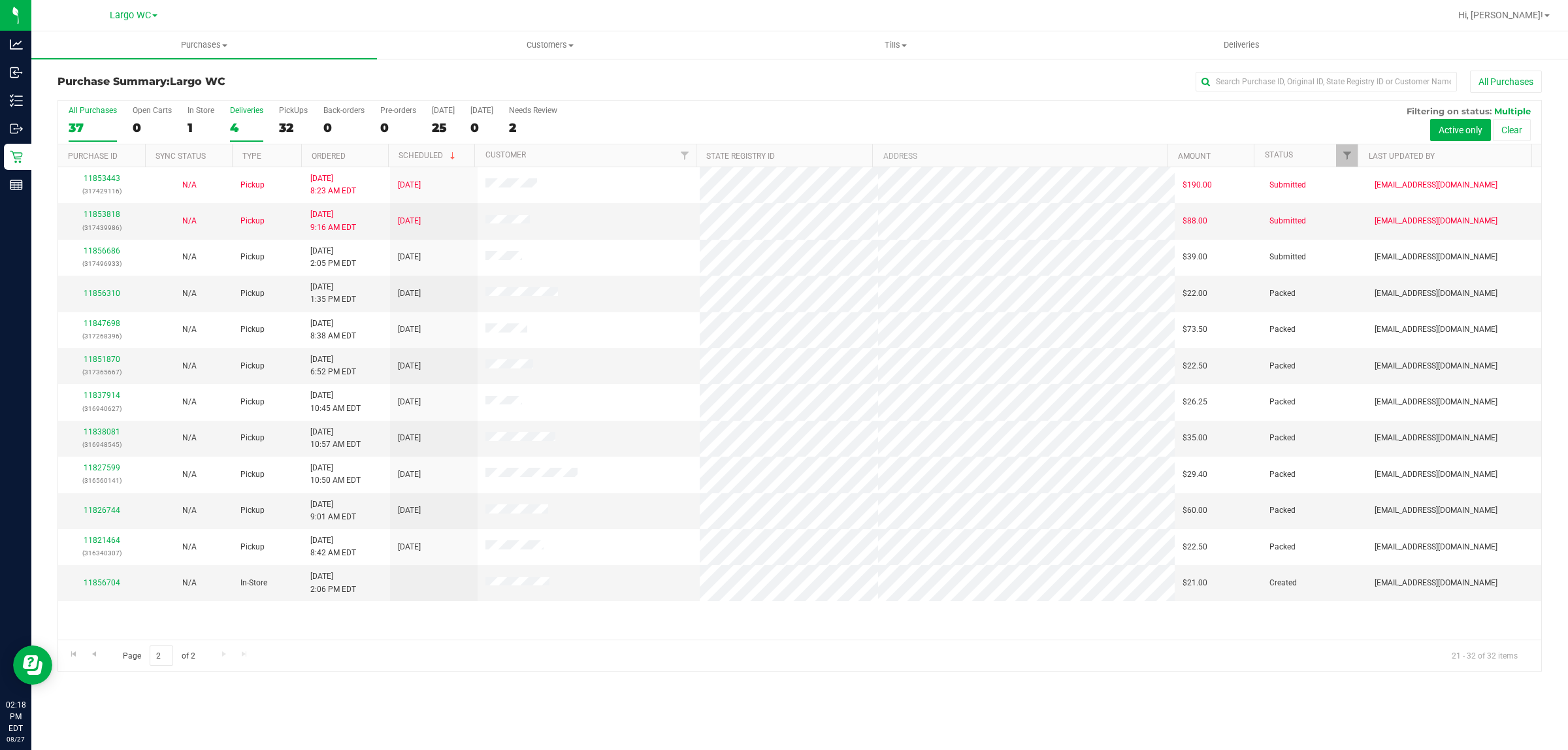
click at [250, 118] on label "Deliveries 4" at bounding box center [247, 124] width 34 height 36
click at [0, 0] on input "Deliveries 4" at bounding box center [0, 0] width 0 height 0
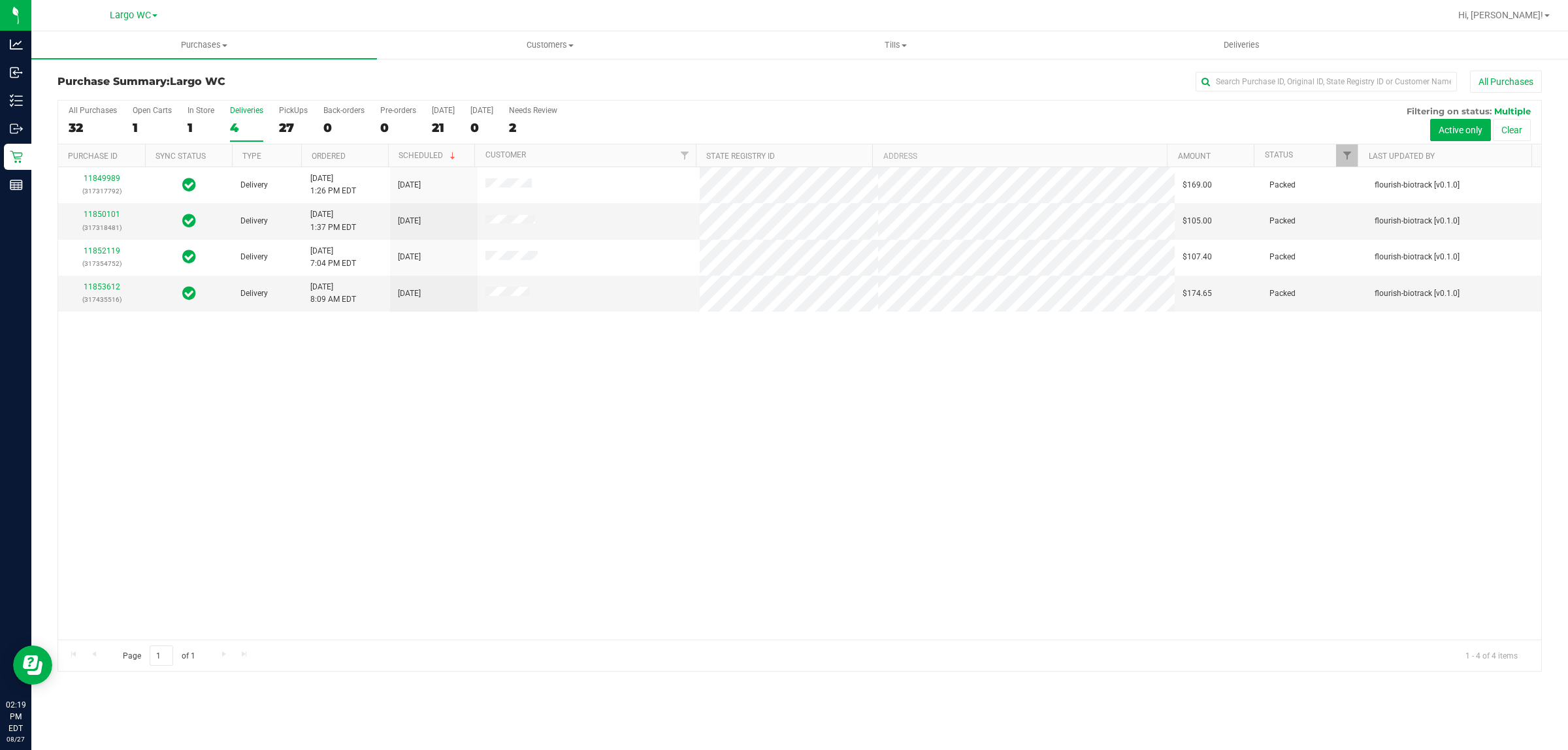
click at [484, 423] on div "11849989 (317317792) Delivery 8/26/2025 1:26 PM EDT 8/29/2025 $169.00 Packed fl…" at bounding box center [800, 404] width 1483 height 472
click at [556, 42] on span "Customers" at bounding box center [549, 45] width 344 height 12
click at [490, 72] on li "All customers" at bounding box center [549, 78] width 346 height 15
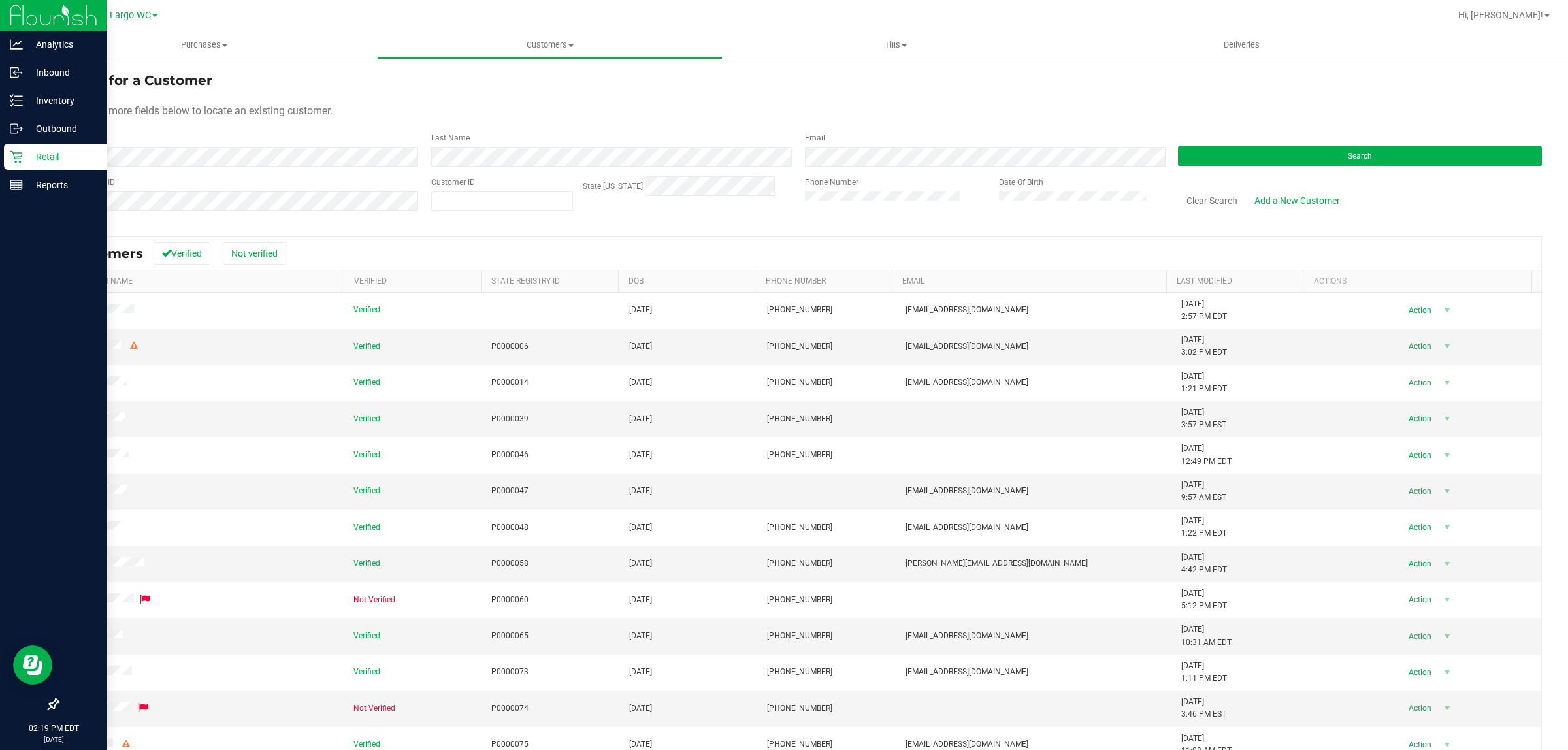
click at [23, 154] on p "Retail" at bounding box center [61, 156] width 78 height 15
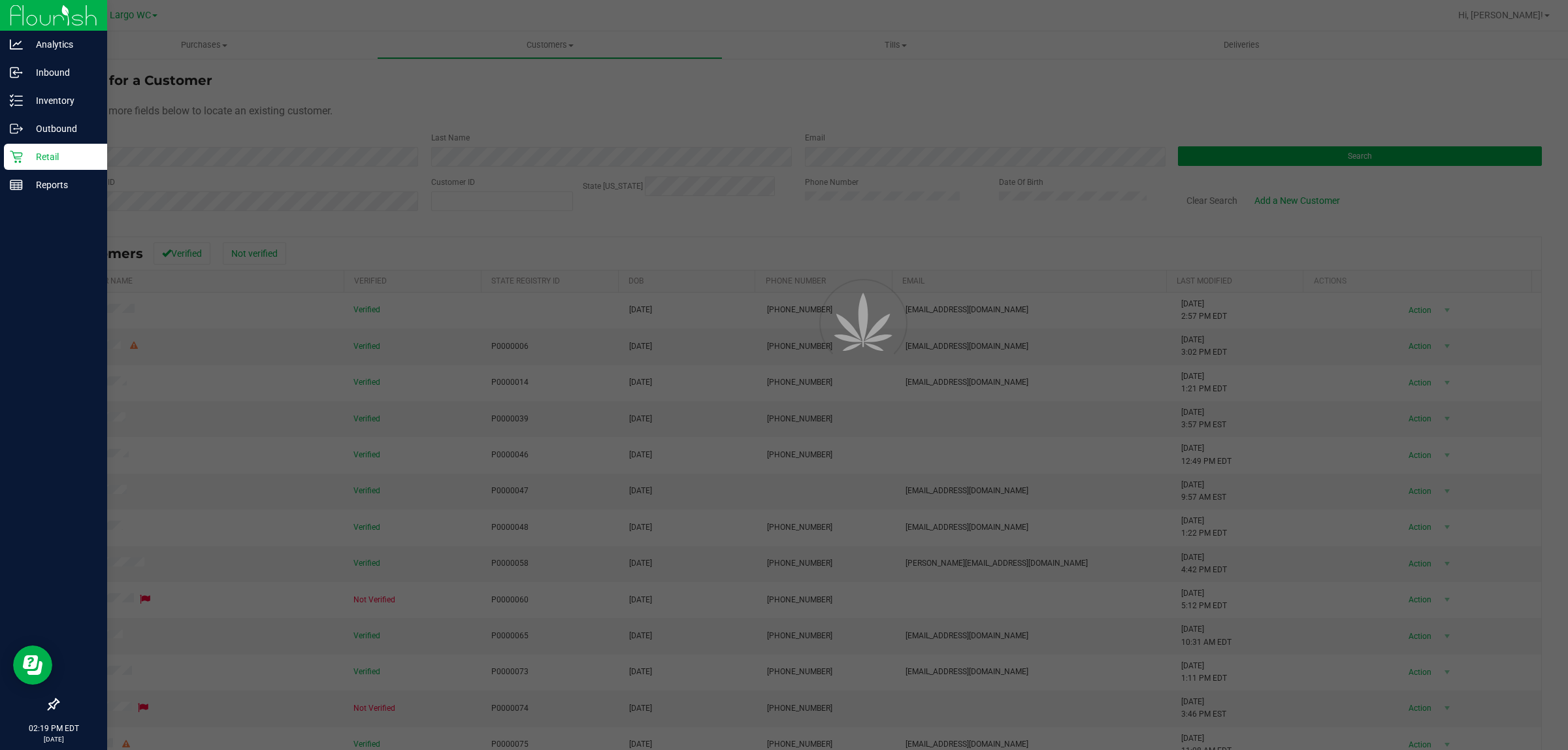
click at [23, 154] on p "Retail" at bounding box center [61, 156] width 78 height 15
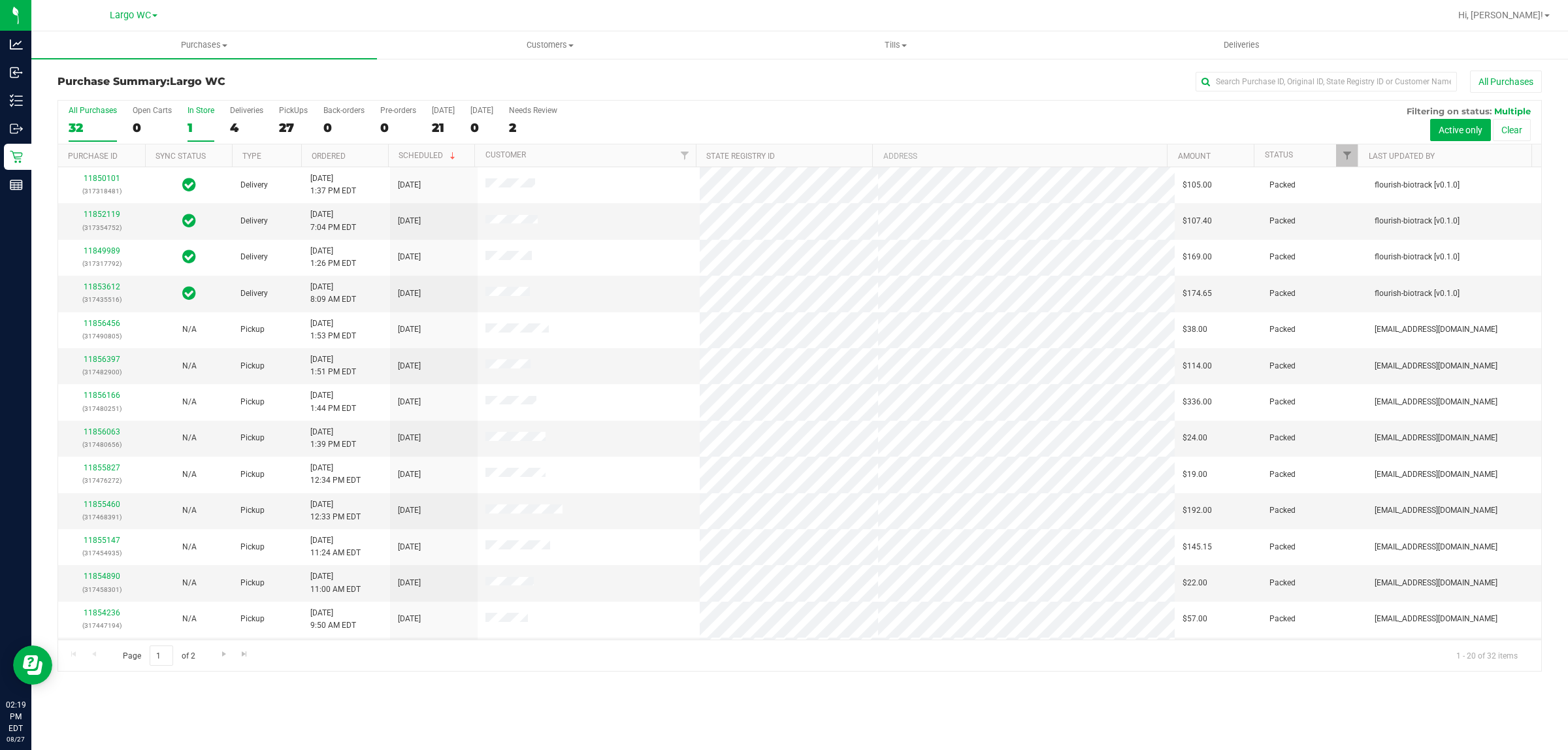
click at [198, 121] on div "1" at bounding box center [201, 128] width 27 height 15
click at [0, 0] on input "In Store 1" at bounding box center [0, 0] width 0 height 0
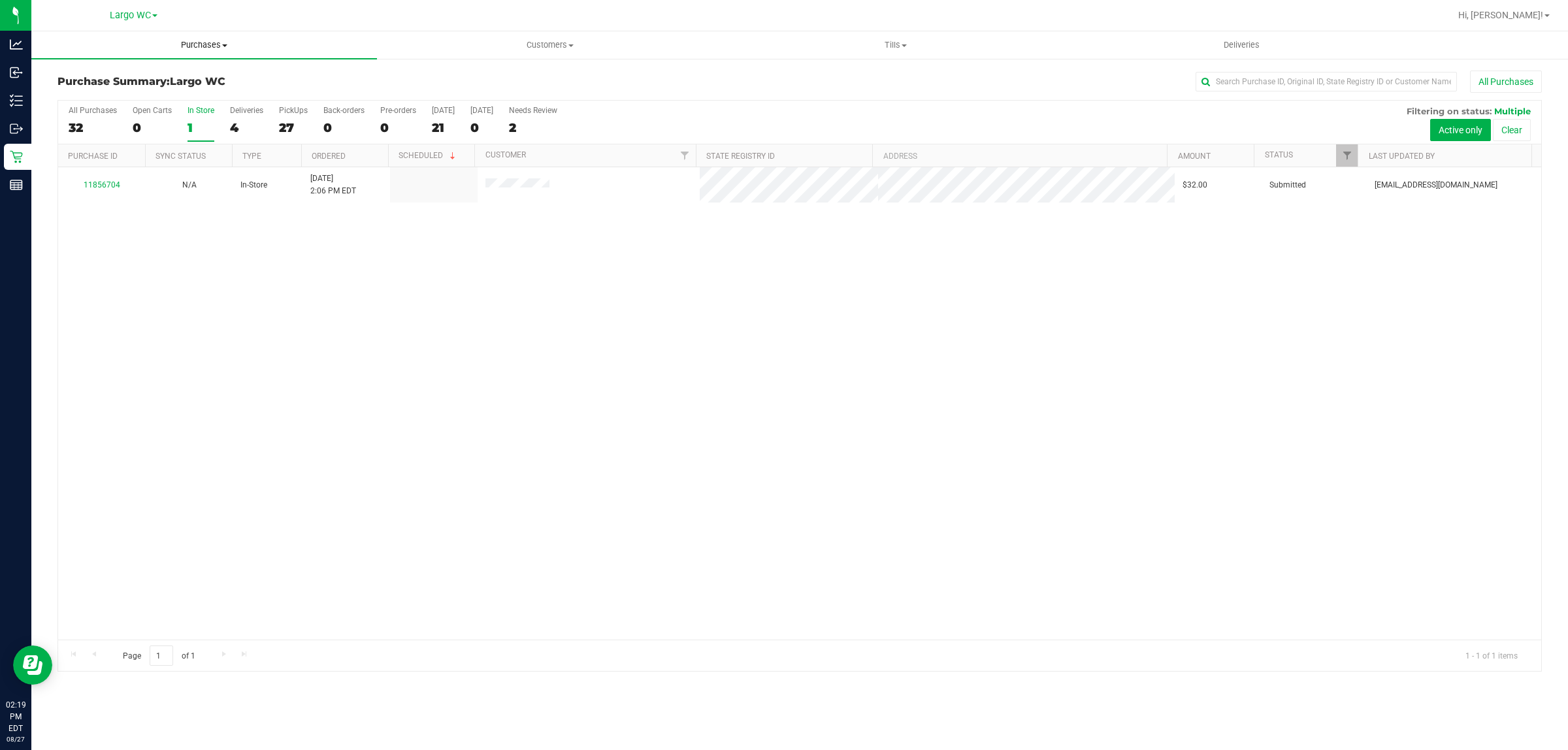
click at [206, 45] on span "Purchases" at bounding box center [204, 45] width 346 height 12
click at [544, 34] on uib-tab-heading "Customers All customers Add a new customer All physicians" at bounding box center [549, 45] width 344 height 26
click at [416, 75] on span "All customers" at bounding box center [424, 78] width 94 height 11
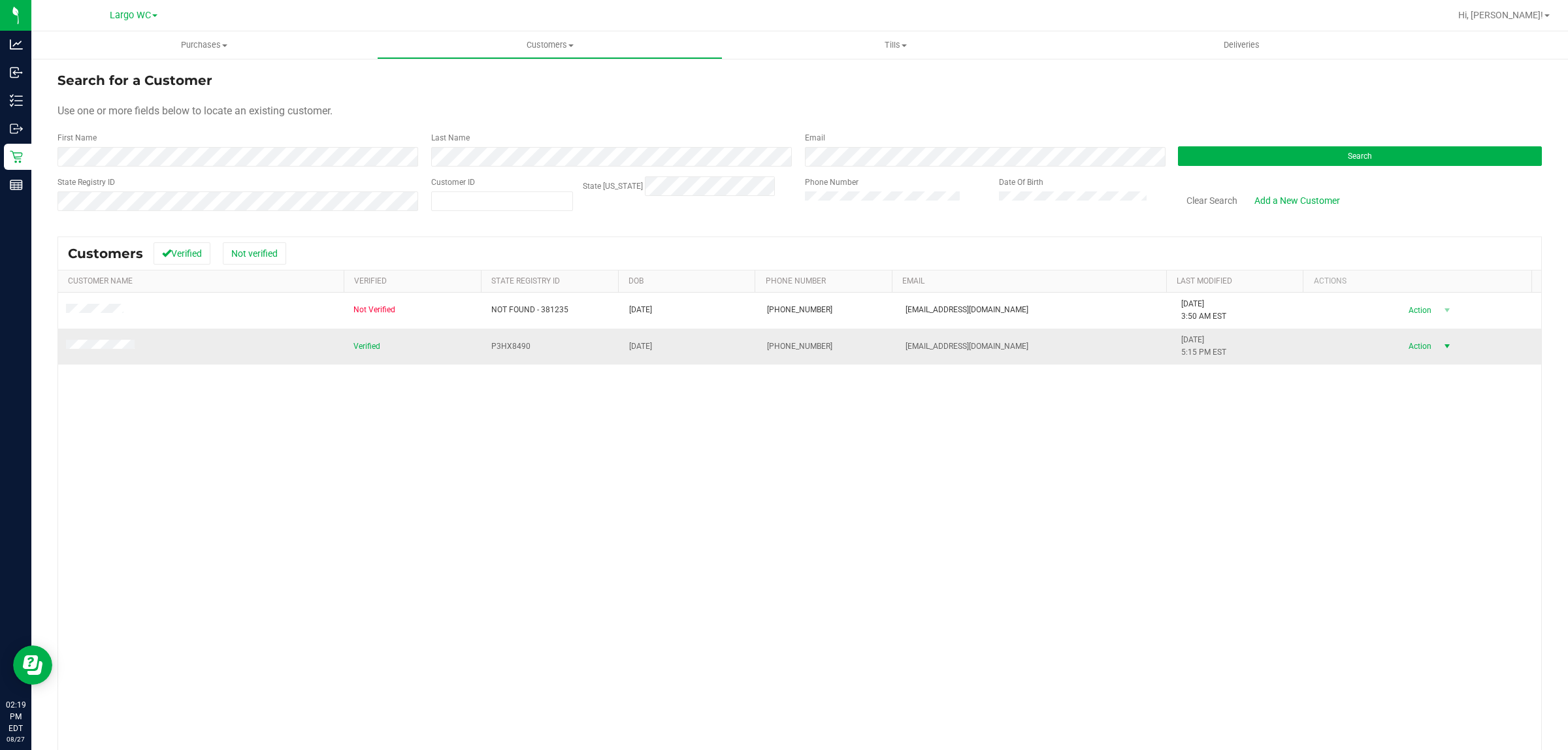
click at [1439, 341] on span "select" at bounding box center [1447, 346] width 16 height 18
click at [1415, 396] on li "Create new purchase" at bounding box center [1419, 388] width 89 height 20
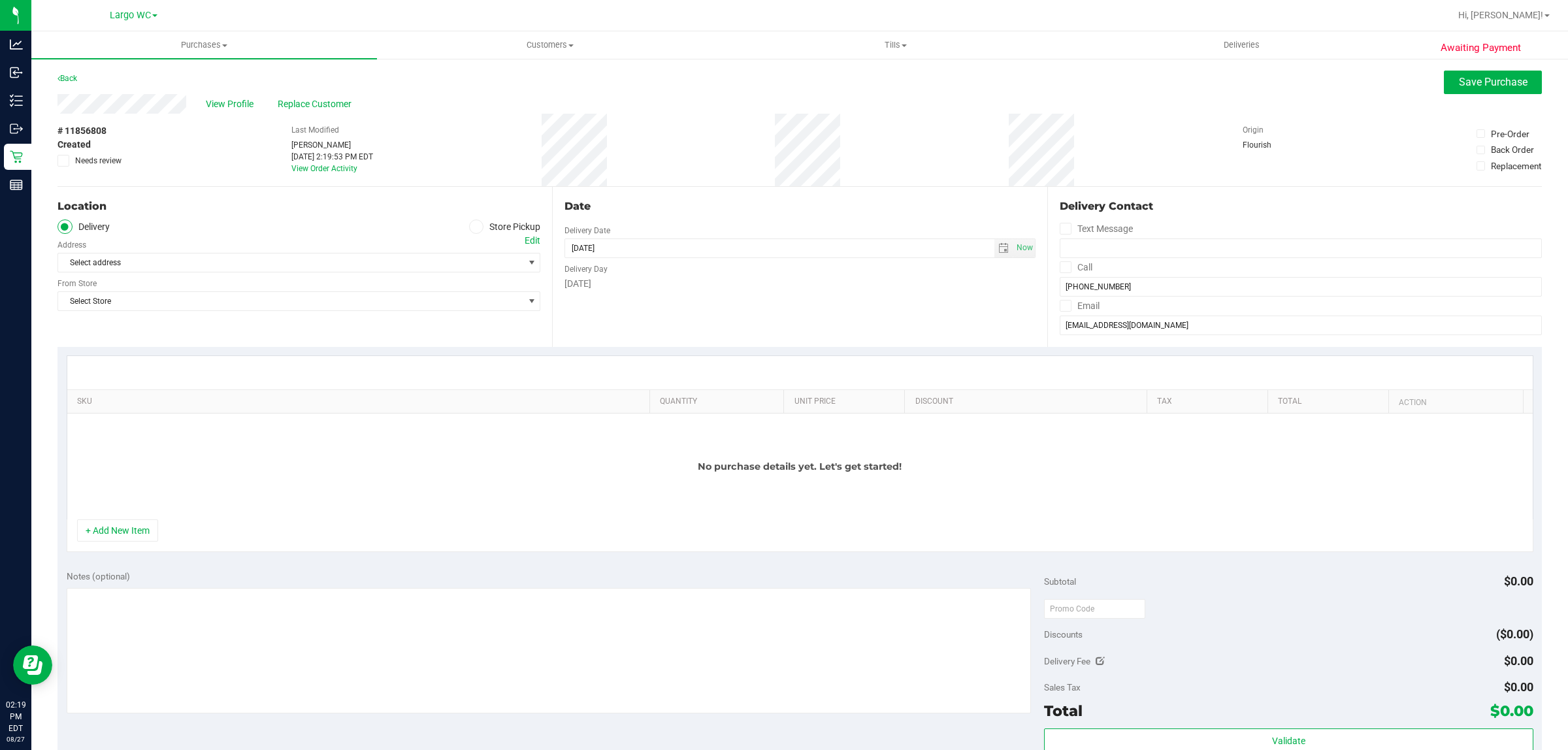
click at [463, 225] on ul "Delivery Store Pickup" at bounding box center [299, 227] width 483 height 15
click at [472, 227] on icon at bounding box center [476, 227] width 8 height 0
click at [0, 0] on input "Store Pickup" at bounding box center [0, 0] width 0 height 0
click at [480, 259] on span "Select Store" at bounding box center [291, 262] width 465 height 18
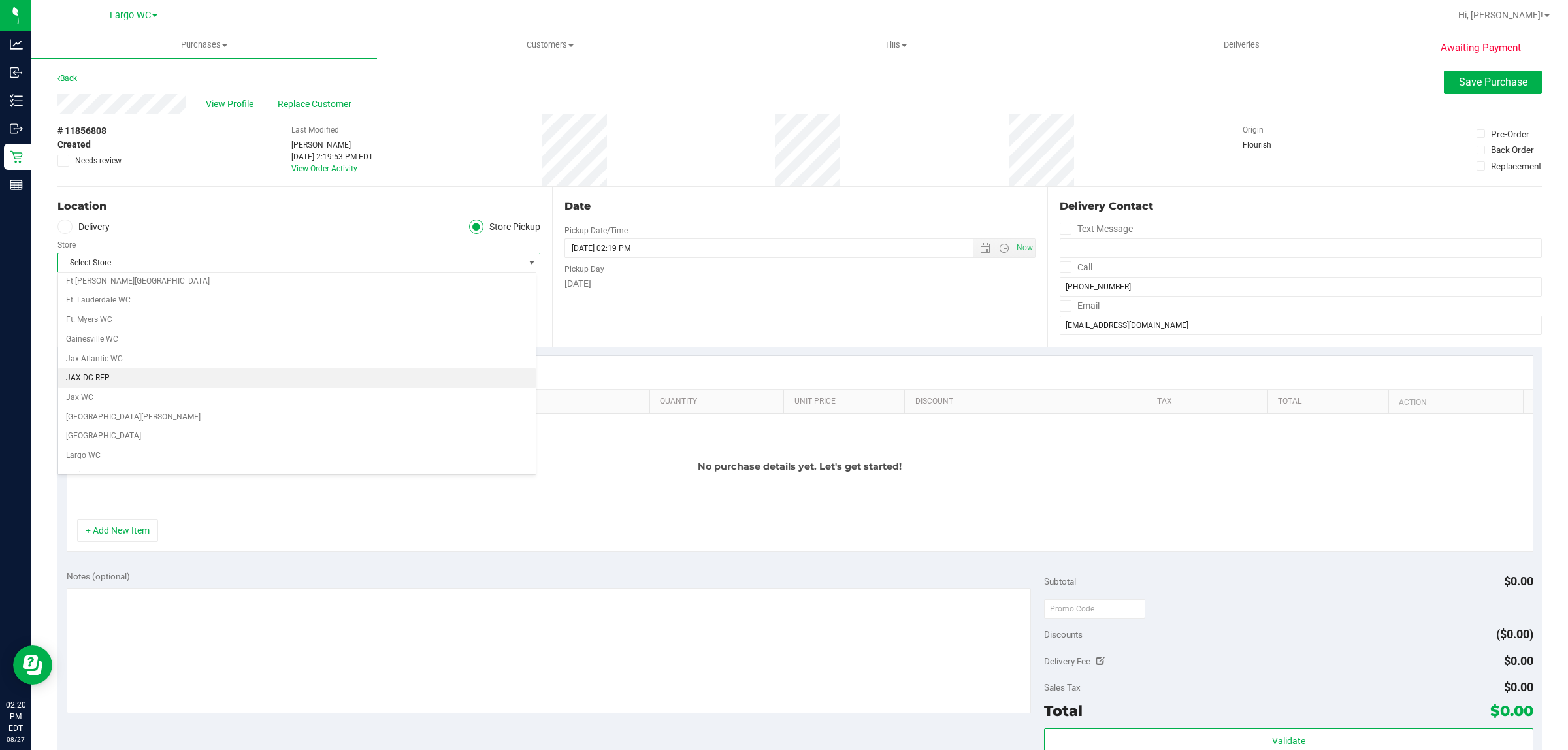
scroll to position [245, 0]
click at [145, 431] on li "Largo WC" at bounding box center [297, 428] width 478 height 20
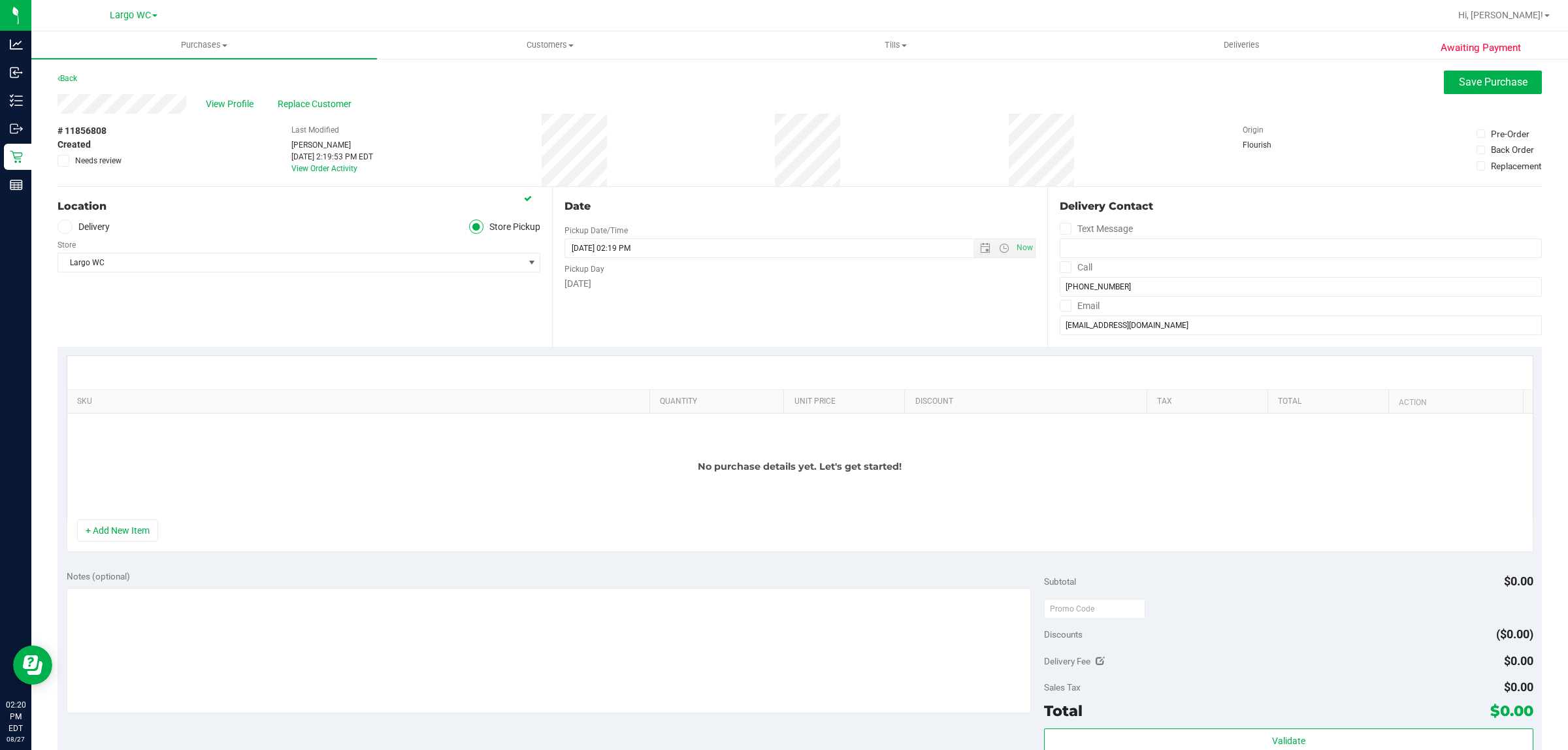
drag, startPoint x: 227, startPoint y: 311, endPoint x: 234, endPoint y: 321, distance: 12.2
click at [232, 314] on div "Location Delivery Store Pickup Store Largo WC Select Store Bonita Springs WC Bo…" at bounding box center [305, 267] width 495 height 160
drag, startPoint x: 118, startPoint y: 549, endPoint x: 120, endPoint y: 539, distance: 10.2
click at [120, 541] on button "+ Add New Item" at bounding box center [117, 531] width 81 height 22
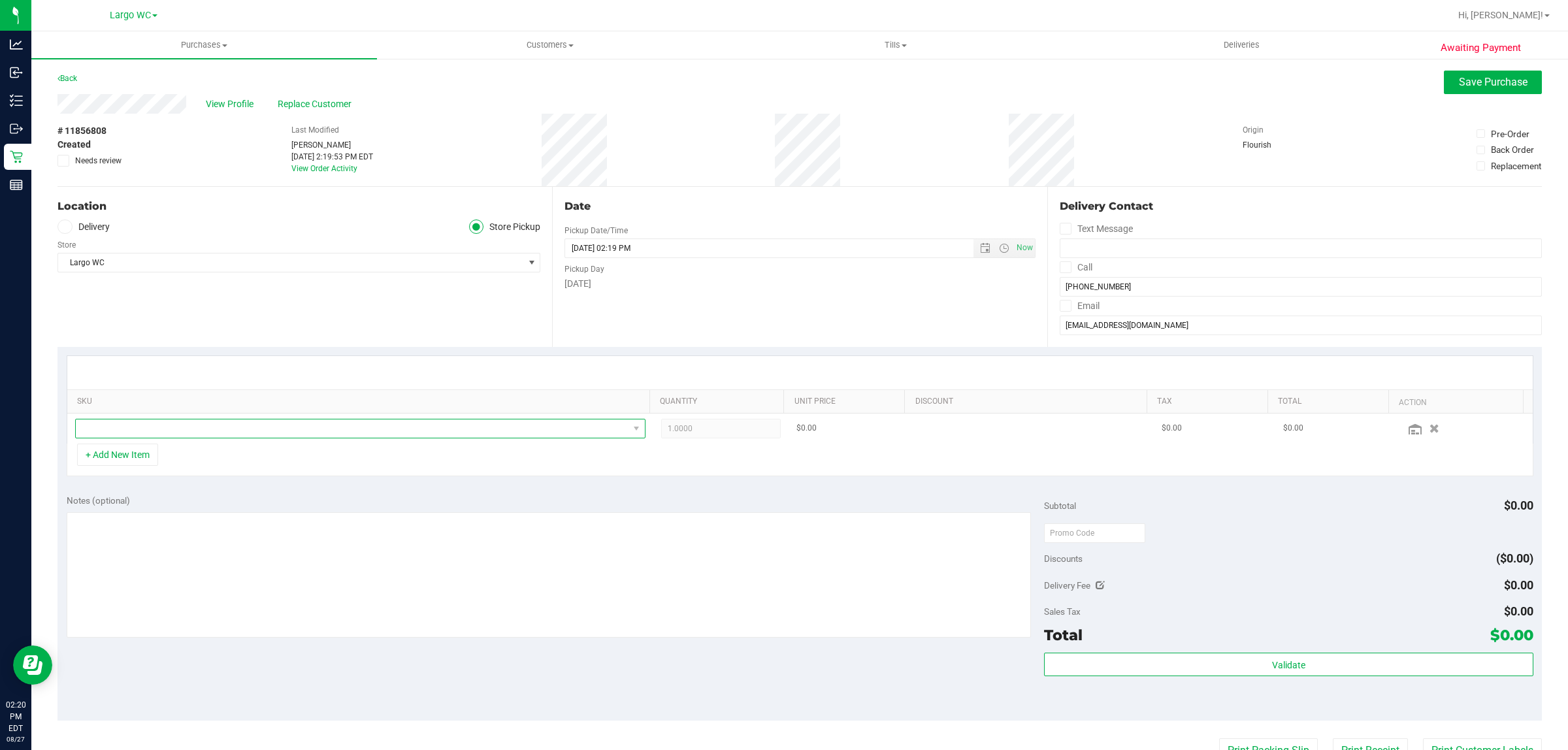
click at [229, 427] on span "NO DATA FOUND" at bounding box center [352, 428] width 552 height 18
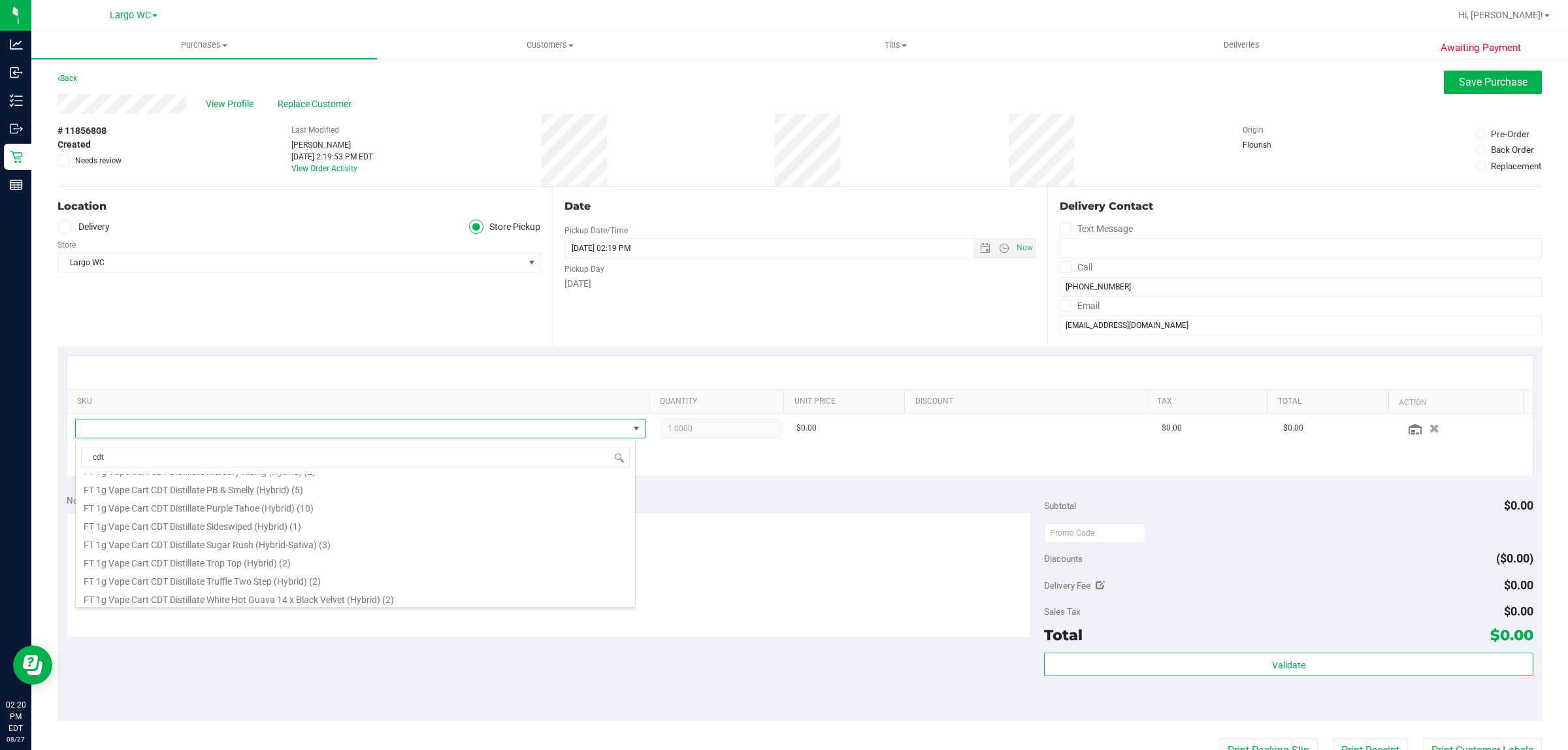
scroll to position [510, 0]
type input "cdt"
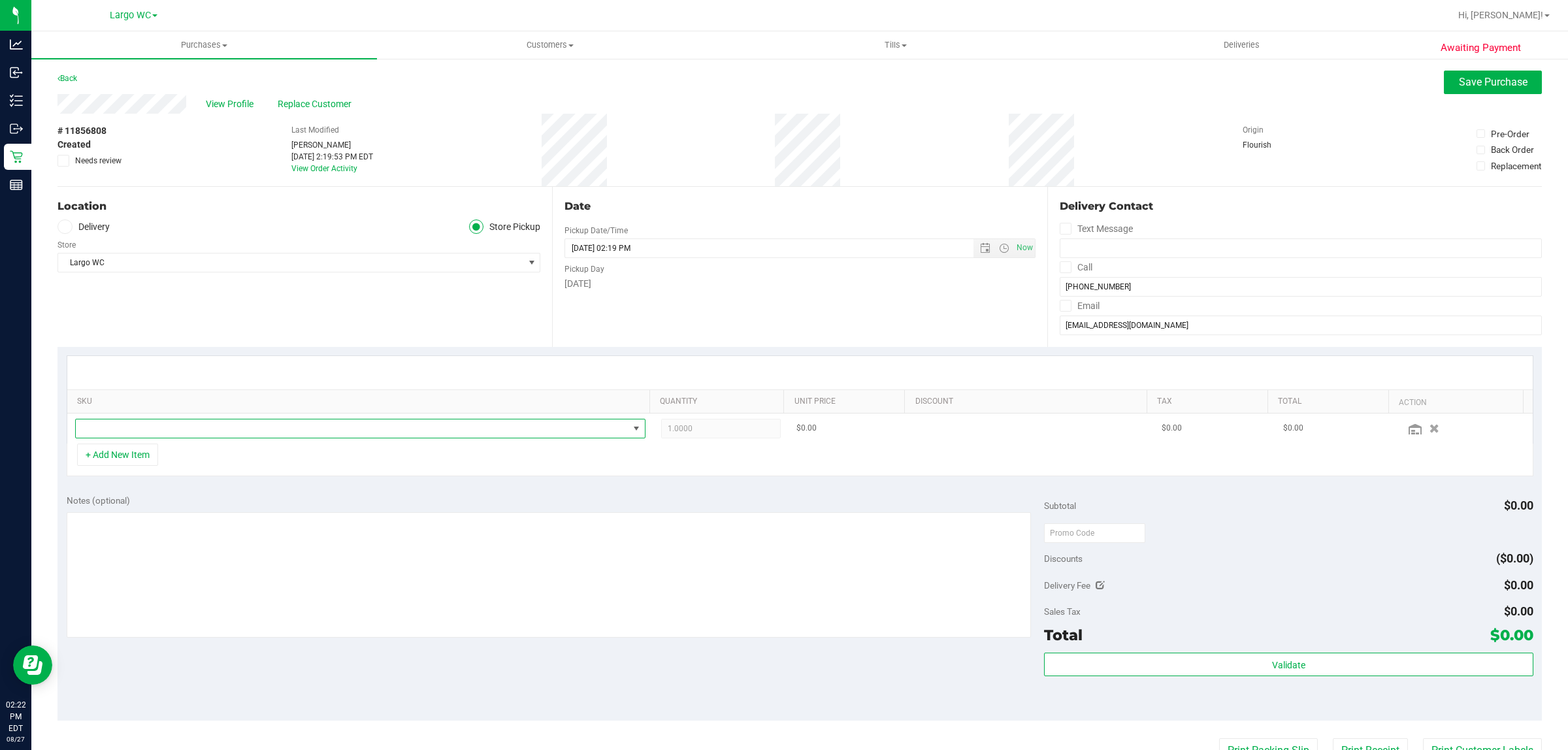
click at [468, 428] on span "NO DATA FOUND" at bounding box center [352, 428] width 552 height 18
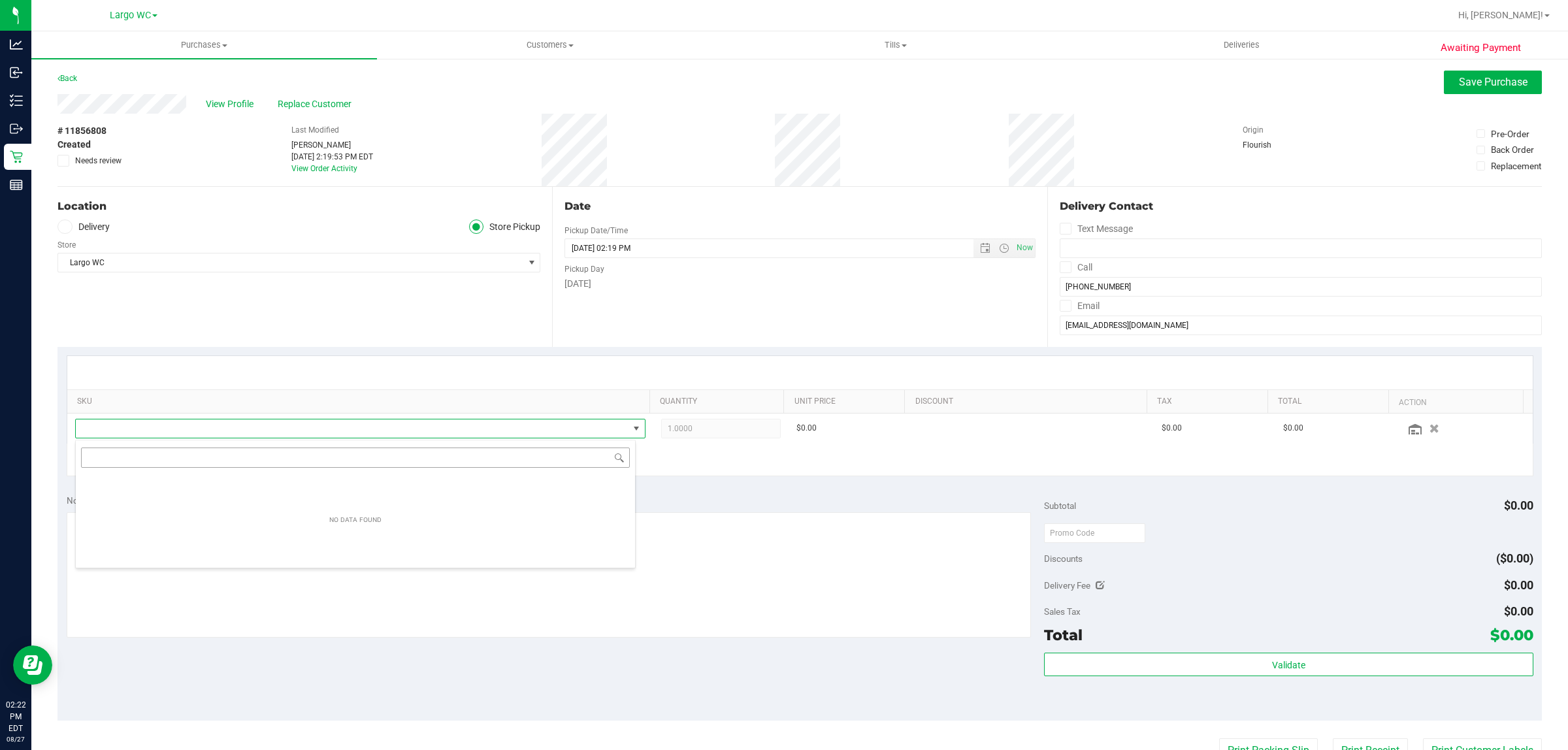
scroll to position [20, 560]
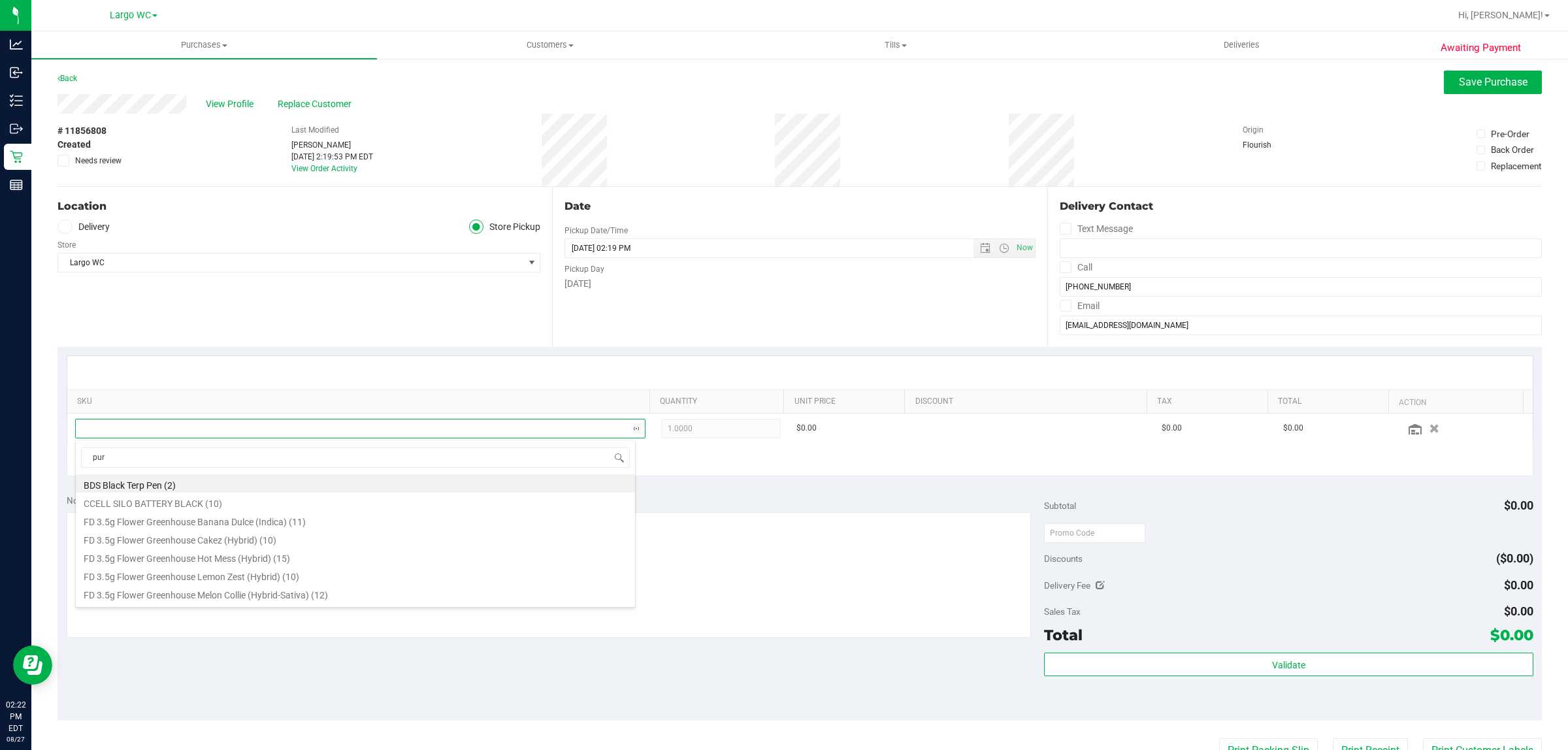
type input "purp"
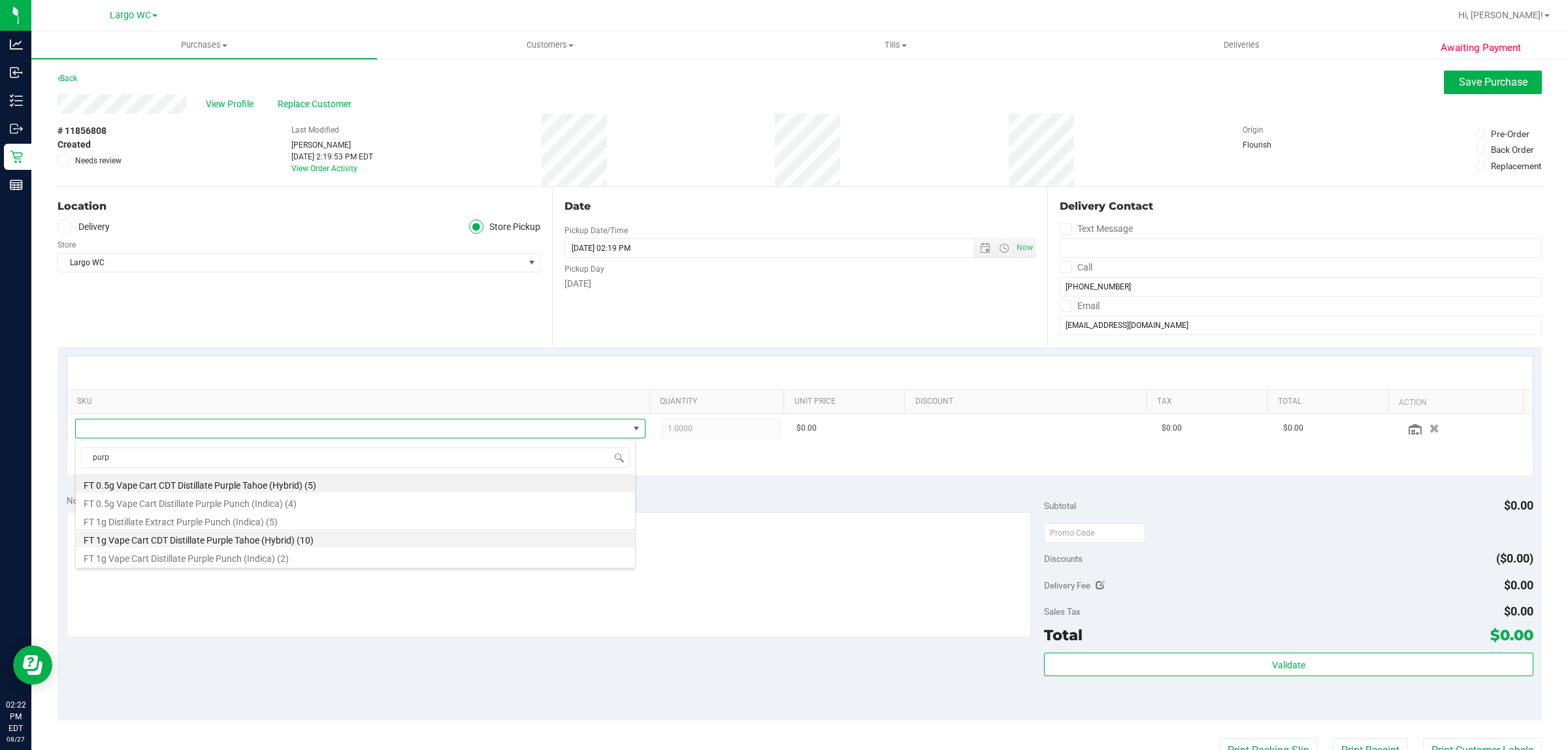
click at [240, 537] on li "FT 1g Vape Cart CDT Distillate Purple Tahoe (Hybrid) (10)" at bounding box center [355, 538] width 559 height 18
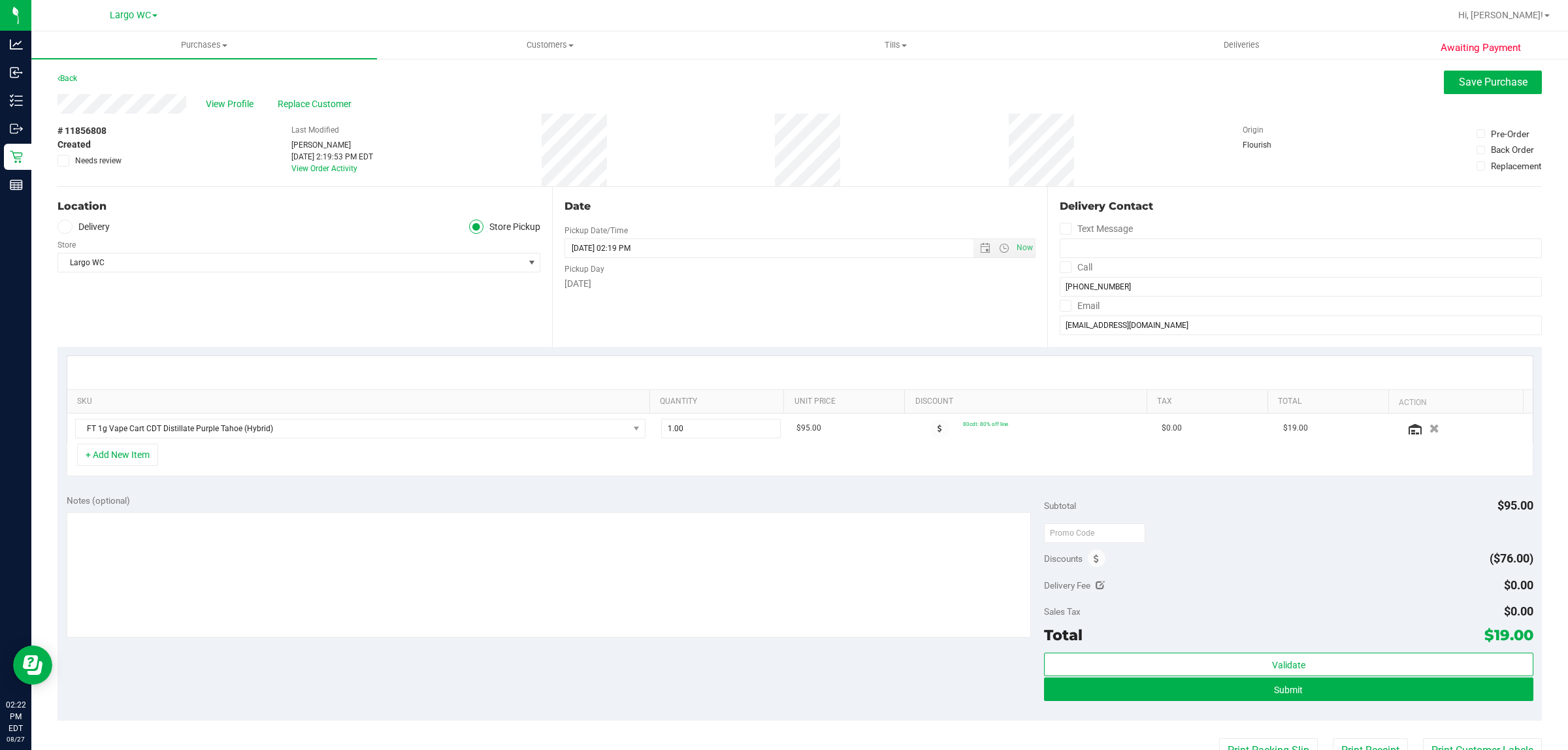
click at [411, 458] on div "+ Add New Item" at bounding box center [799, 460] width 1466 height 33
click at [148, 452] on button "+ Add New Item" at bounding box center [117, 455] width 81 height 22
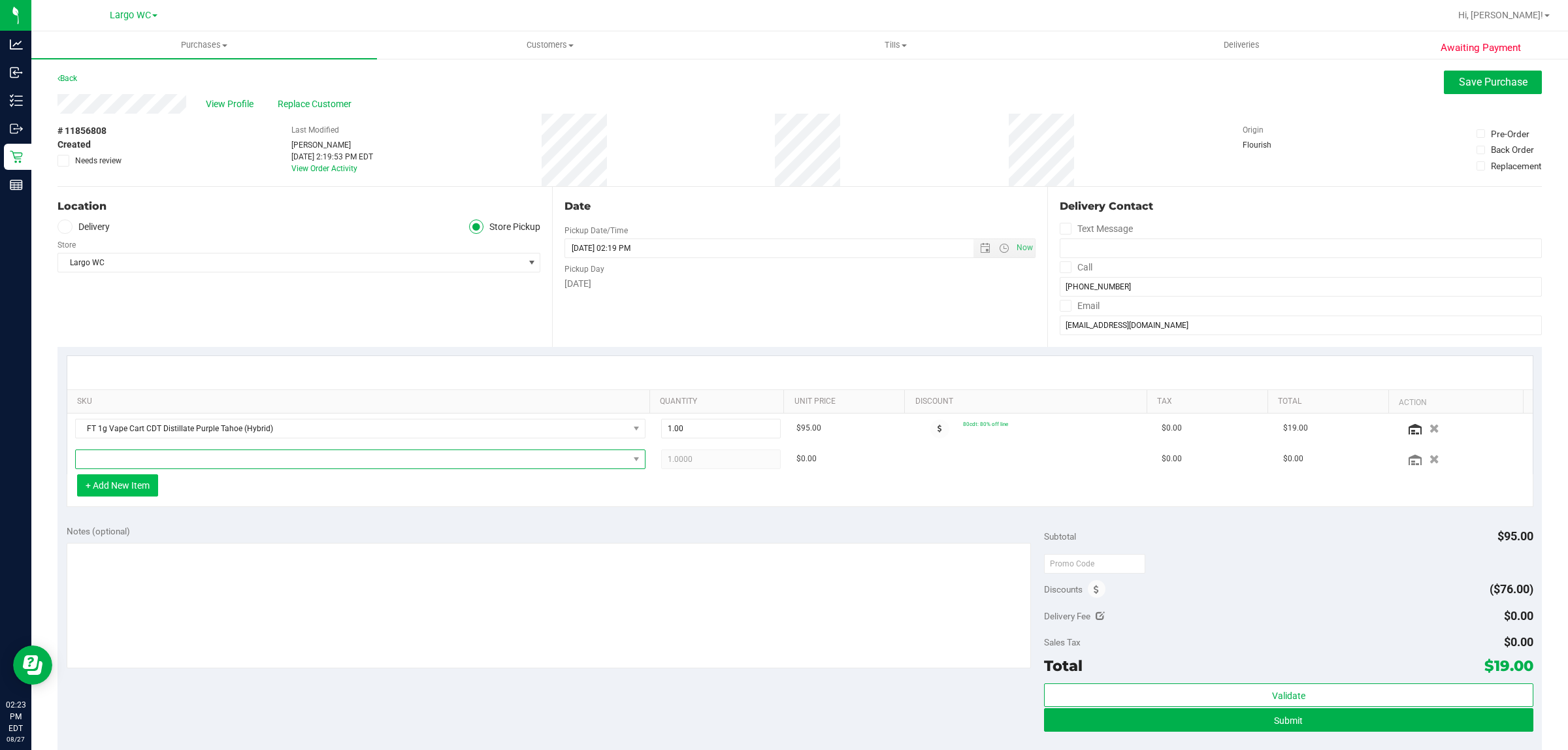
click at [154, 456] on span "NO DATA FOUND" at bounding box center [352, 459] width 552 height 18
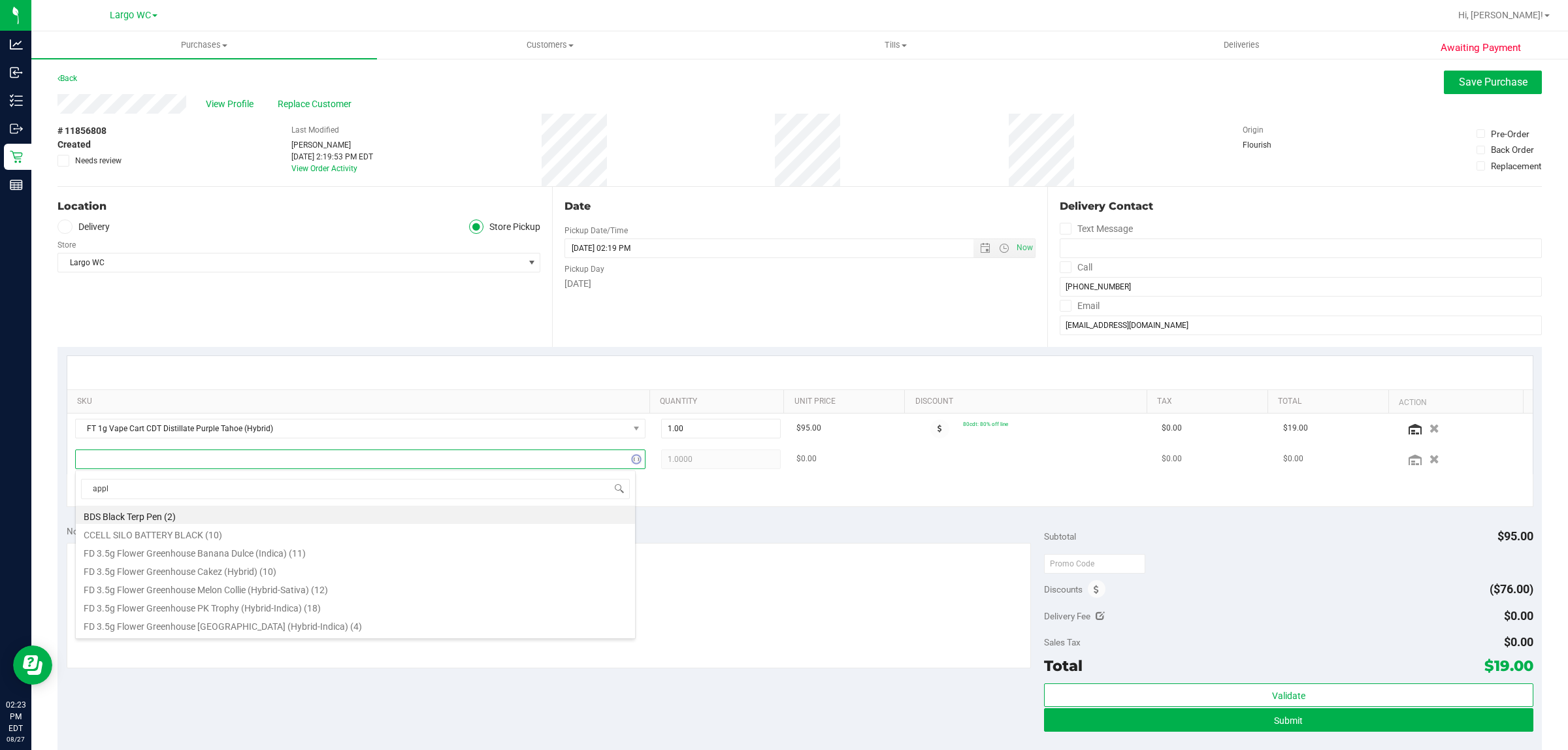
type input "apple"
click at [396, 572] on li "FT 3.5g Cannabis Flower Apple Banana Peach Ringz (Hybrid) (4)" at bounding box center [355, 569] width 559 height 18
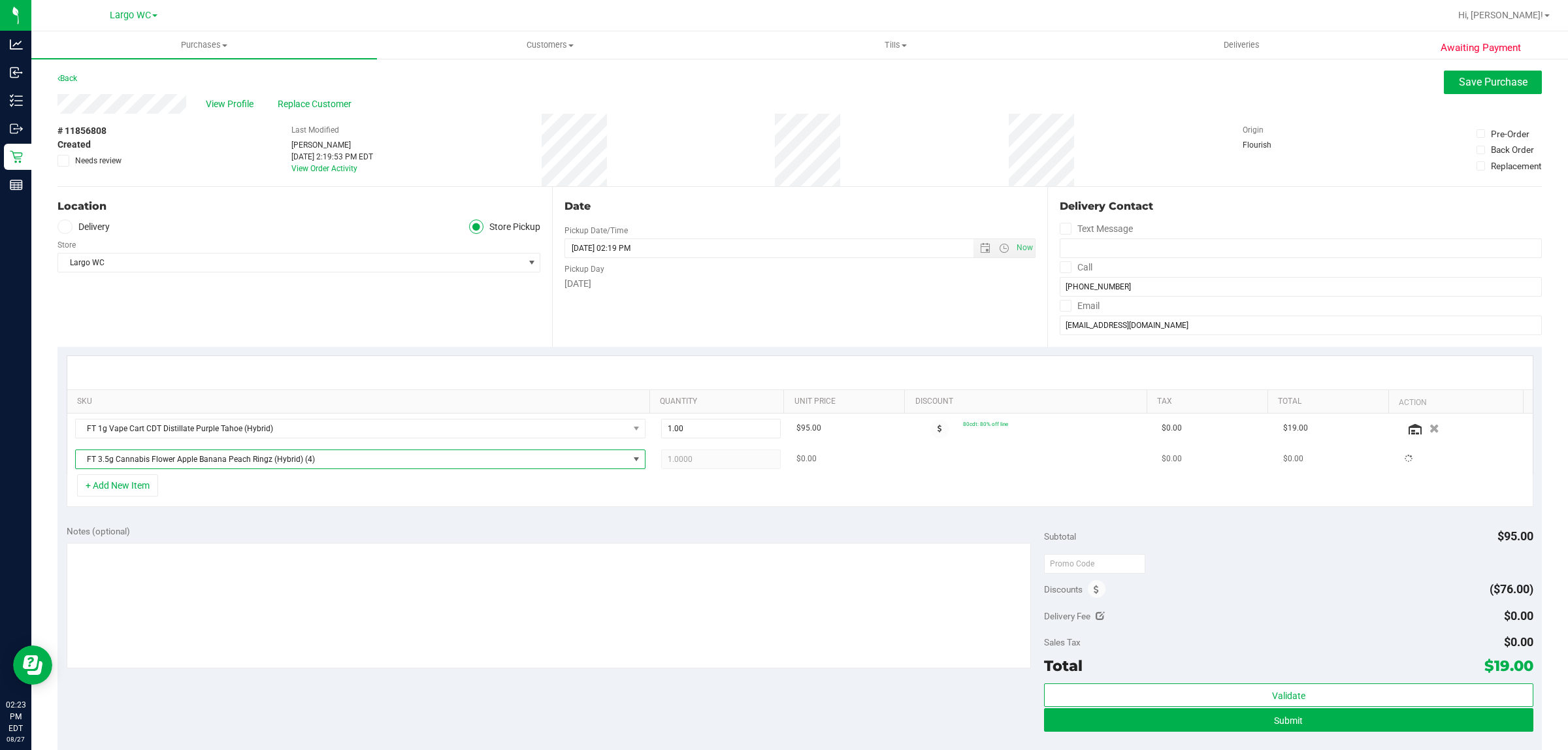
click at [605, 471] on td "FT 3.5g Cannabis Flower Apple Banana Peach Ringz (Hybrid) (4)" at bounding box center [360, 459] width 586 height 30
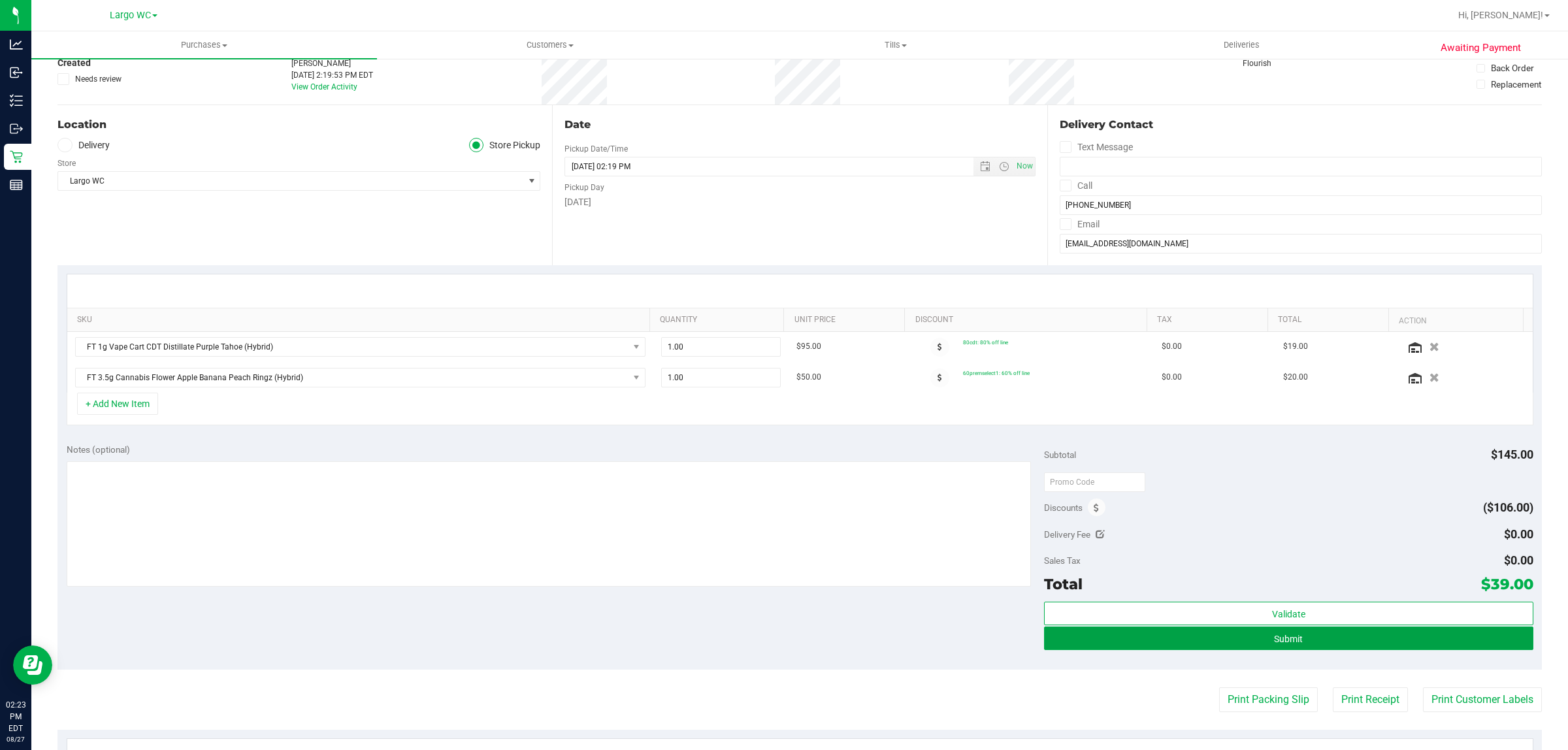
drag, startPoint x: 1153, startPoint y: 643, endPoint x: 763, endPoint y: 615, distance: 391.0
click at [1119, 638] on button "Submit" at bounding box center [1288, 638] width 489 height 23
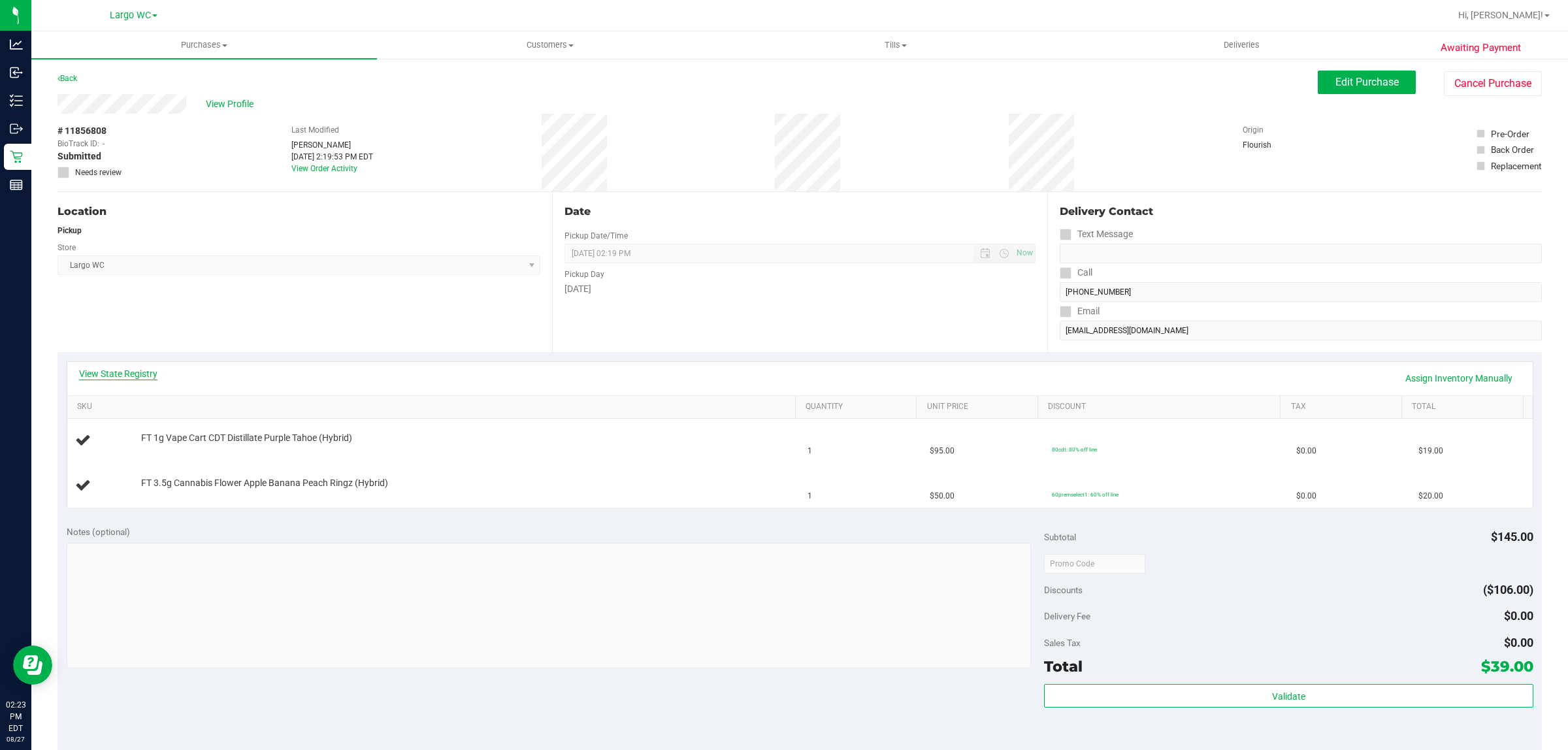
click at [132, 370] on link "View State Registry" at bounding box center [118, 374] width 78 height 13
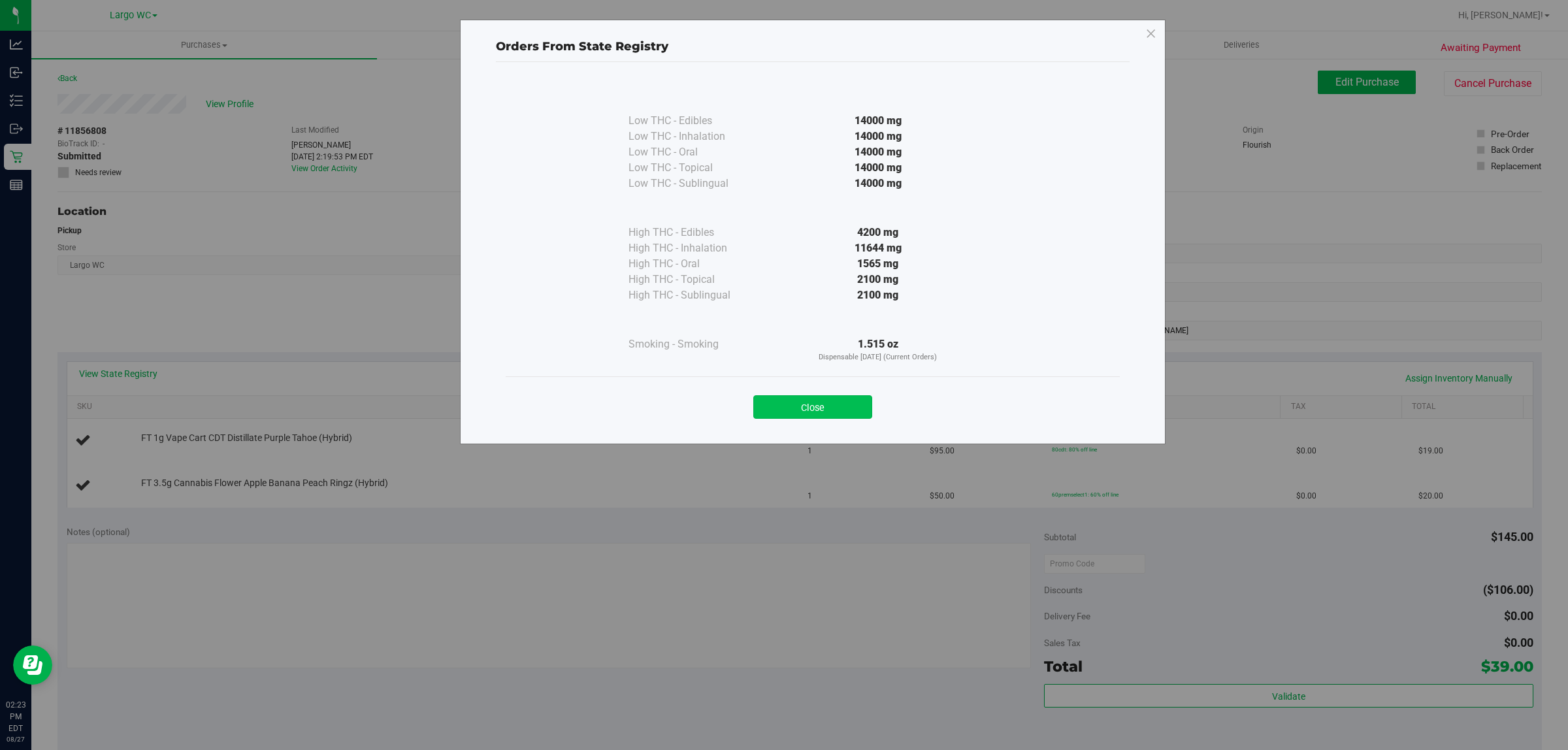
click at [807, 405] on button "Close" at bounding box center [812, 407] width 119 height 23
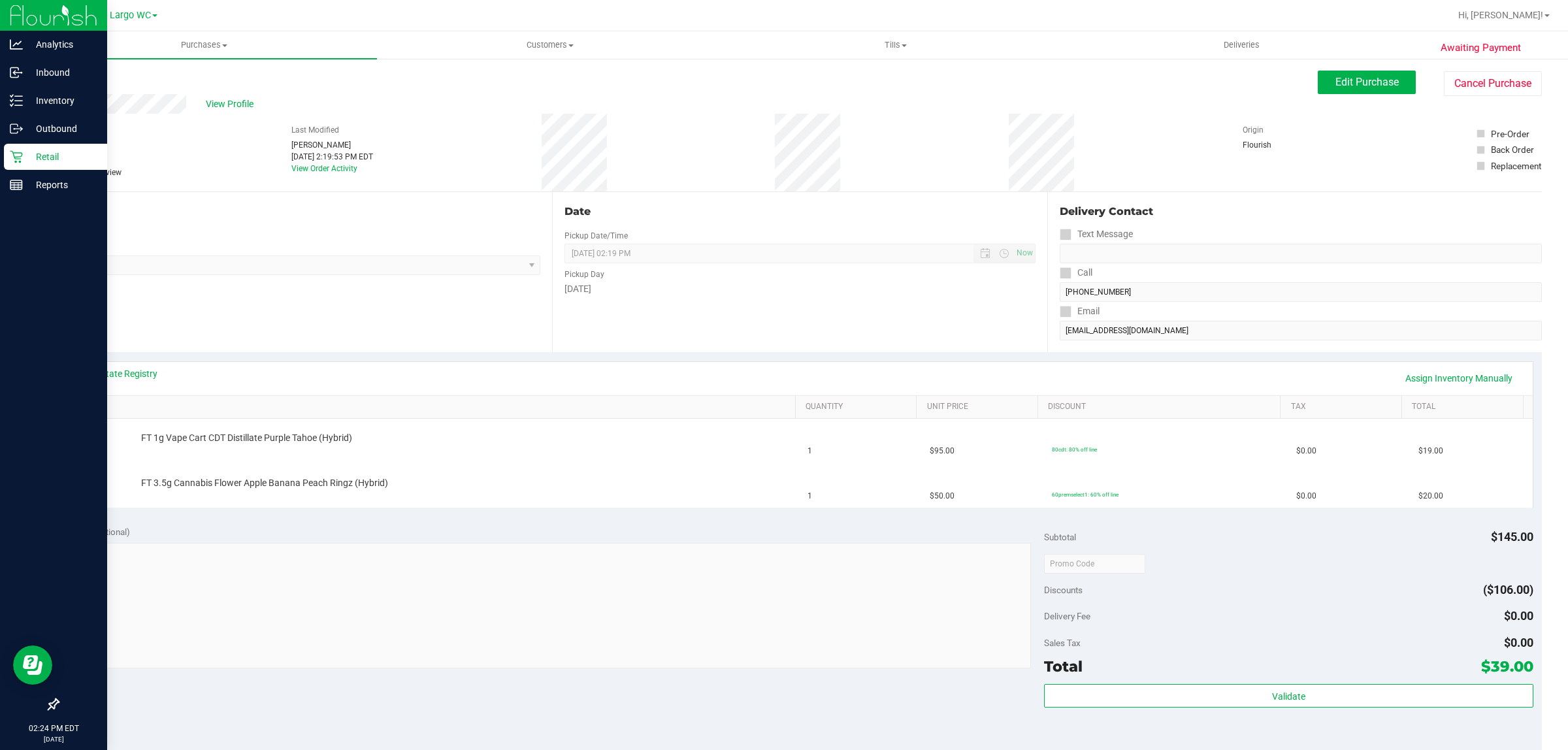
click at [49, 157] on p "Retail" at bounding box center [61, 156] width 78 height 15
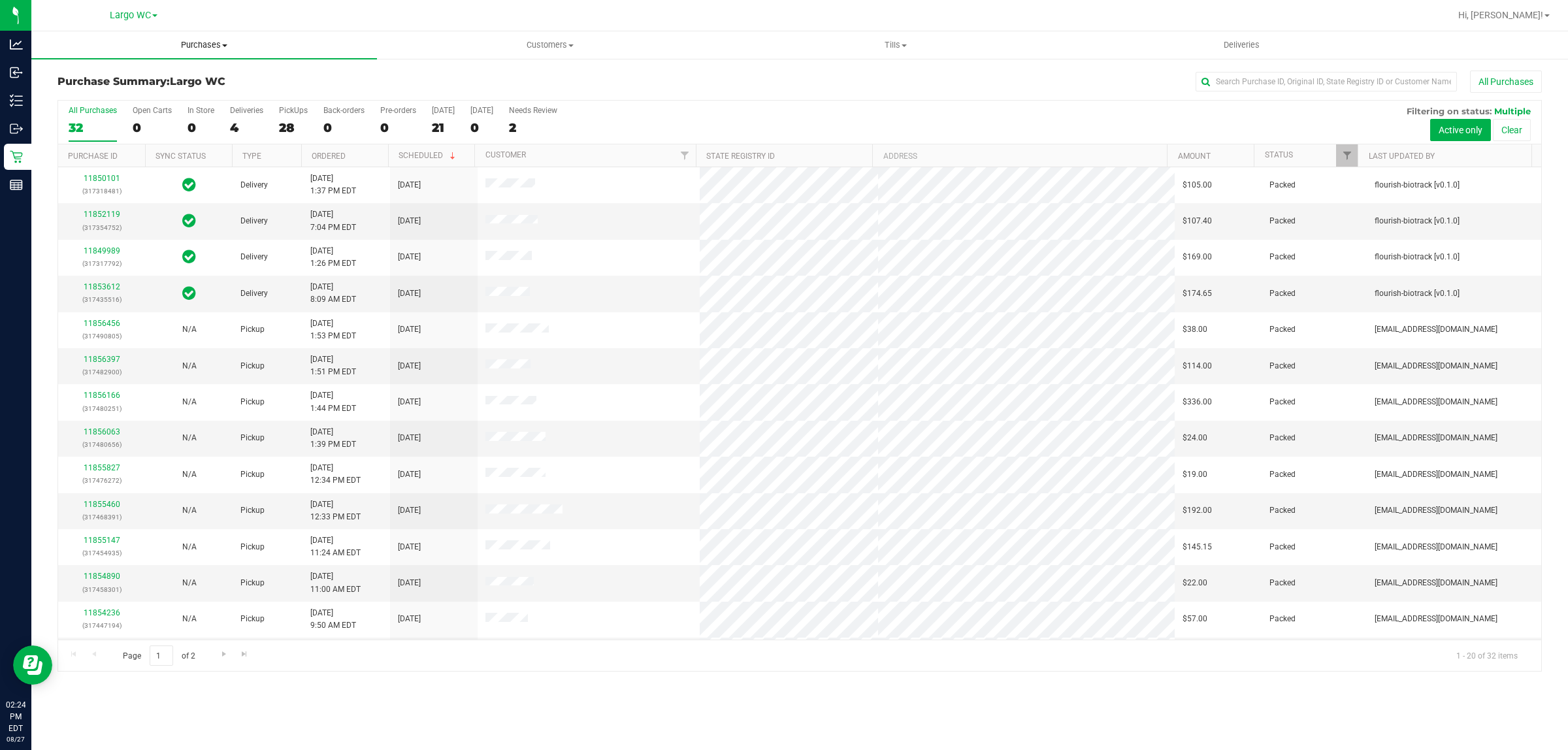
click at [221, 49] on span "Purchases" at bounding box center [204, 45] width 346 height 12
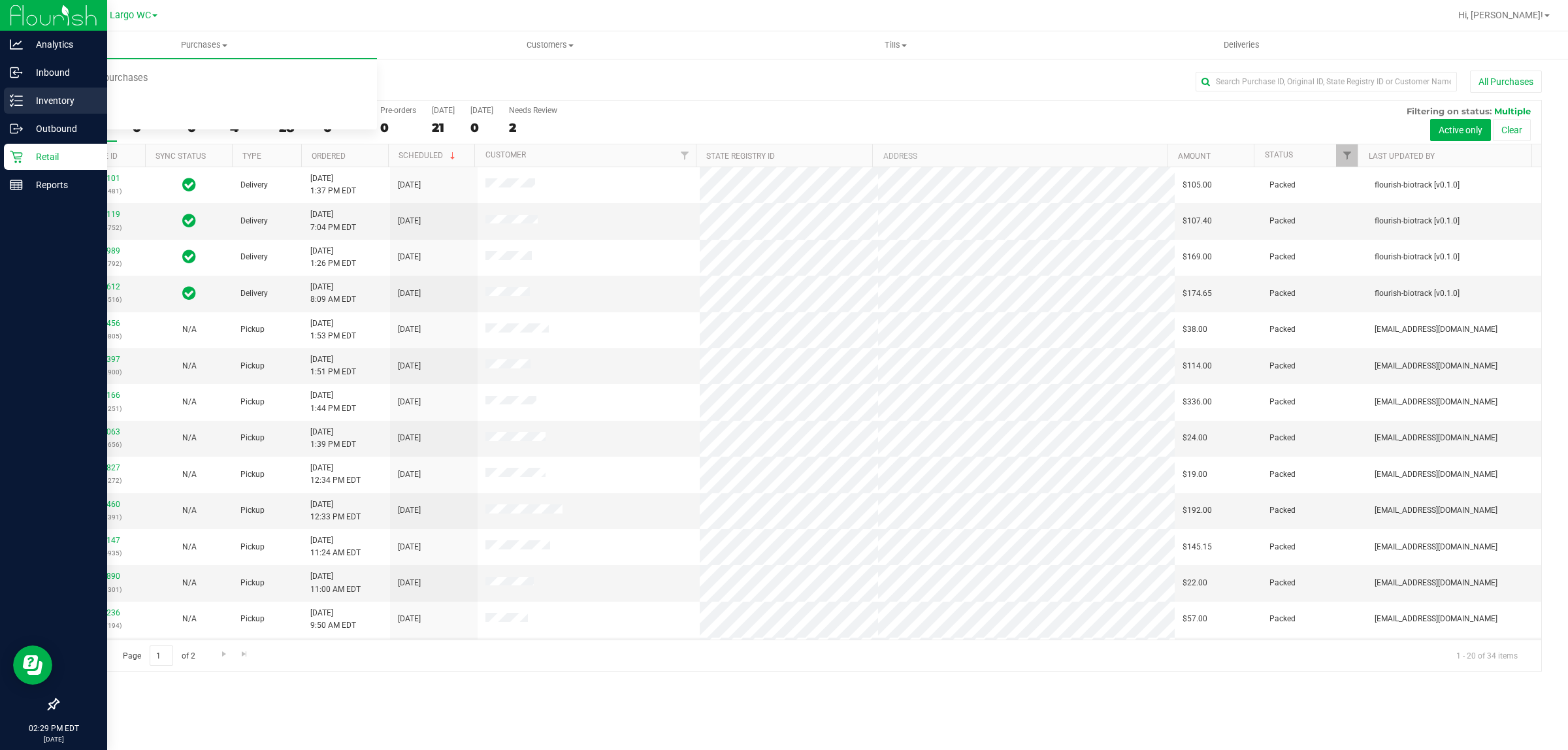
click at [17, 89] on div "Inventory" at bounding box center [55, 101] width 103 height 26
click at [18, 89] on div "Inventory" at bounding box center [55, 101] width 103 height 26
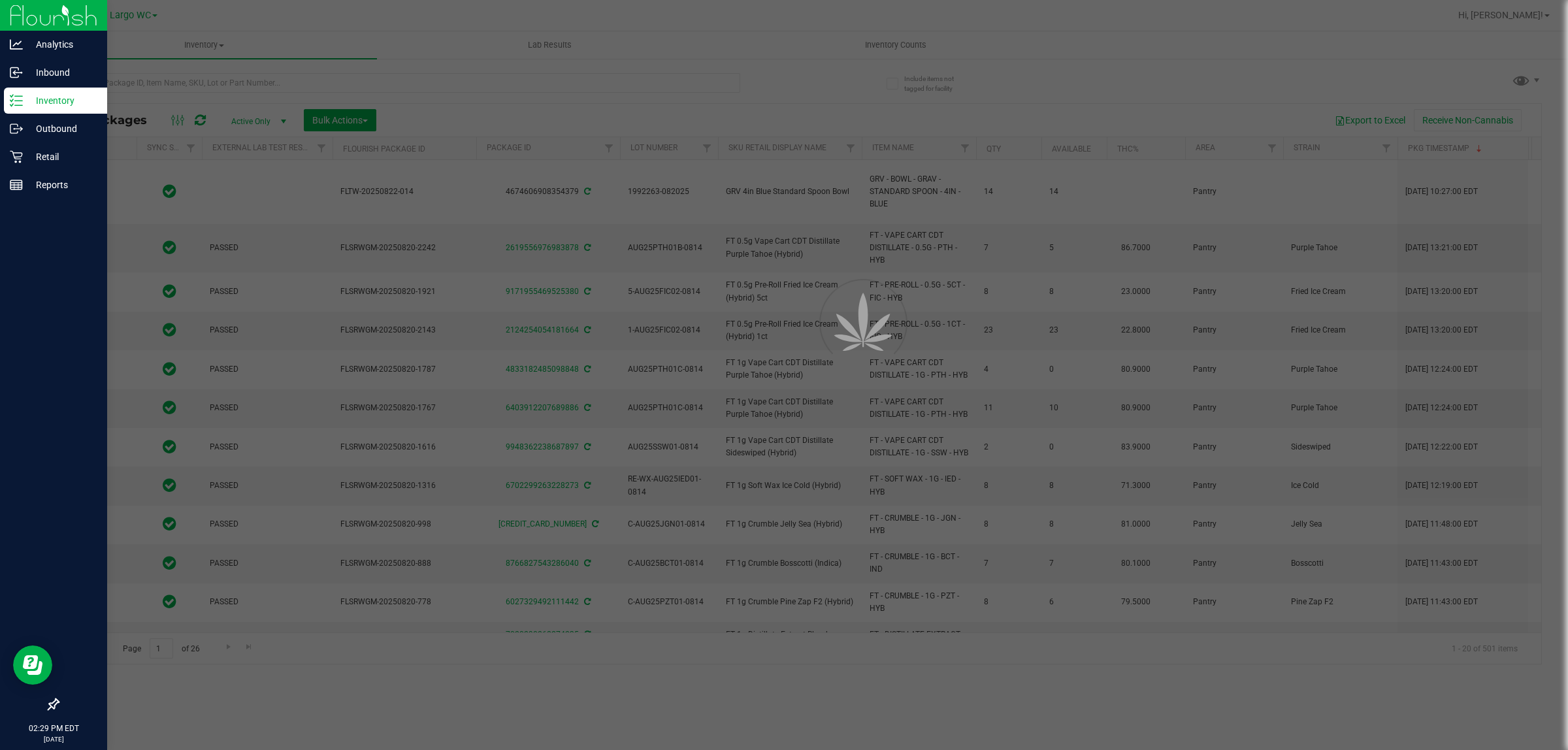
click at [249, 77] on div at bounding box center [784, 375] width 1568 height 750
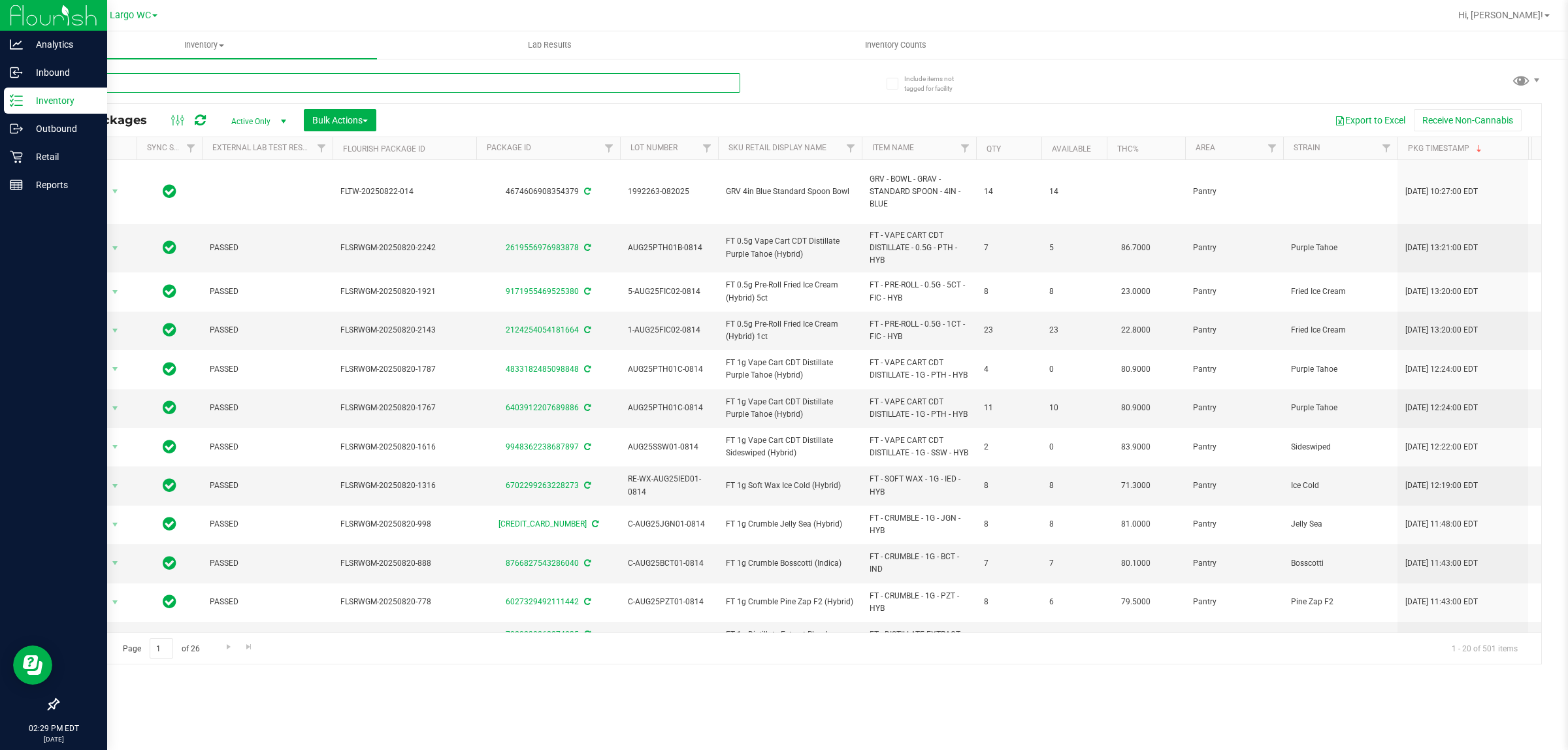
click at [249, 77] on input "text" at bounding box center [399, 83] width 682 height 20
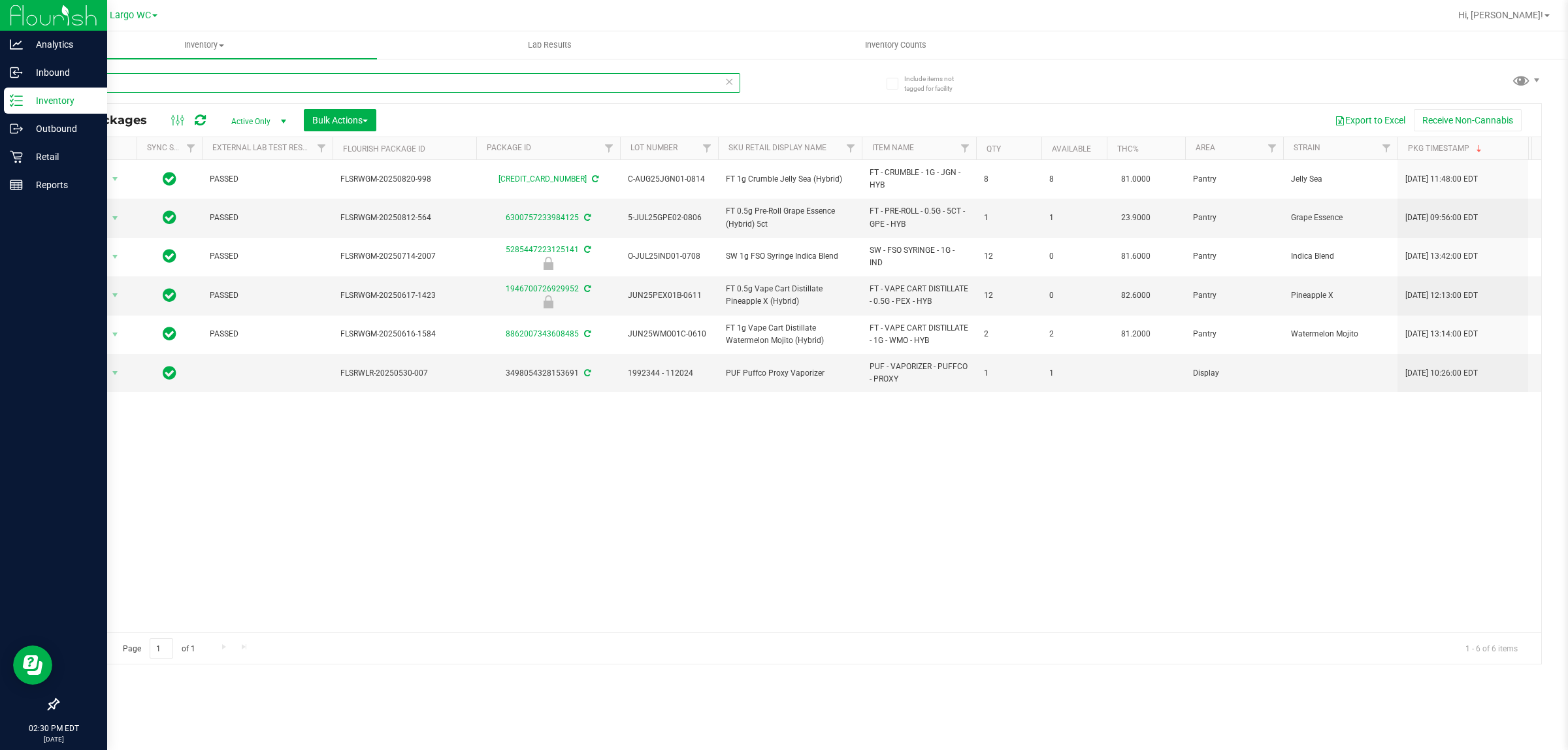
type input "007"
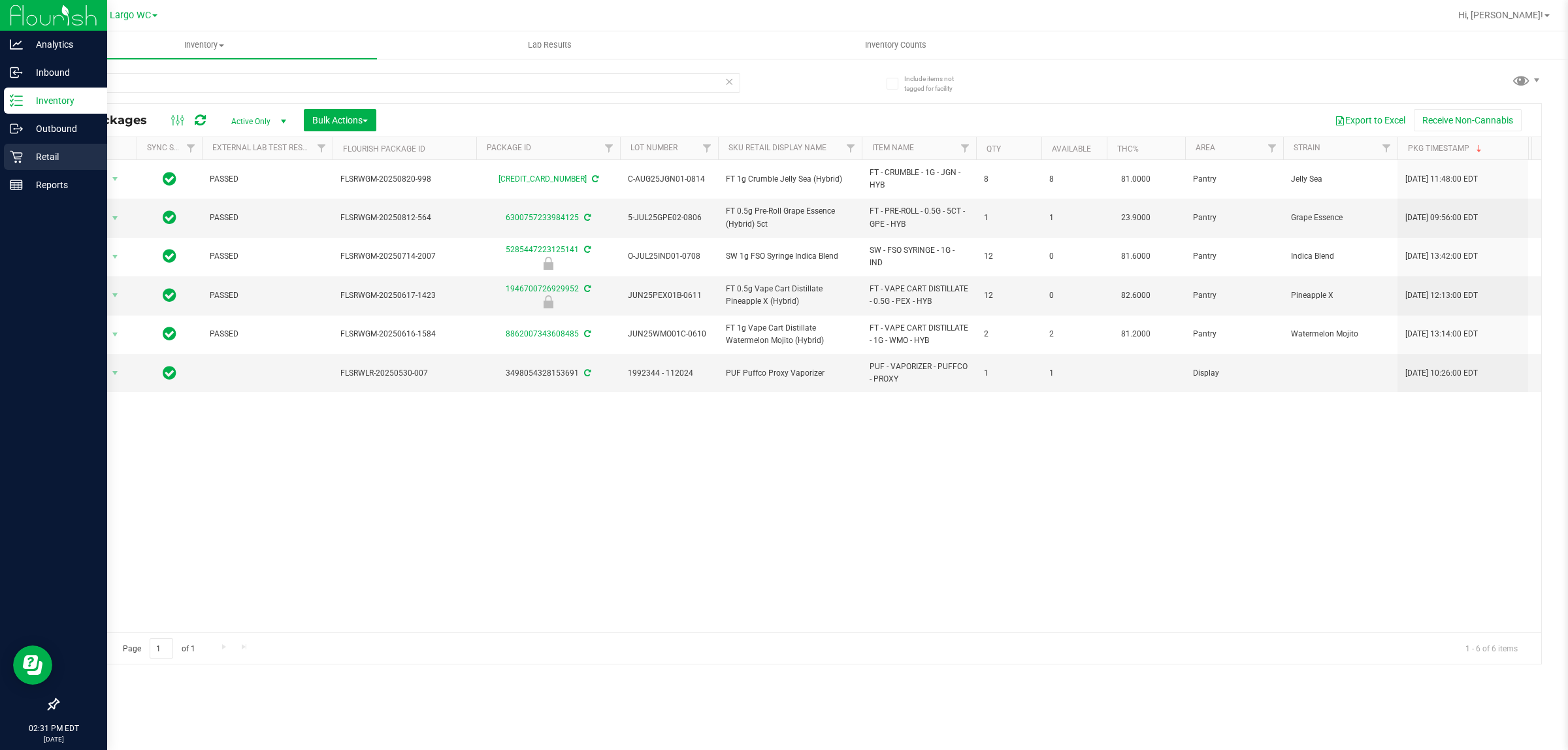
click at [23, 164] on div "Retail" at bounding box center [55, 157] width 103 height 26
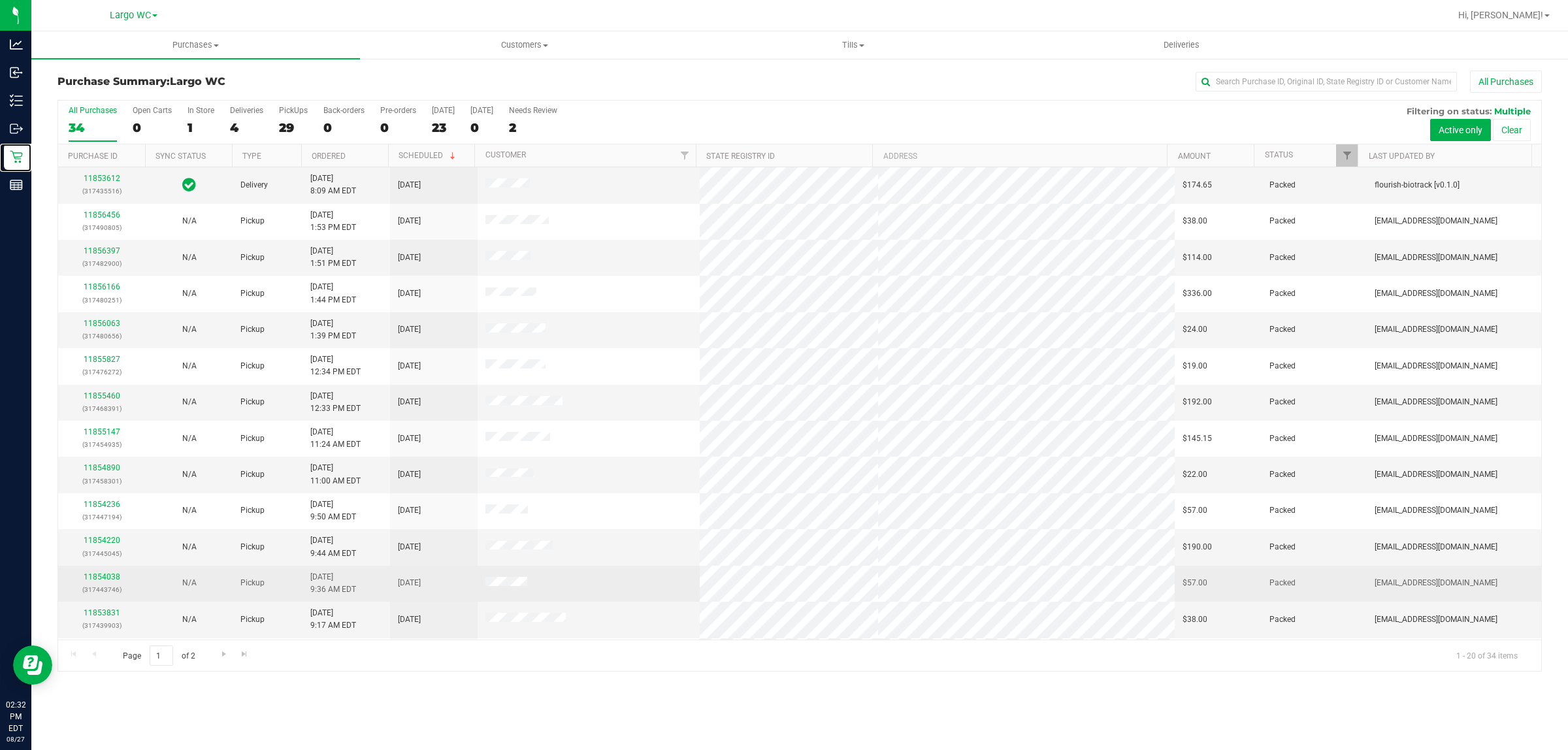
scroll to position [253, 0]
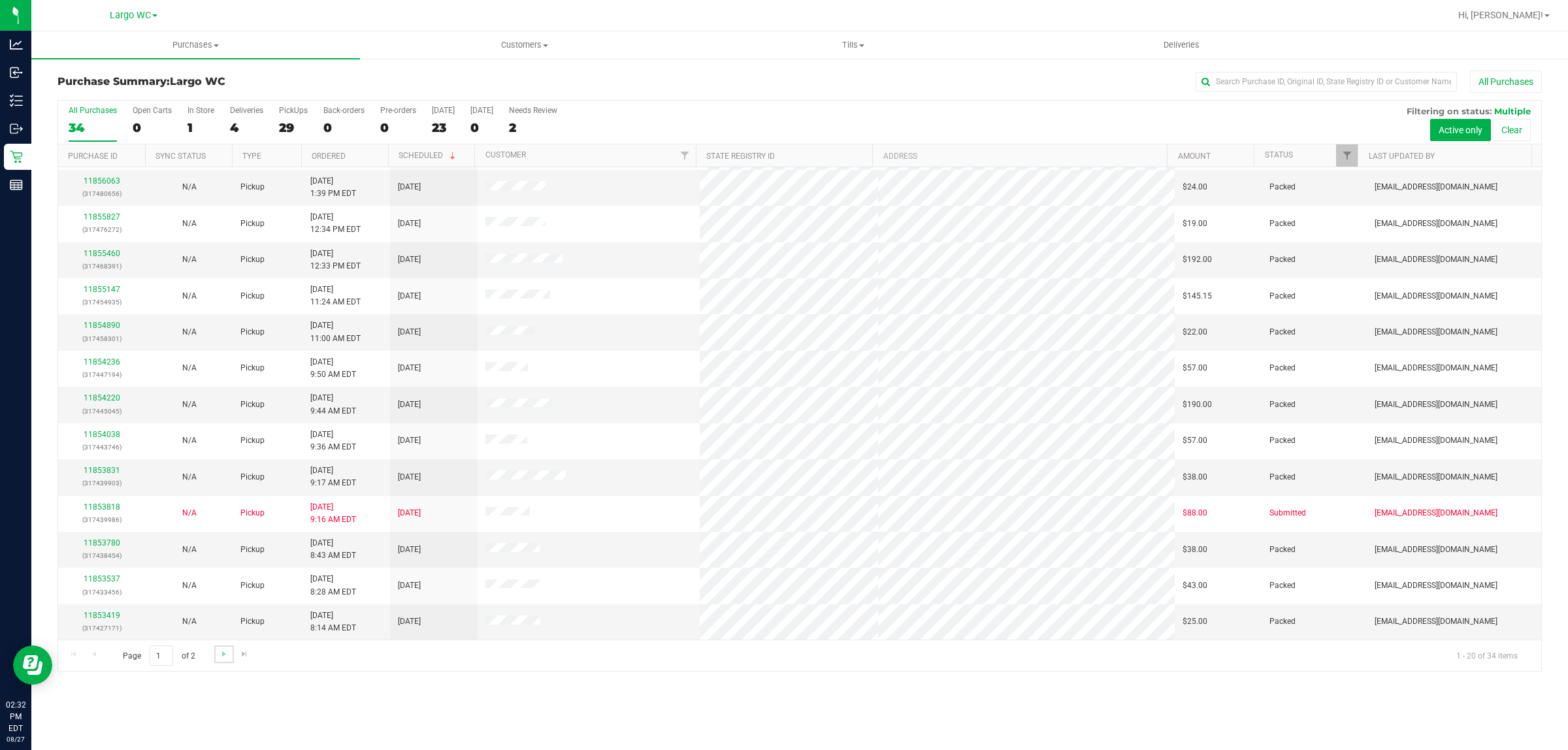
click at [216, 651] on link "Go to the next page" at bounding box center [224, 654] width 19 height 18
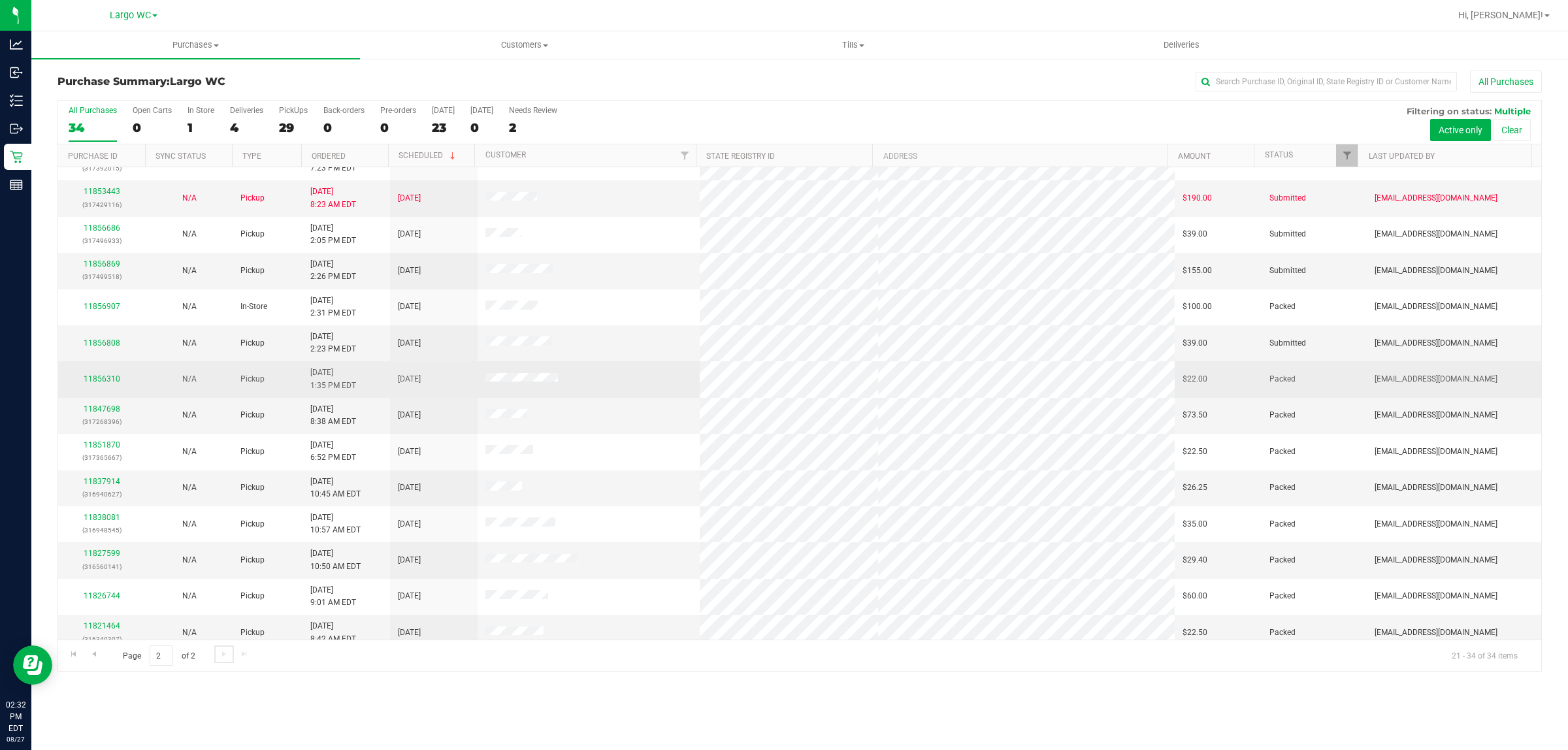
scroll to position [34, 0]
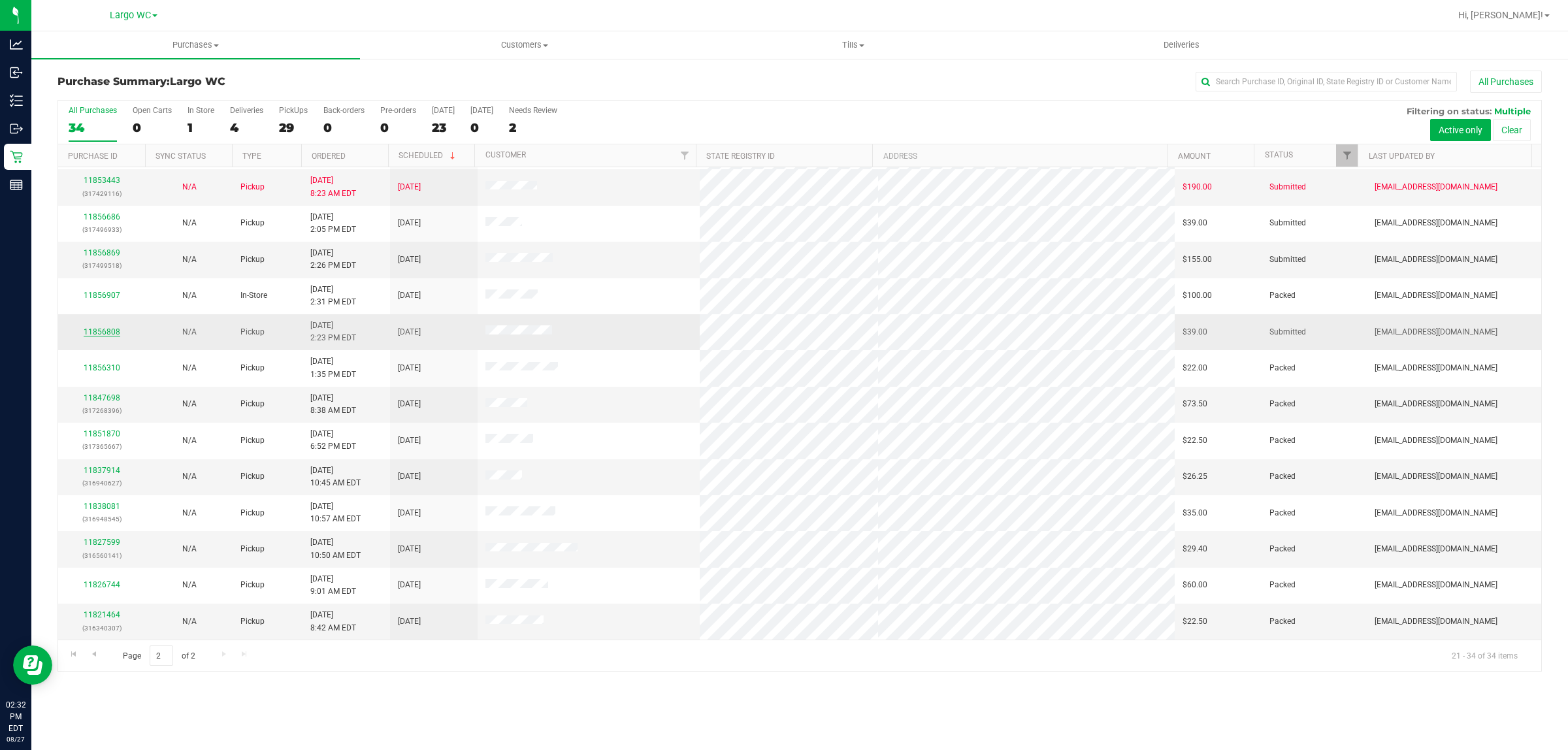
click at [108, 332] on link "11856808" at bounding box center [102, 332] width 37 height 10
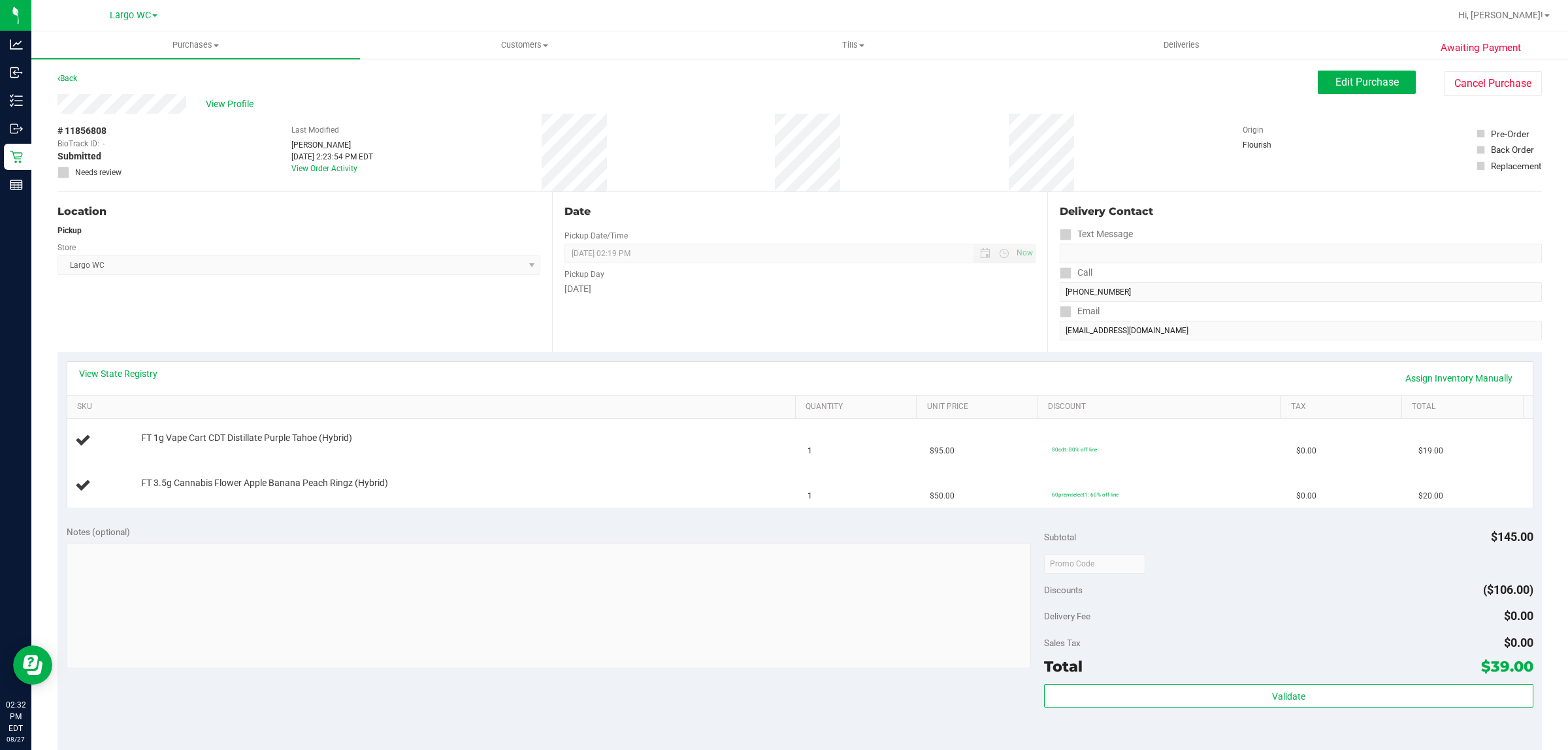
click at [191, 181] on div "# 11856808 BioTrack ID: - Submitted Needs review Last Modified Danielle Carapel…" at bounding box center [799, 153] width 1484 height 77
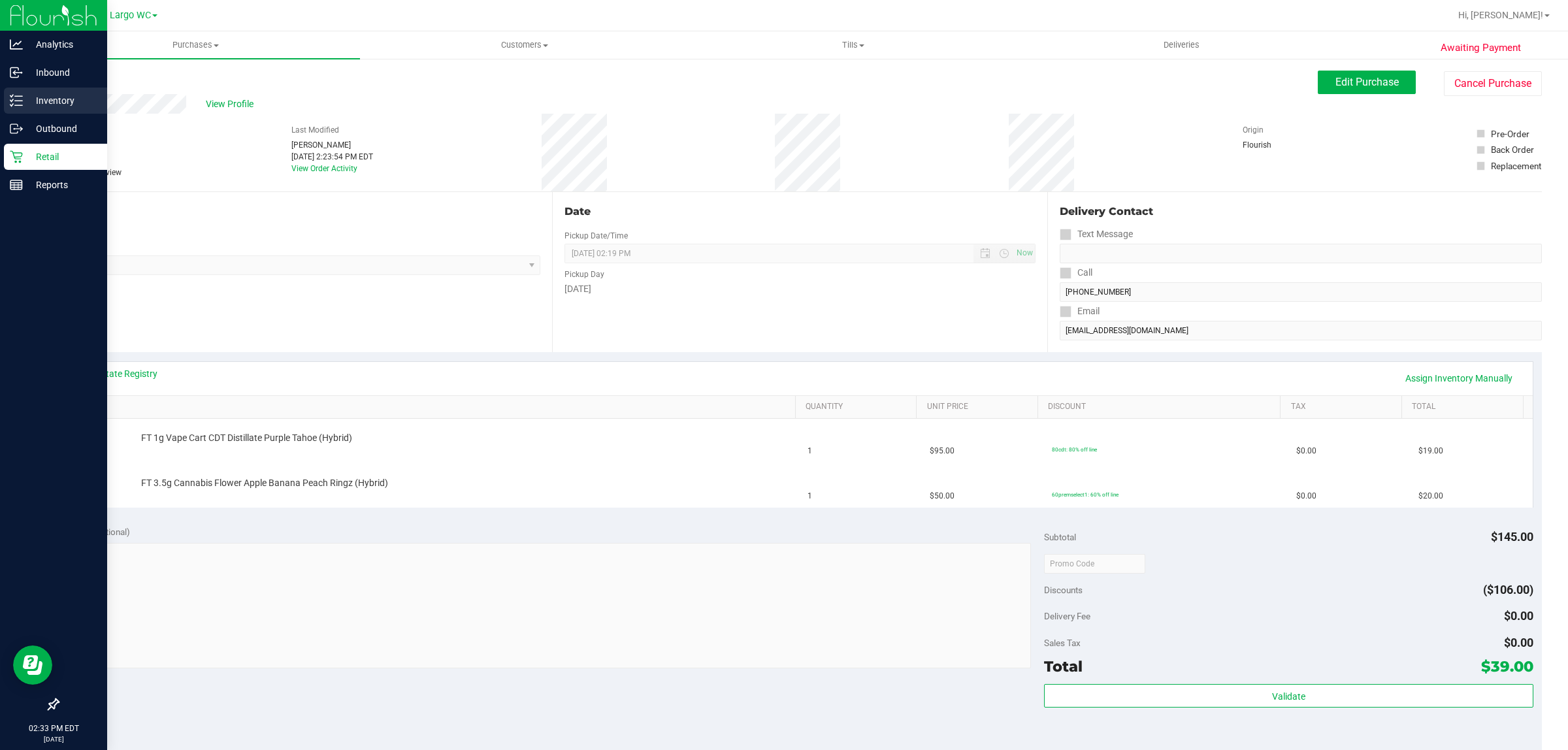
click at [28, 96] on p "Inventory" at bounding box center [61, 100] width 78 height 15
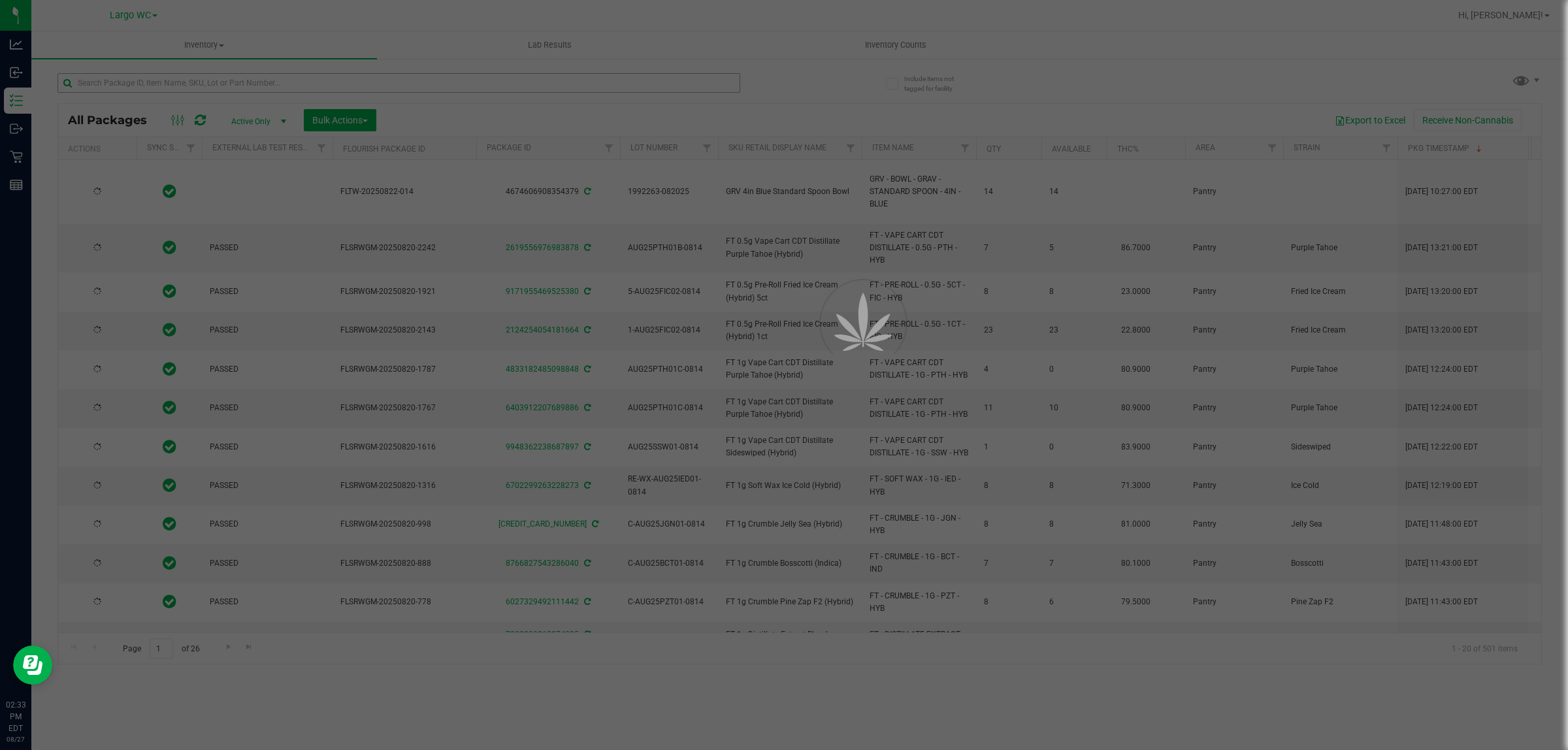
click at [281, 86] on div at bounding box center [784, 375] width 1568 height 750
type input "[DATE]"
click at [281, 86] on input "text" at bounding box center [399, 83] width 682 height 20
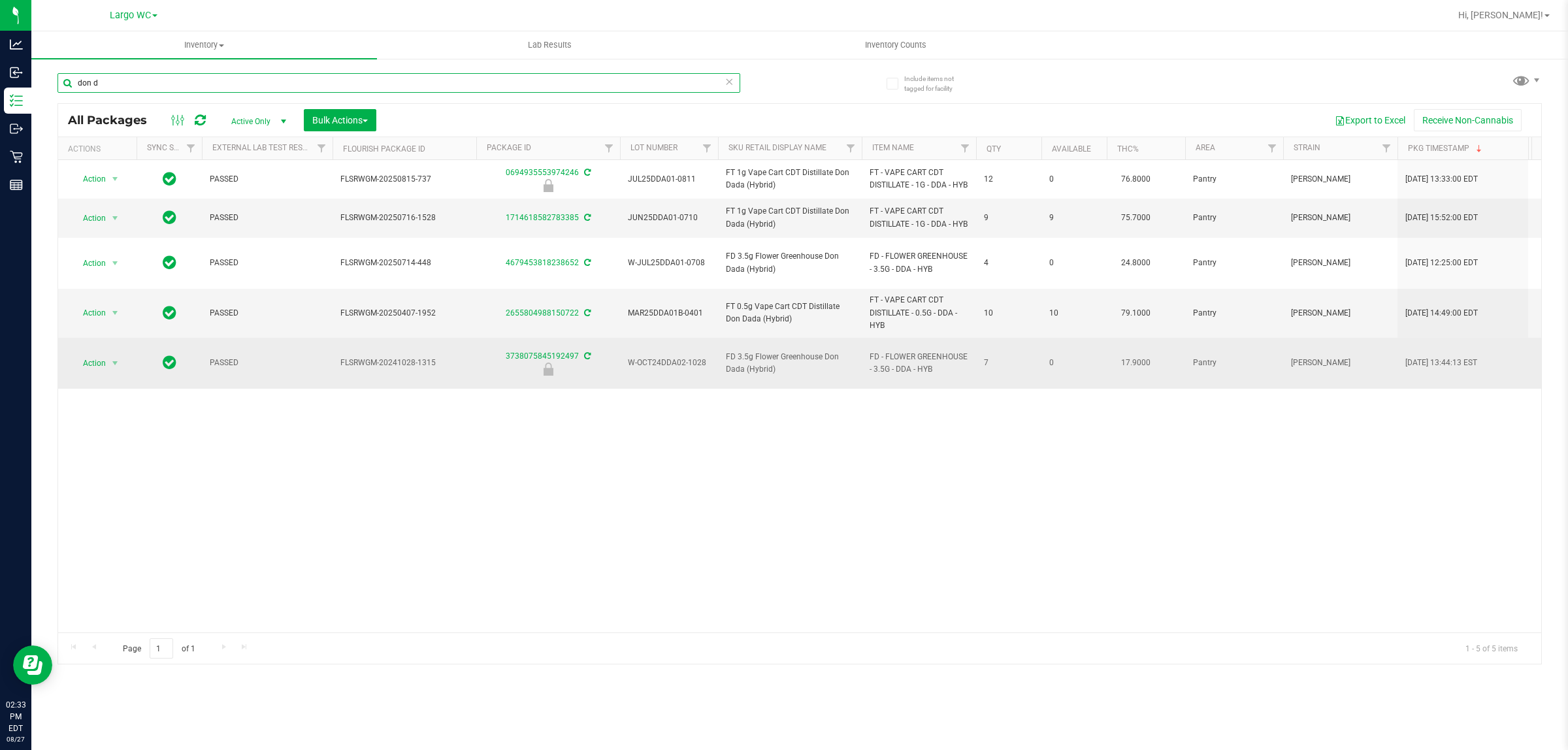
type input "don d"
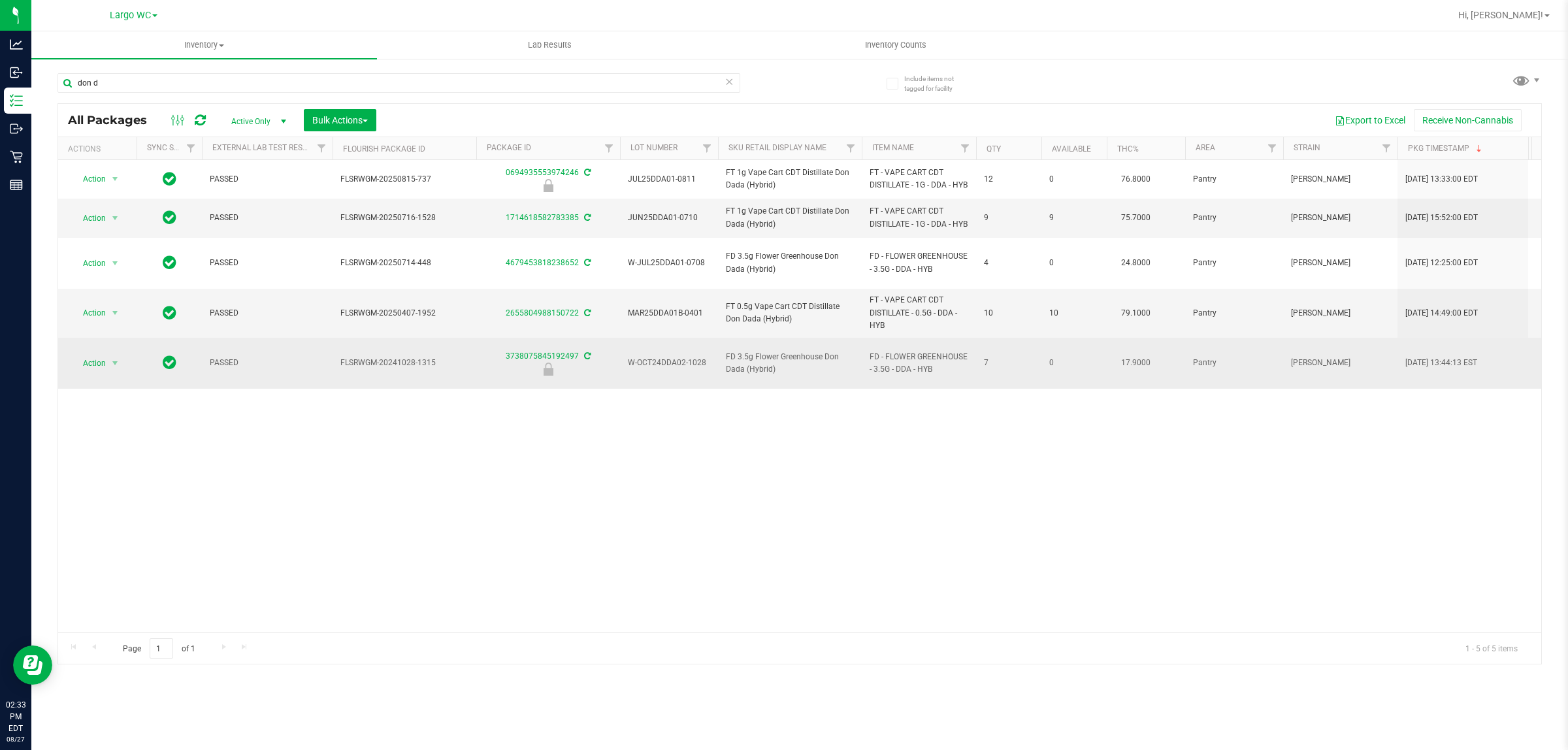
drag, startPoint x: 786, startPoint y: 367, endPoint x: 697, endPoint y: 361, distance: 89.2
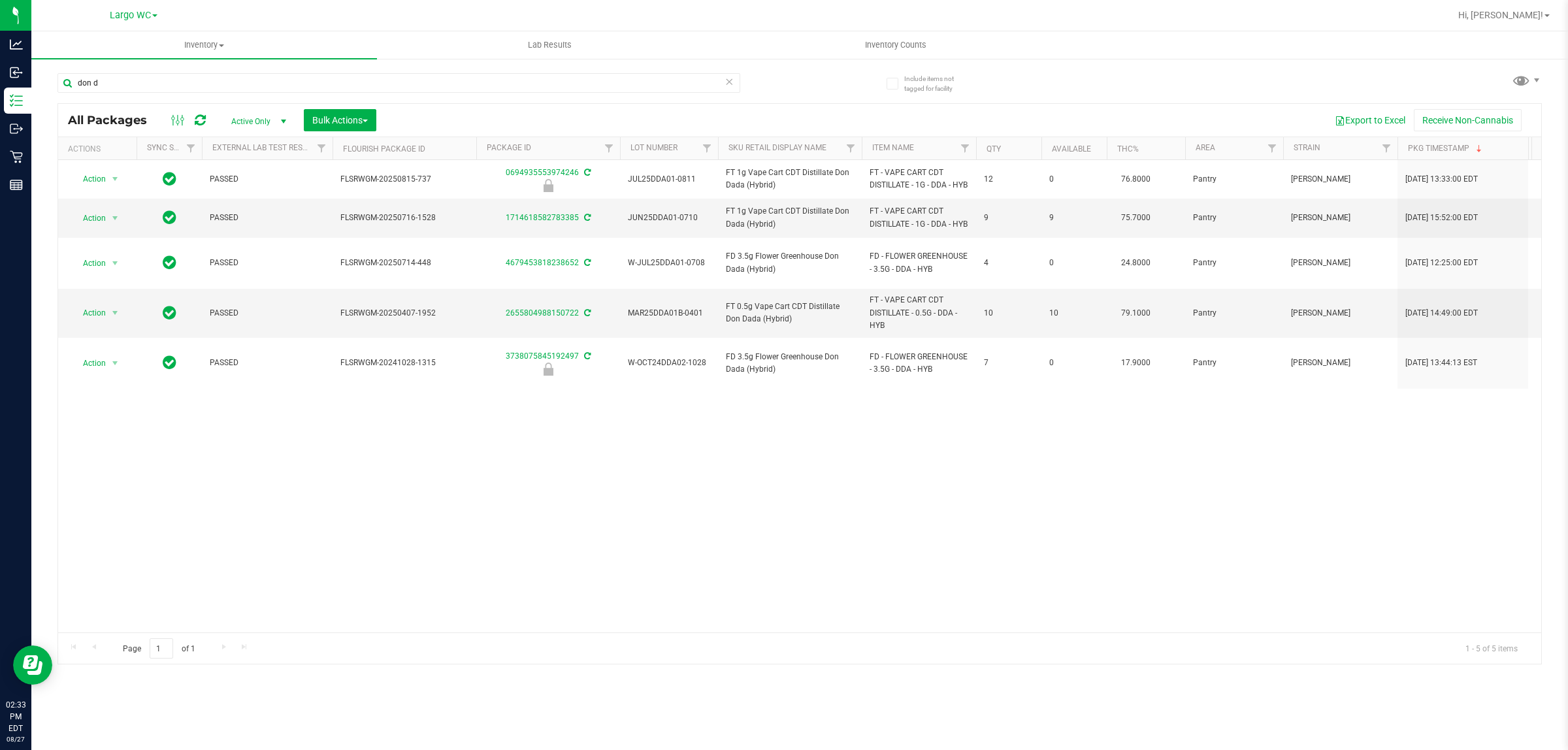
click at [732, 491] on div "Action Action Edit attributes Global inventory Locate package Package audit log…" at bounding box center [800, 396] width 1483 height 472
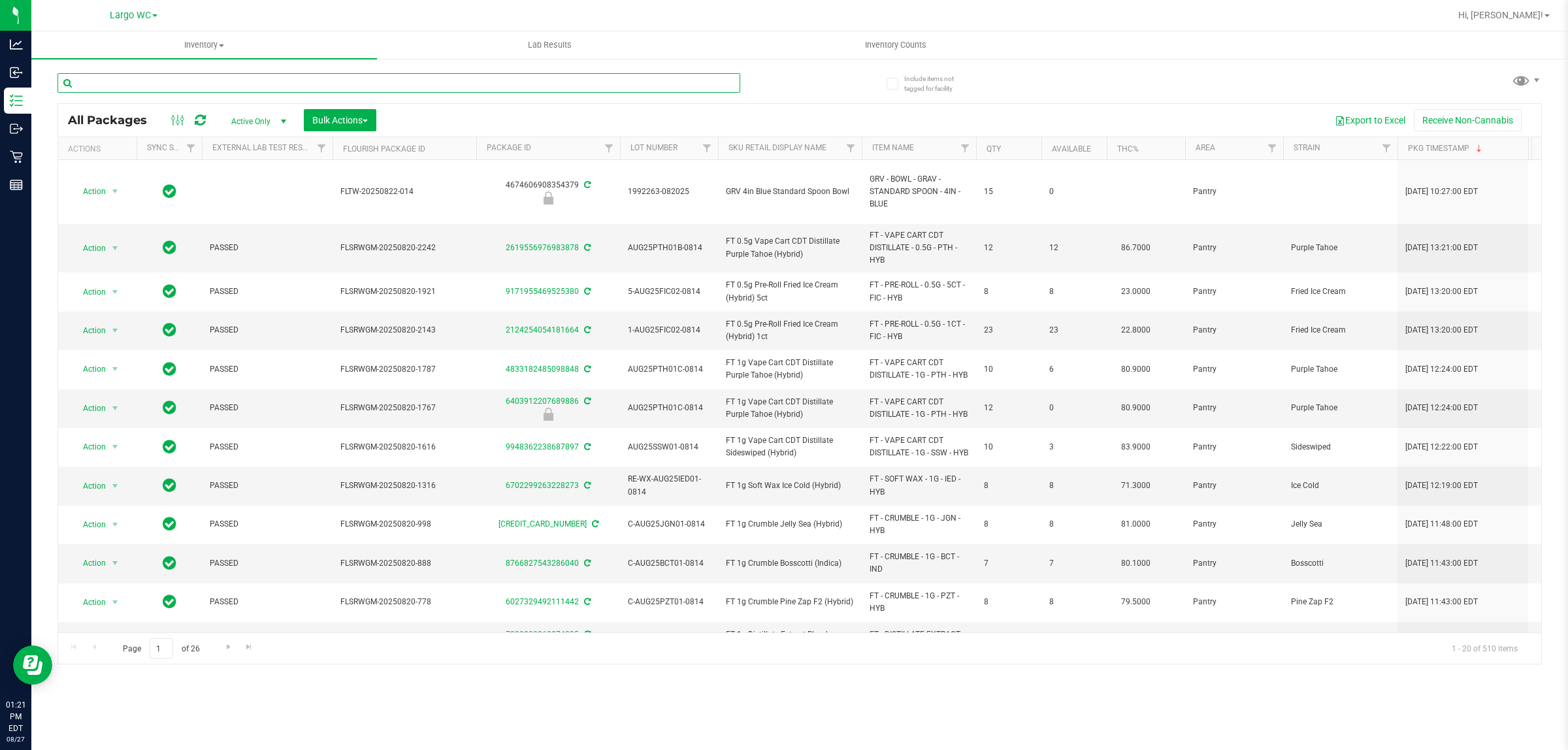
click at [116, 82] on input "text" at bounding box center [399, 83] width 682 height 20
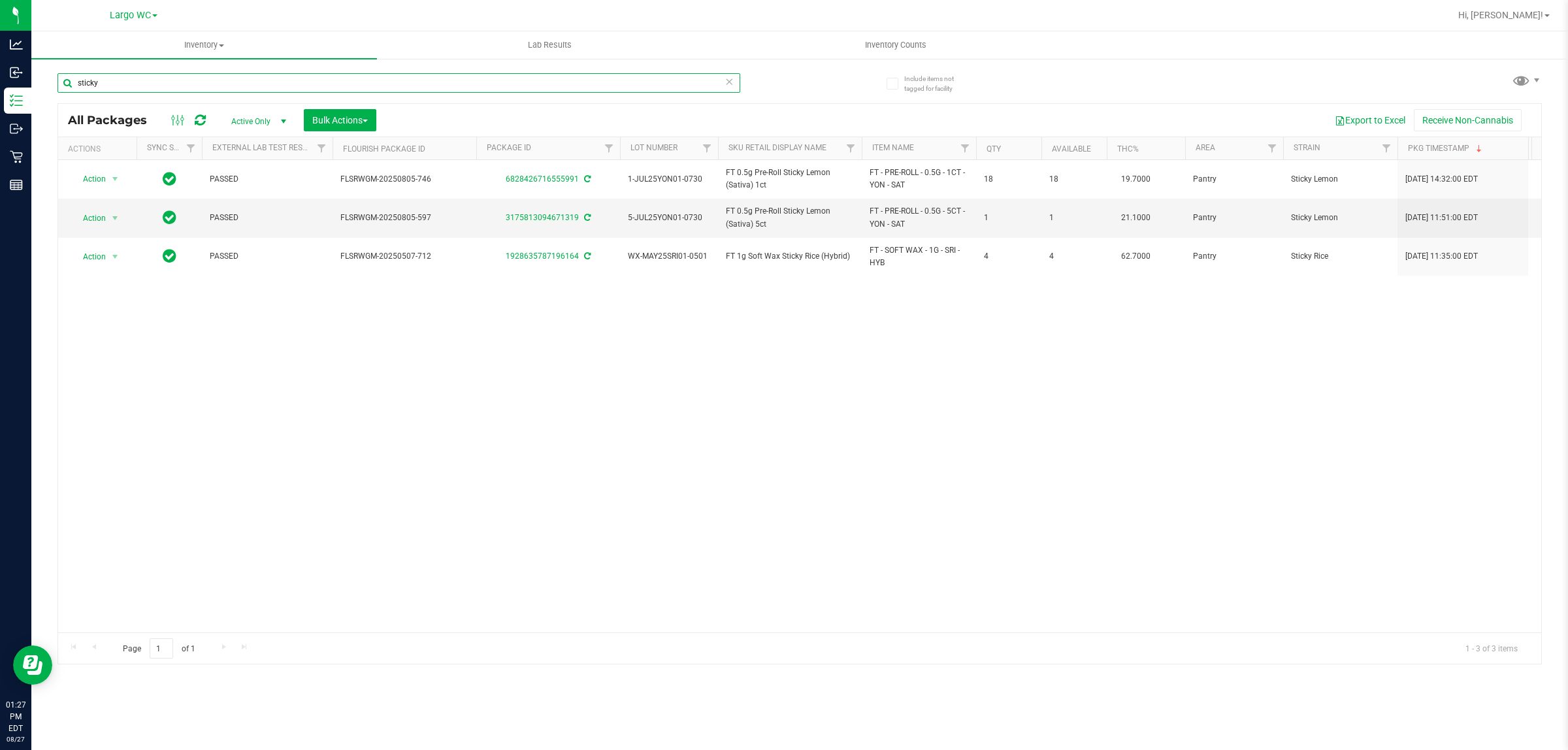
drag, startPoint x: 128, startPoint y: 89, endPoint x: 37, endPoint y: 87, distance: 91.0
click at [37, 89] on div "Include items not tagged for facility sticky All Packages Active Only Active On…" at bounding box center [799, 257] width 1537 height 398
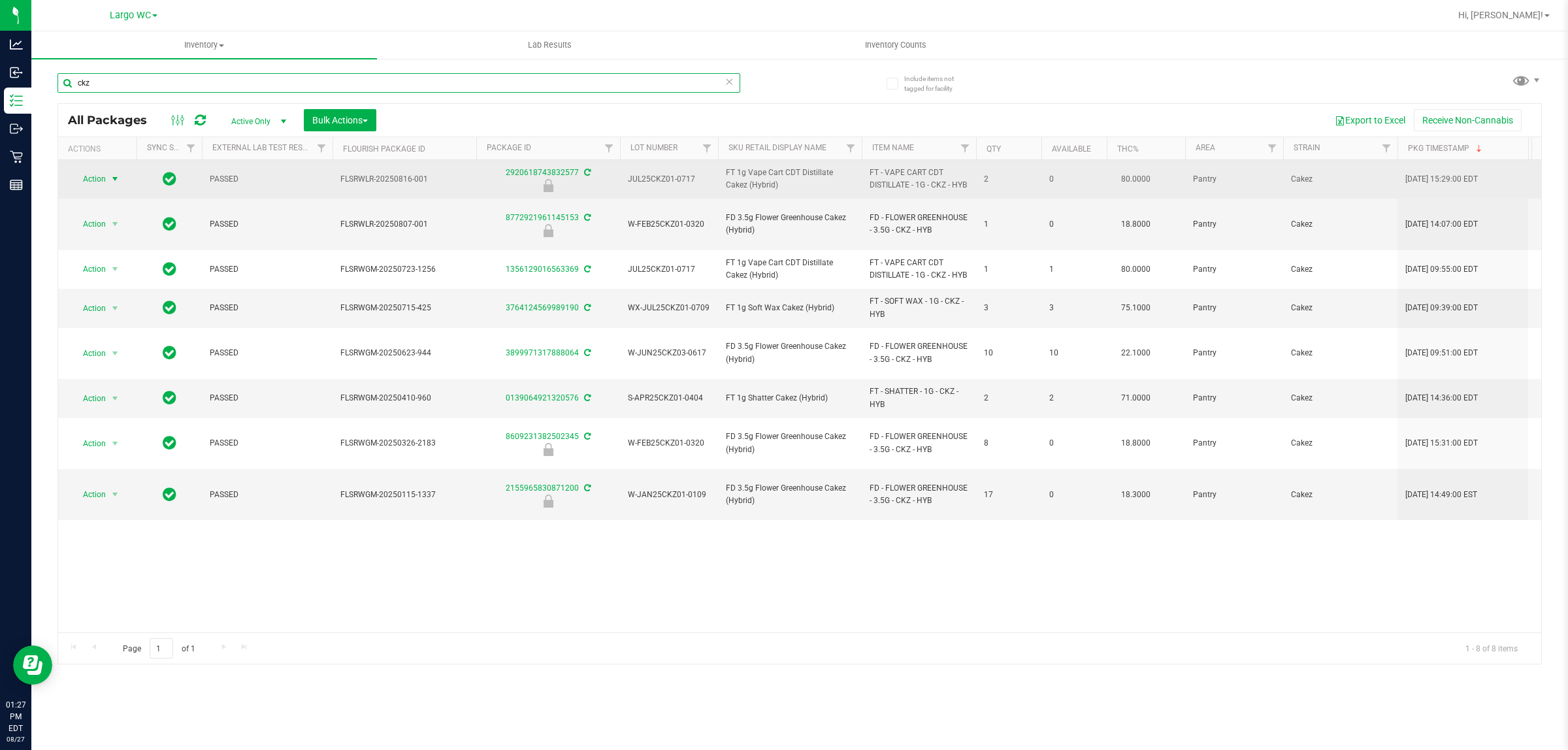
type input "ckz"
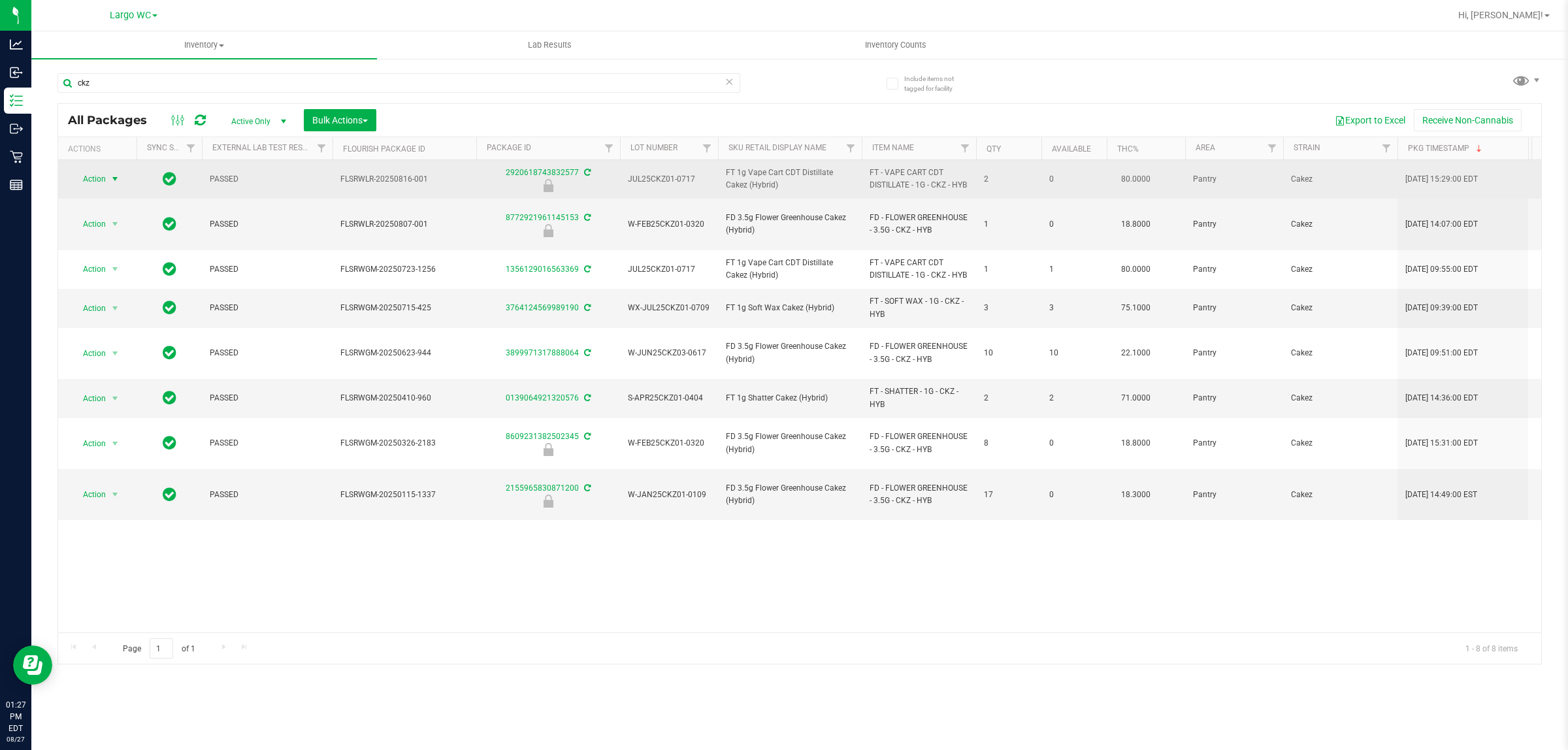
click at [89, 178] on span "Action" at bounding box center [88, 178] width 35 height 18
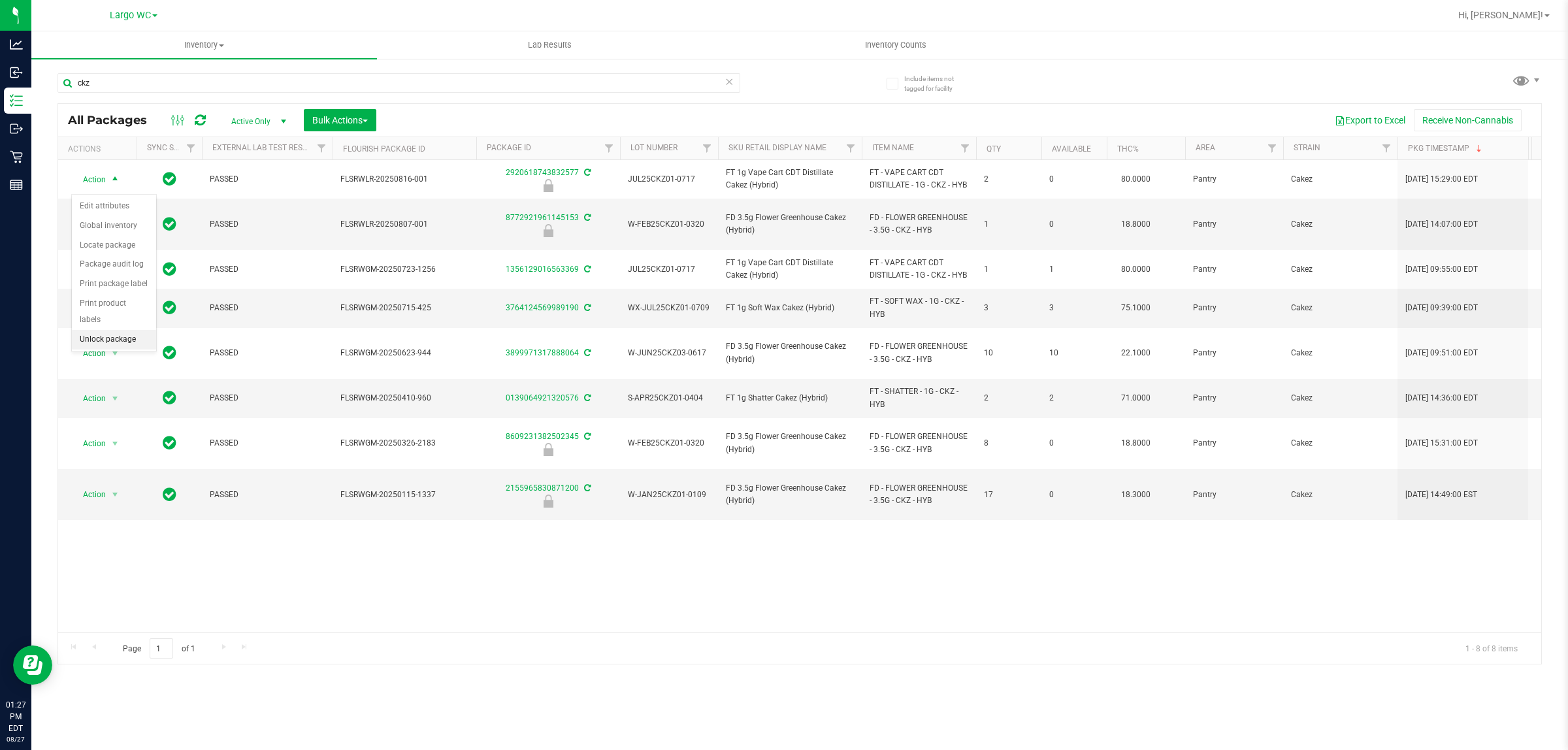
click at [127, 330] on li "Unlock package" at bounding box center [113, 339] width 84 height 20
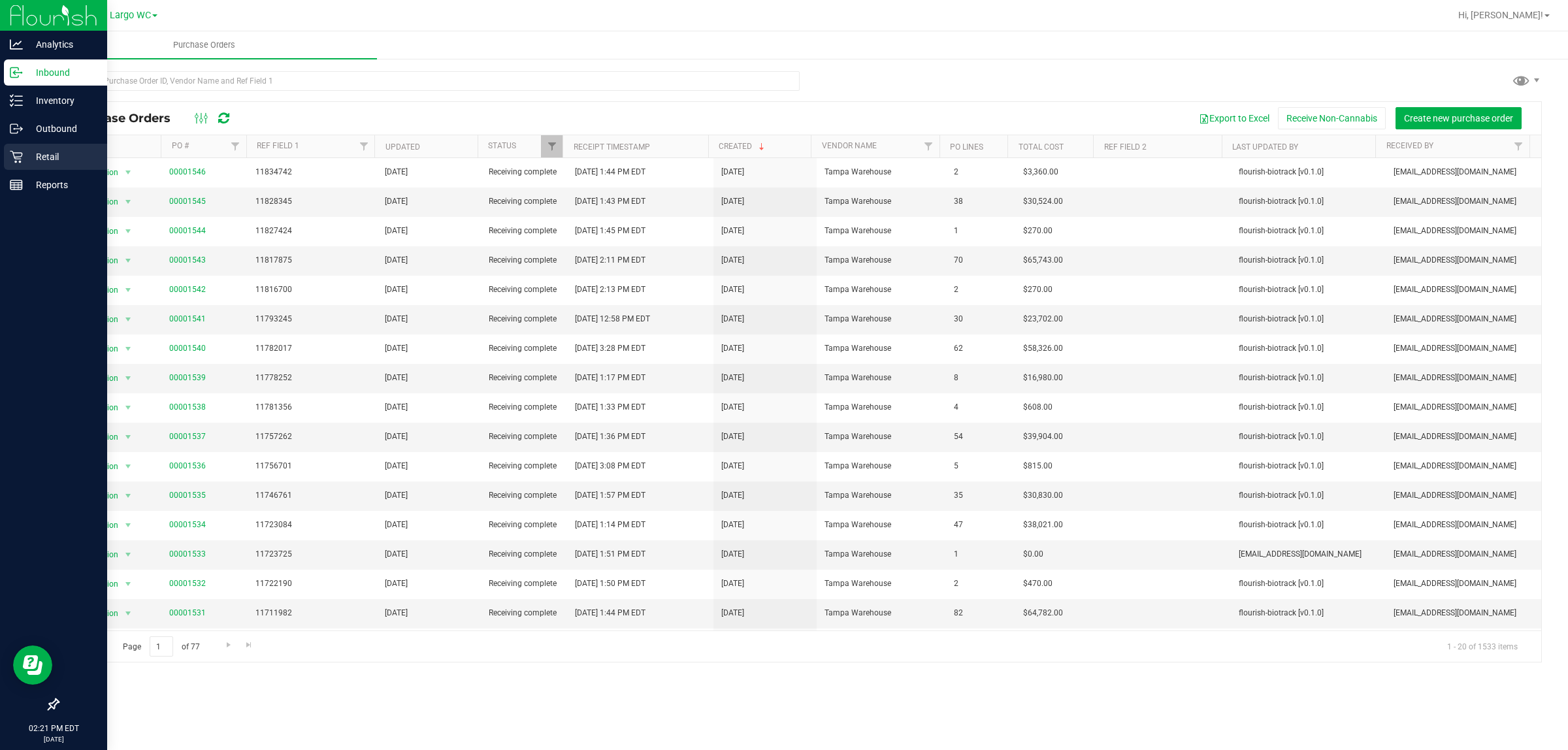
click at [15, 154] on icon at bounding box center [16, 157] width 13 height 13
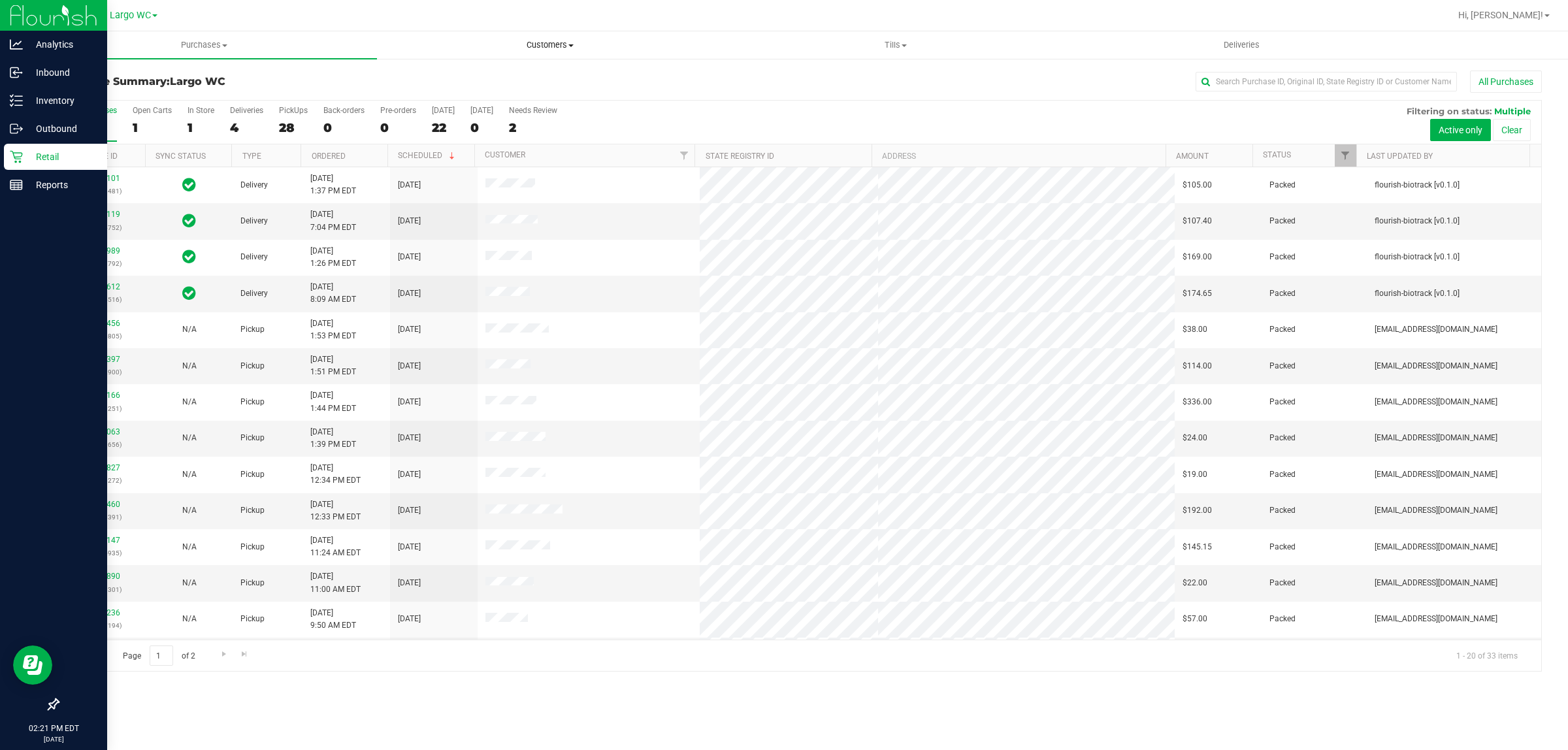
click at [522, 39] on span "Customers" at bounding box center [549, 45] width 344 height 12
click at [15, 101] on line at bounding box center [19, 101] width 7 height 0
click at [15, 102] on icon at bounding box center [16, 101] width 13 height 13
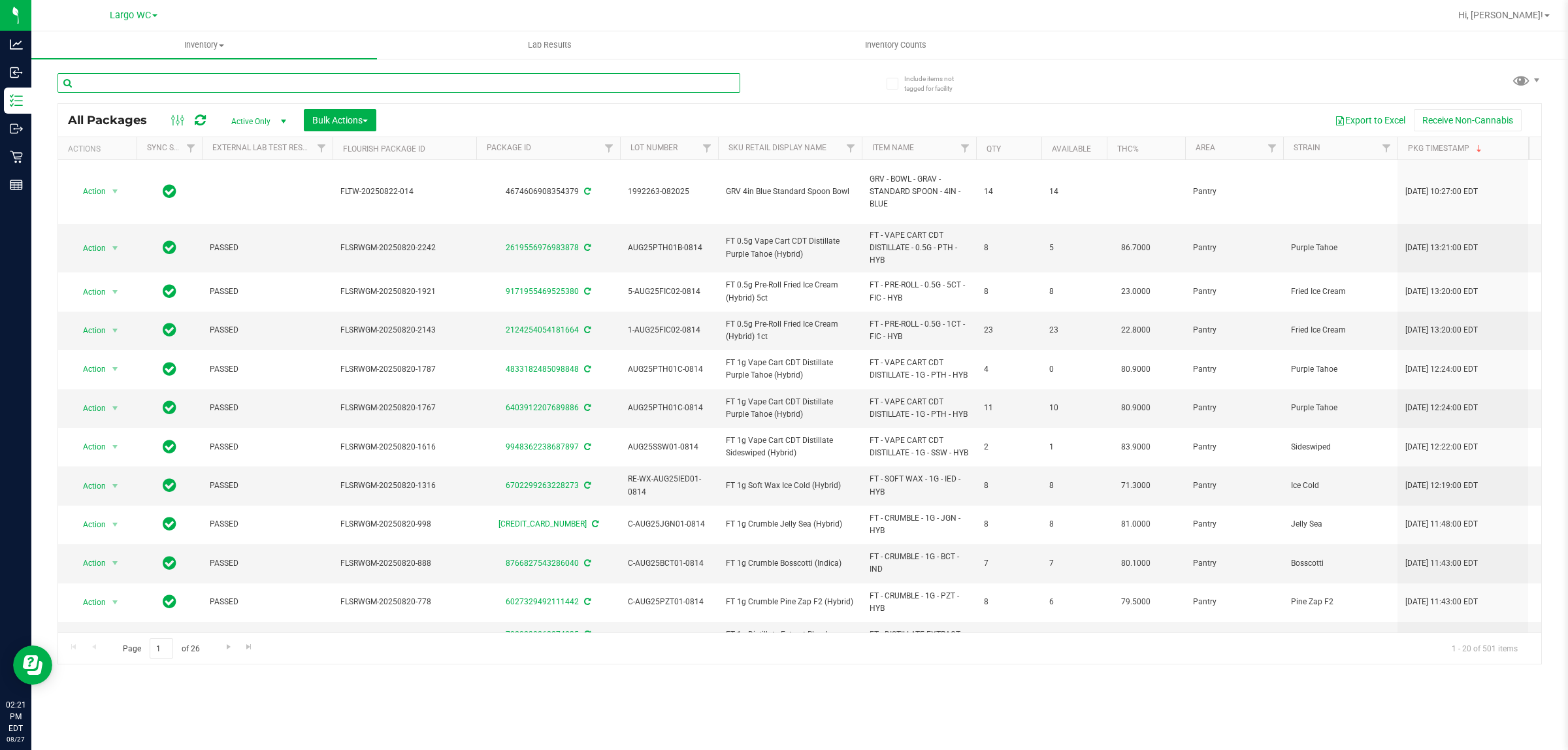
drag, startPoint x: 262, startPoint y: 94, endPoint x: 275, endPoint y: 83, distance: 17.0
click at [275, 83] on input "text" at bounding box center [399, 83] width 682 height 20
drag, startPoint x: 275, startPoint y: 83, endPoint x: 262, endPoint y: 92, distance: 15.8
click at [269, 85] on input "text" at bounding box center [399, 83] width 682 height 20
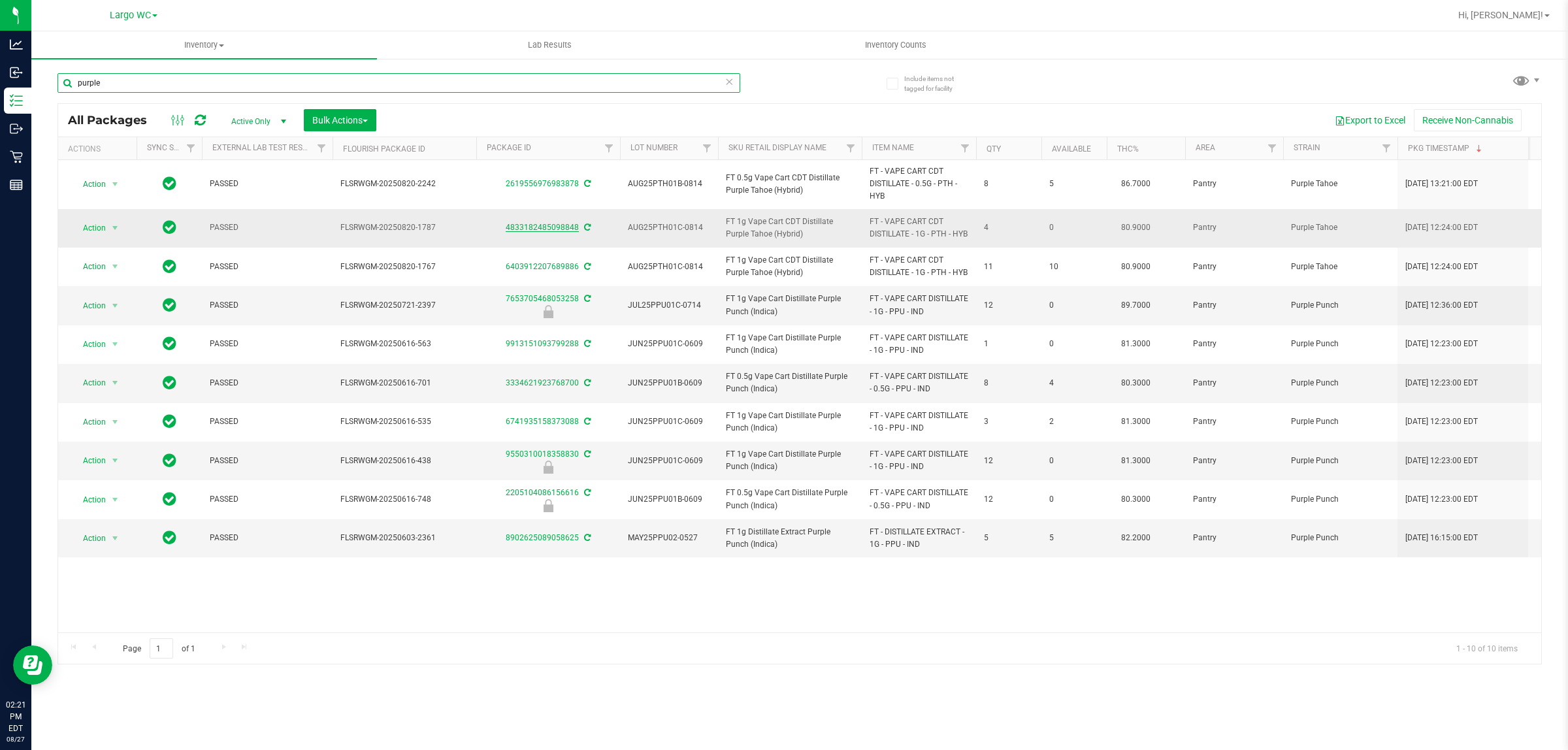
type input "purple"
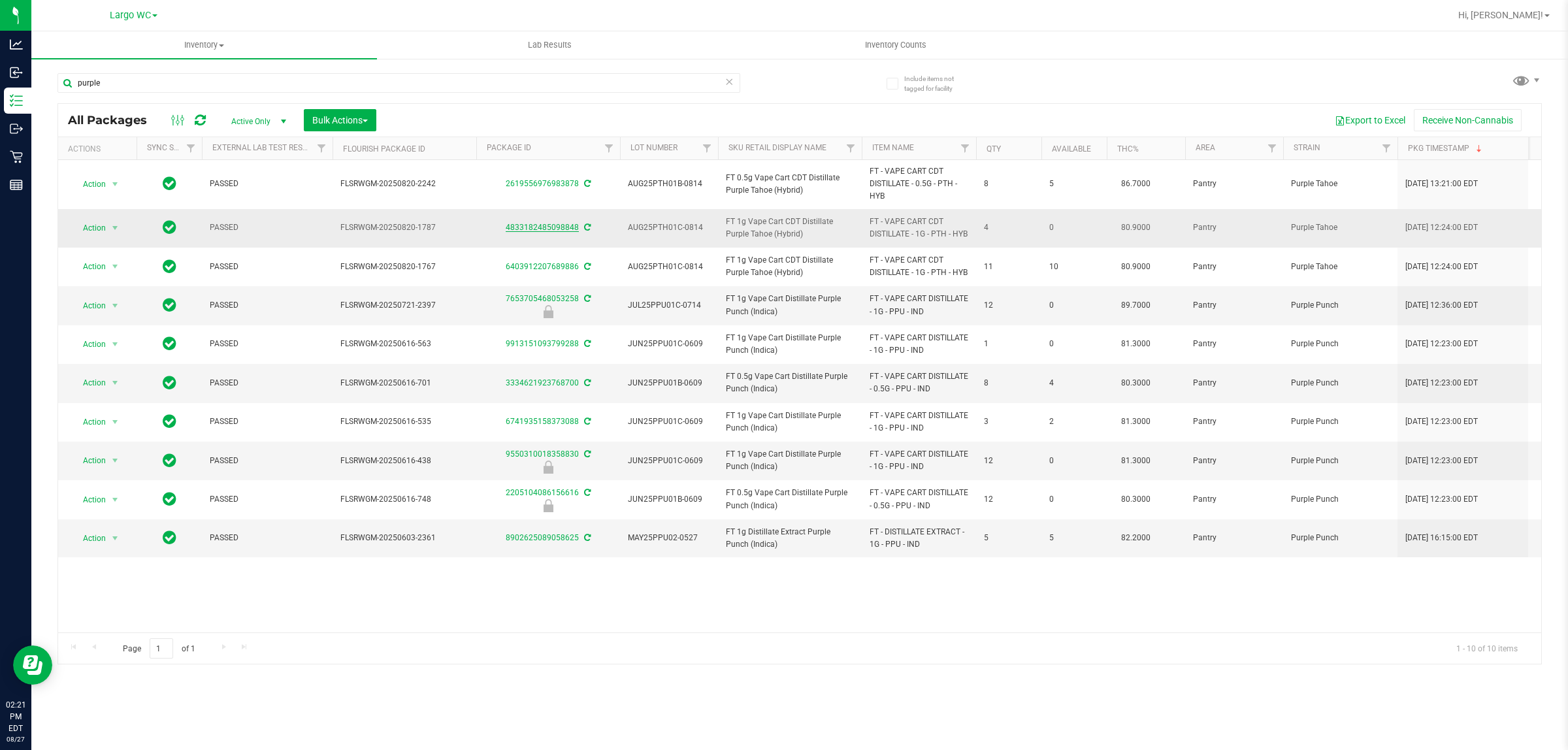
click at [546, 232] on link "4833182485098848" at bounding box center [542, 227] width 73 height 10
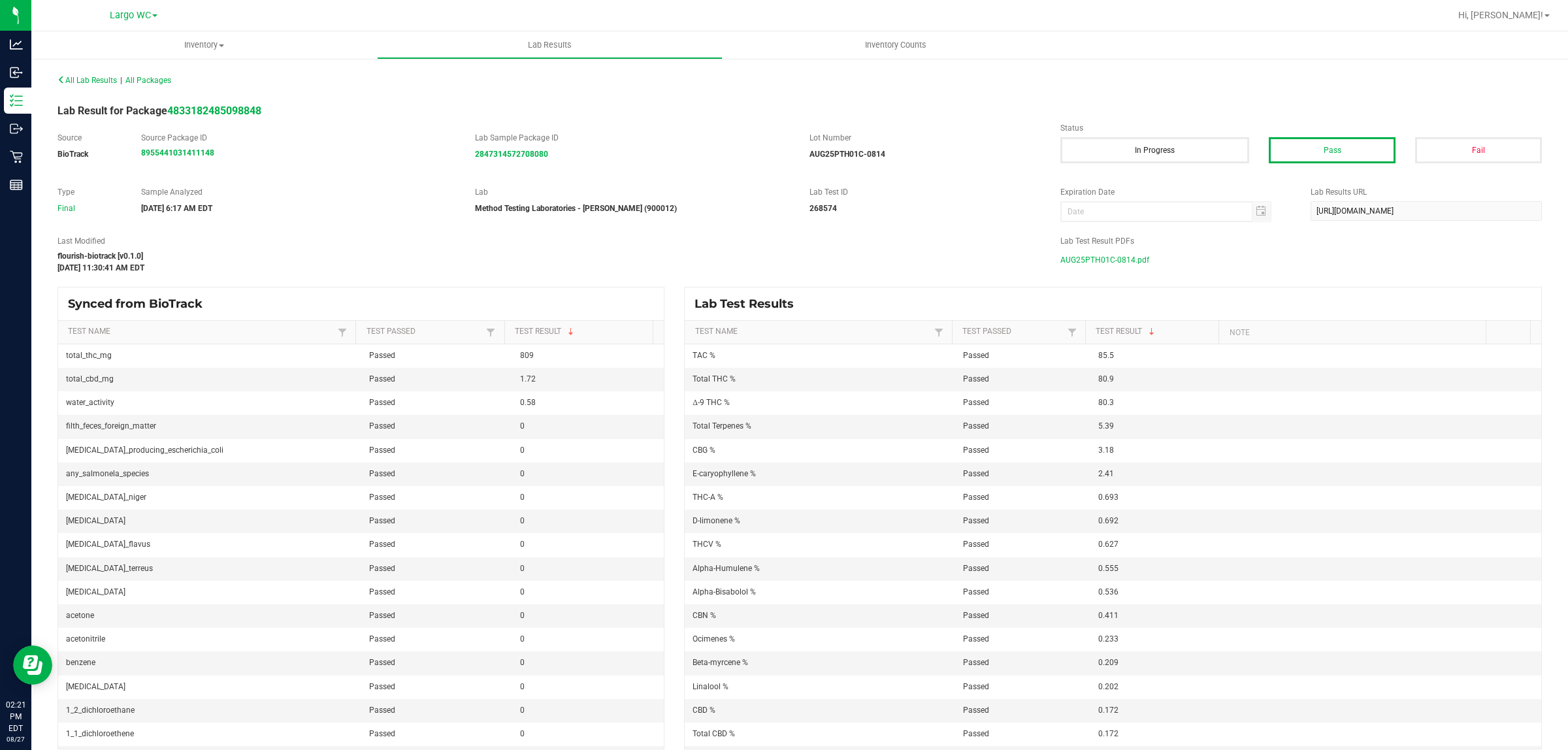
click at [1073, 256] on span "AUG25PTH01C-0814.pdf" at bounding box center [1105, 260] width 89 height 20
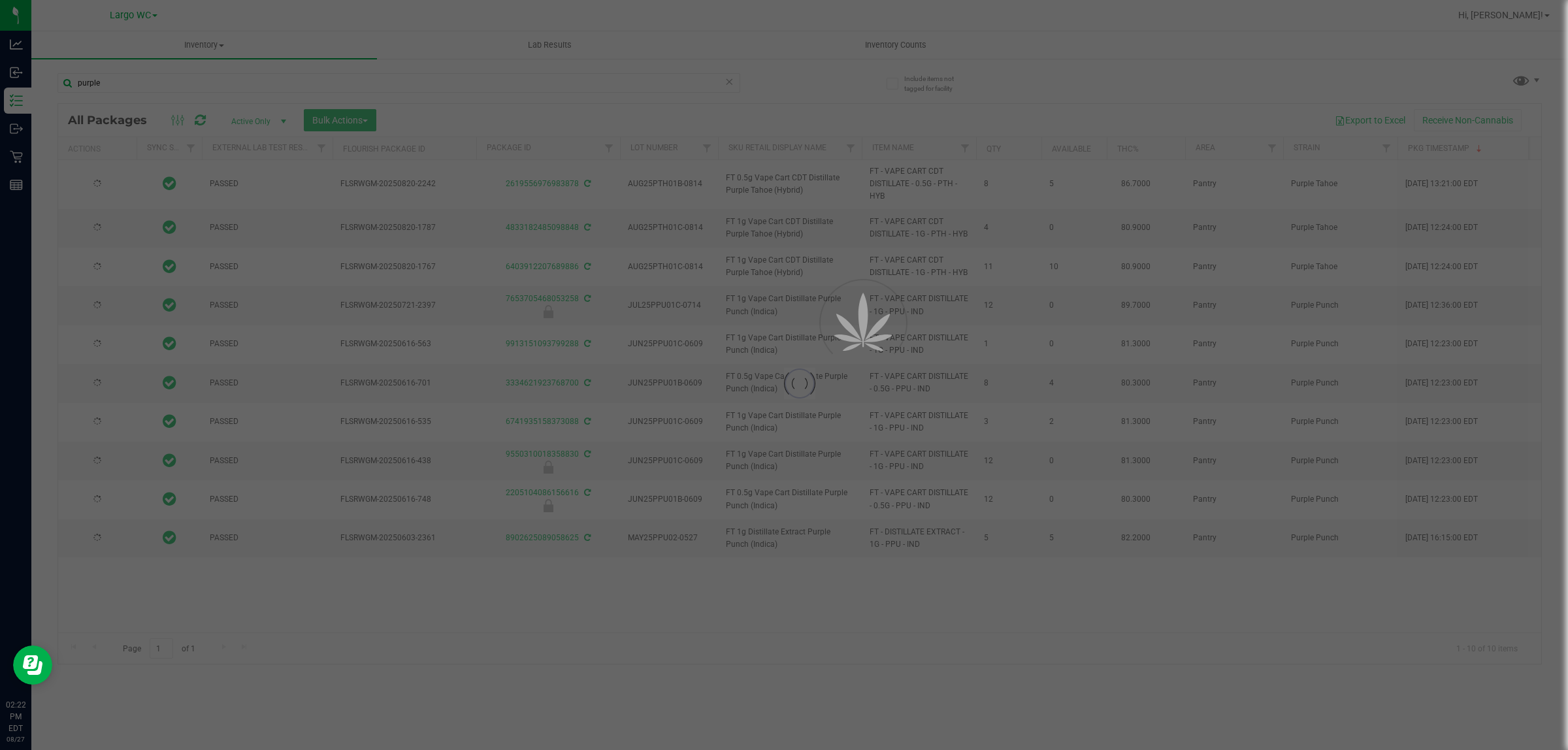
click at [275, 77] on div at bounding box center [784, 375] width 1568 height 750
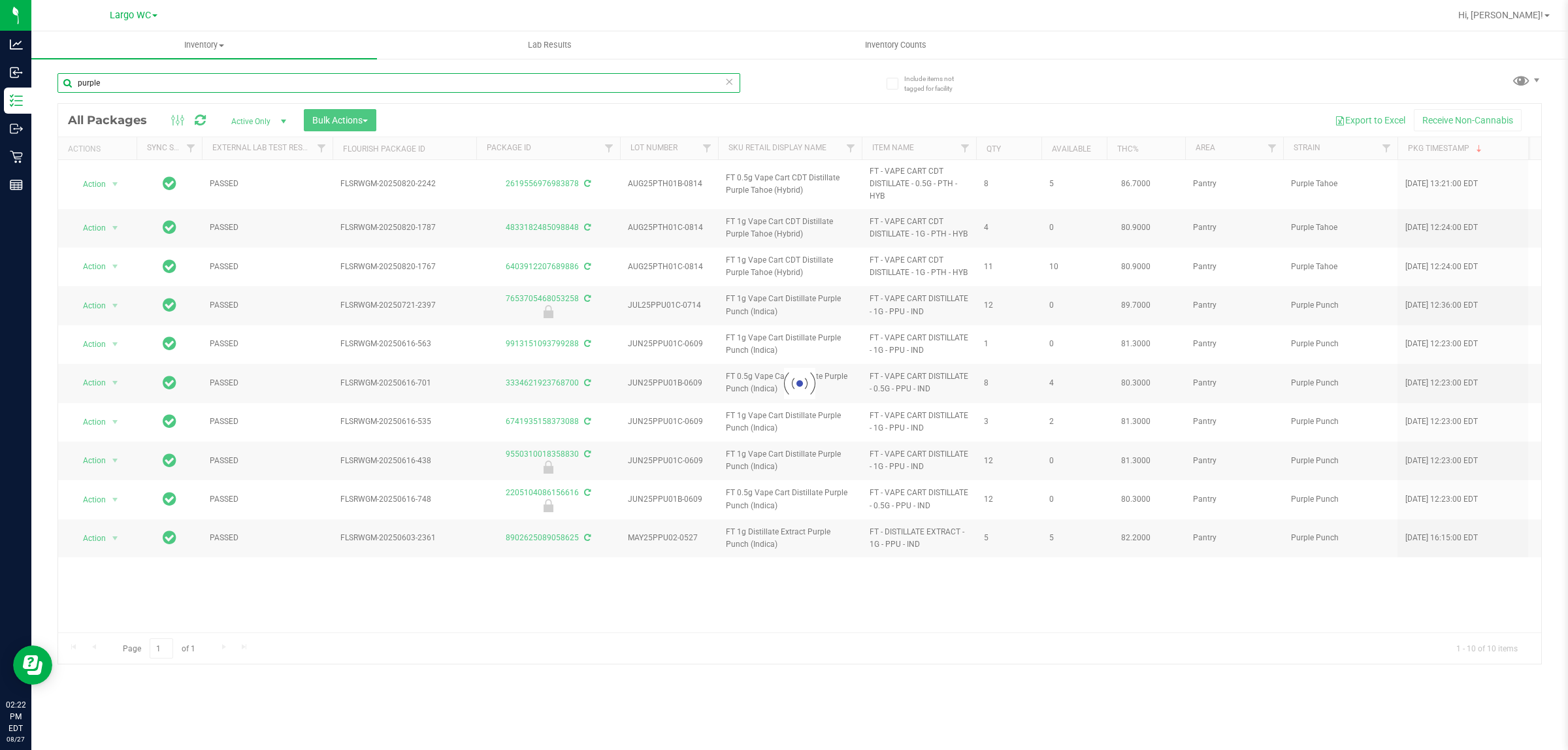
click at [275, 77] on input "purple" at bounding box center [399, 83] width 682 height 20
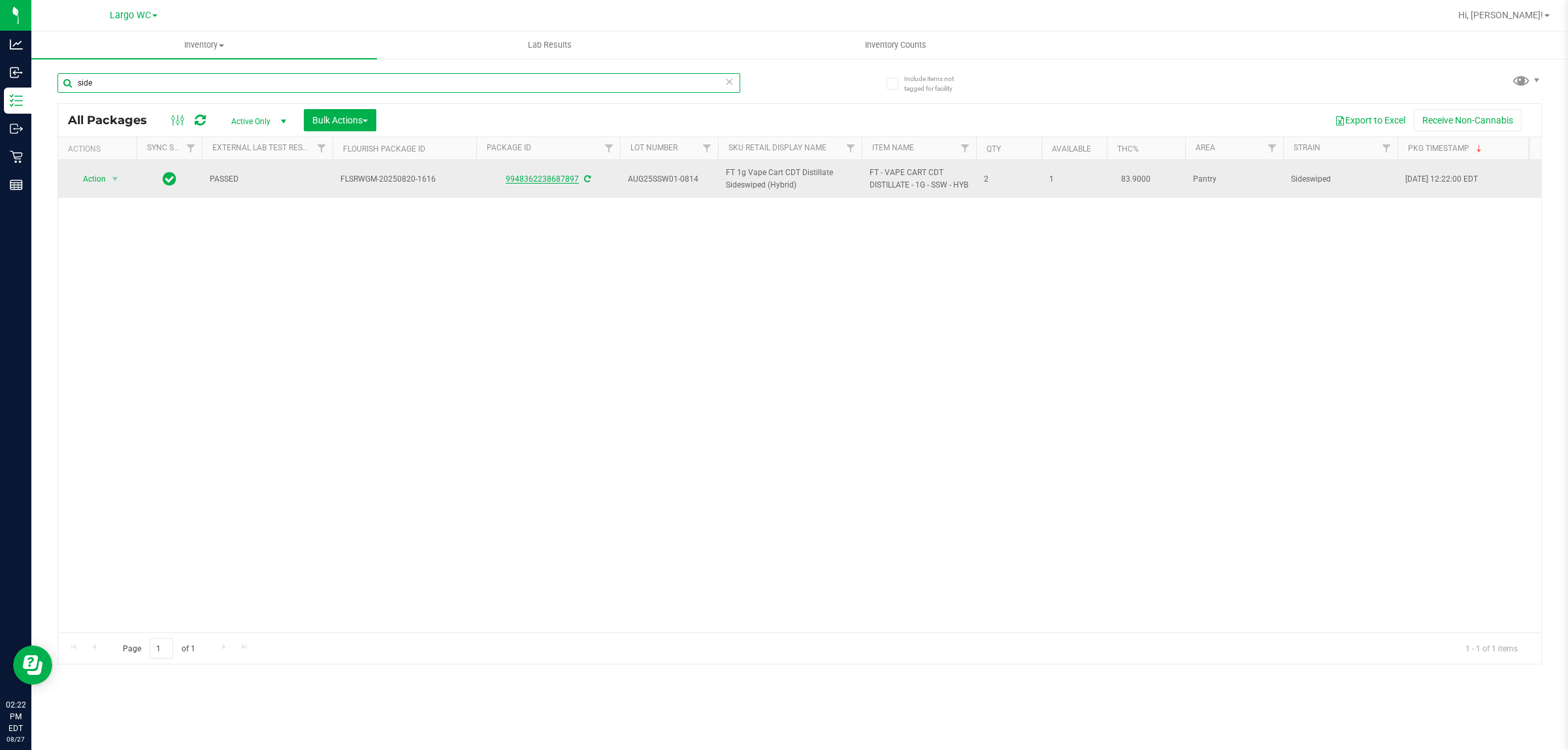
type input "side"
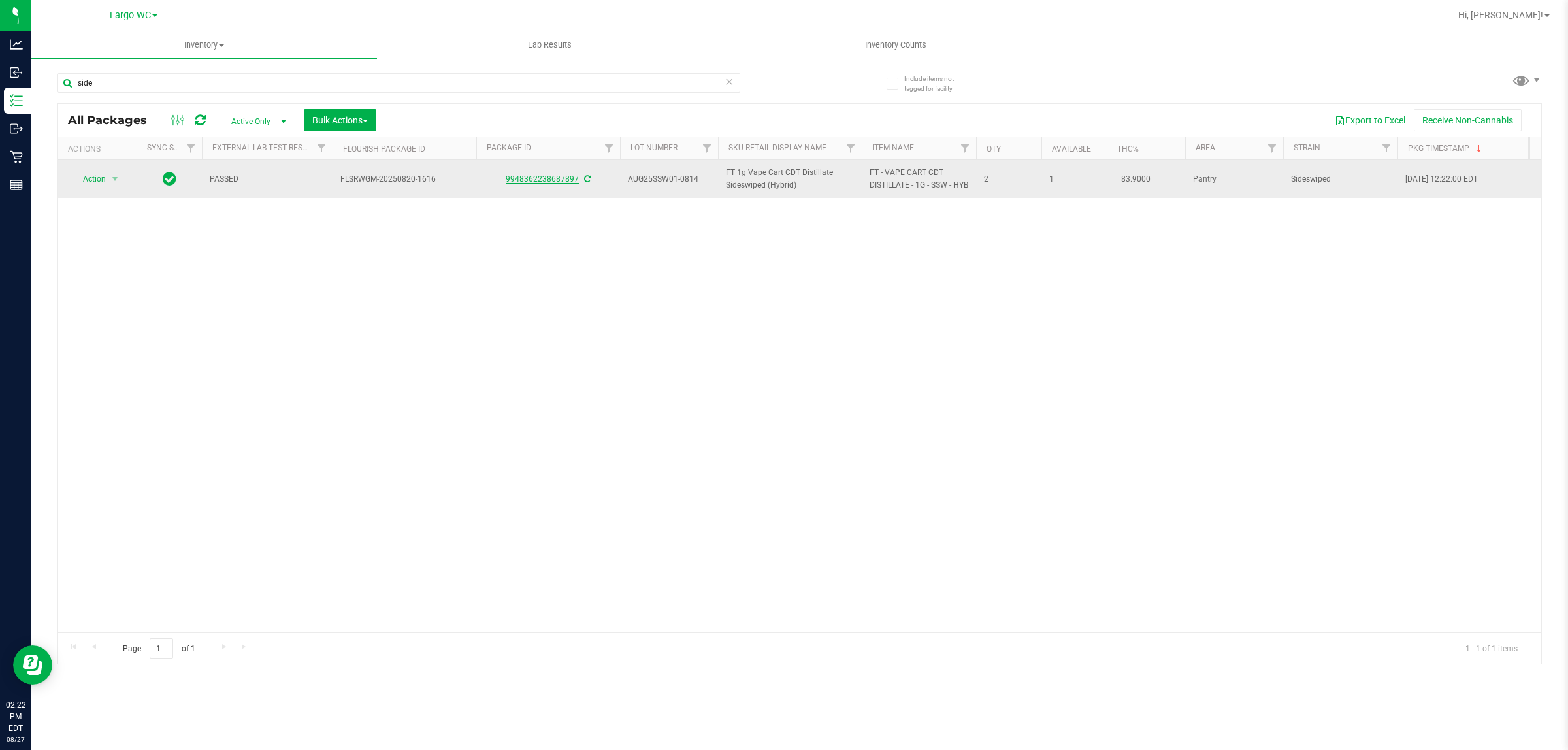
click at [533, 183] on link "9948362238687897" at bounding box center [542, 179] width 73 height 10
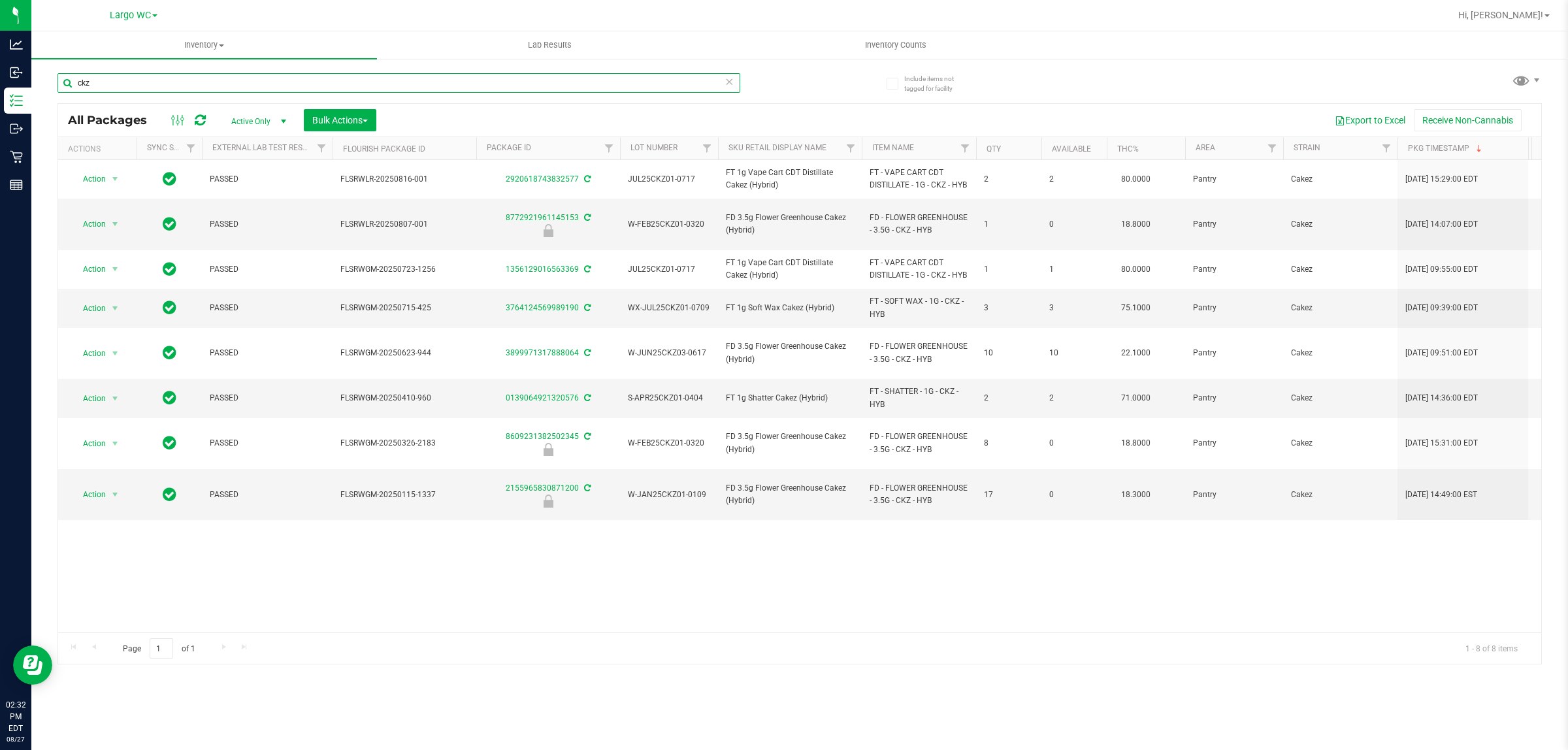
click at [111, 83] on input "ckz" at bounding box center [399, 83] width 682 height 20
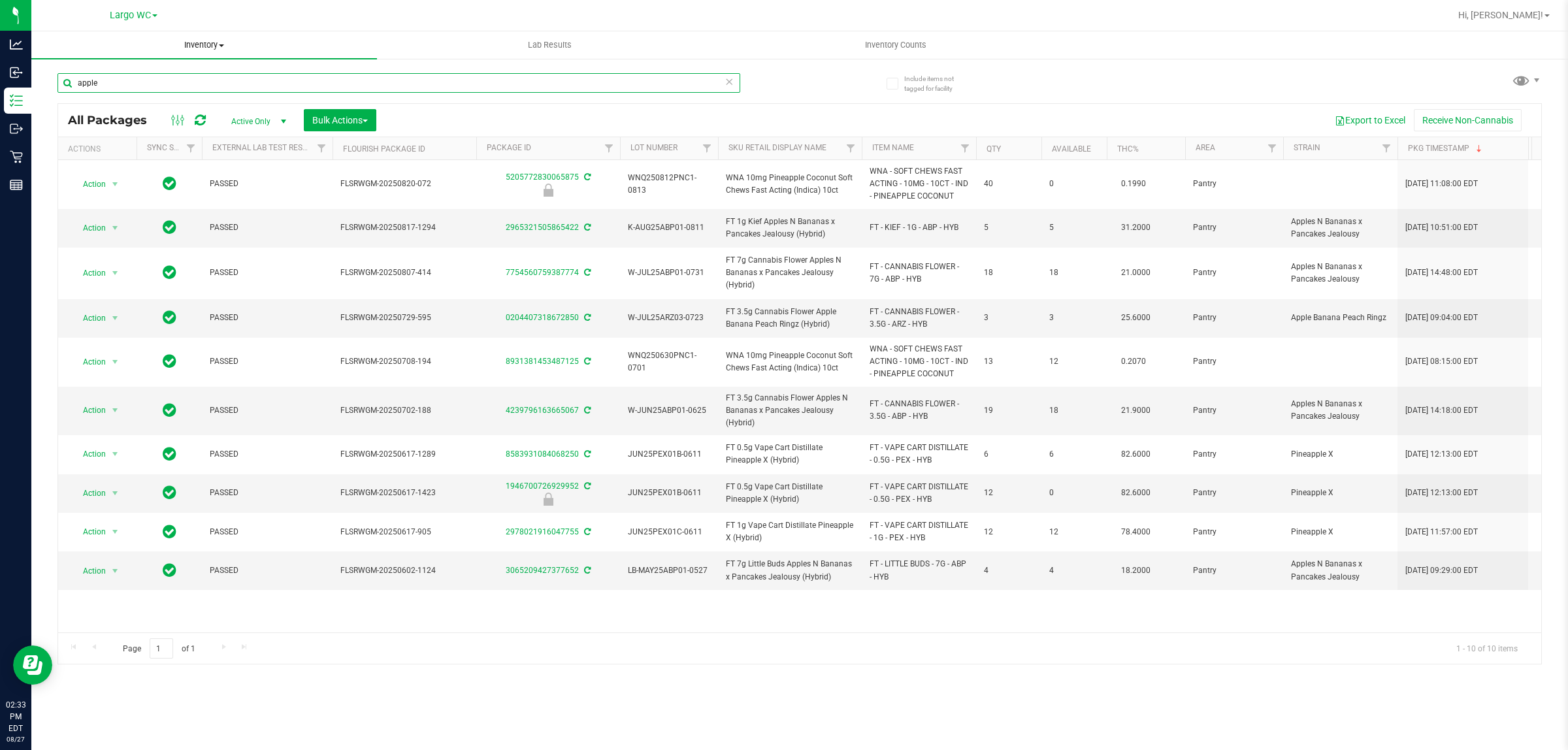
type input "apple"
